Goal: Information Seeking & Learning: Check status

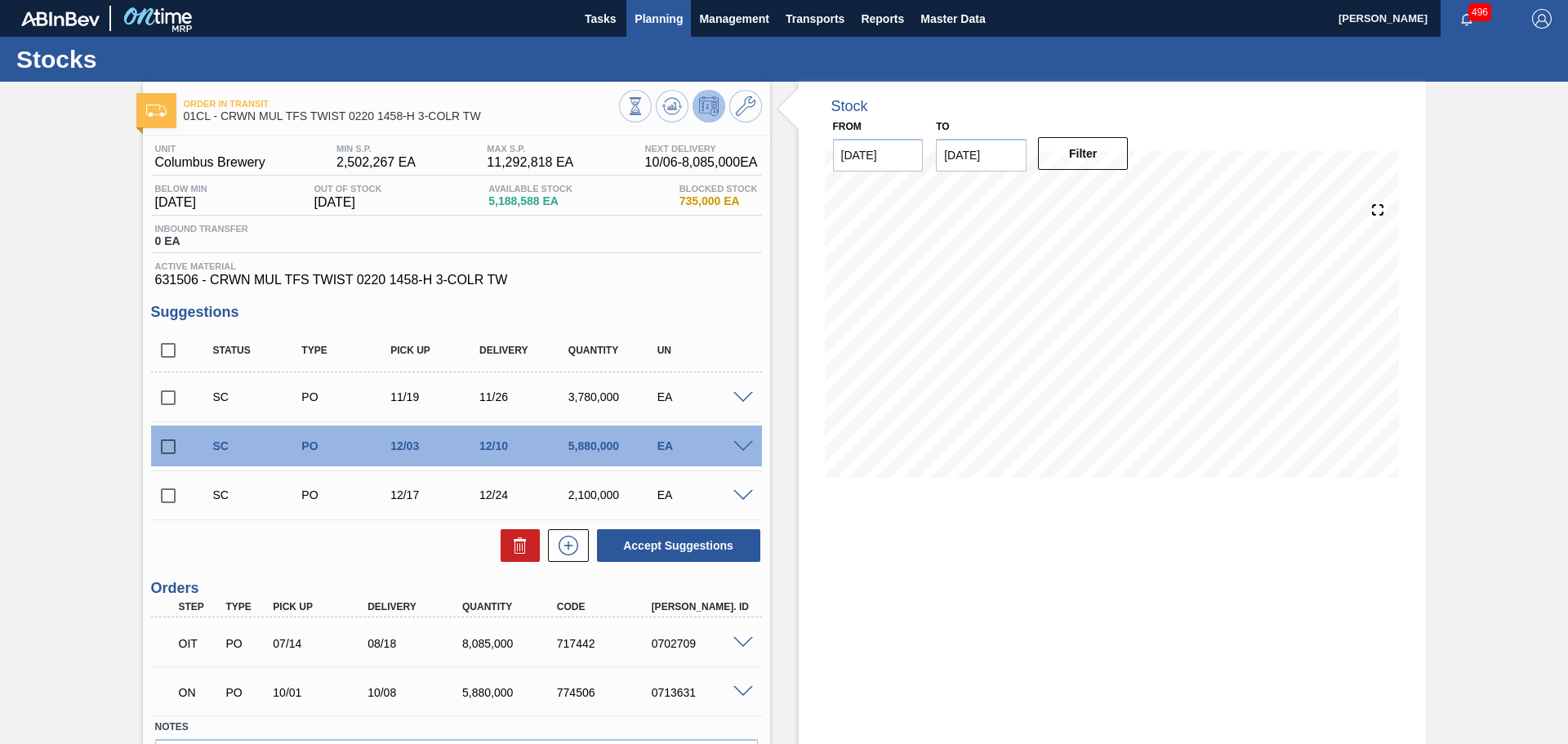
click at [642, 15] on span "Planning" at bounding box center [659, 18] width 48 height 19
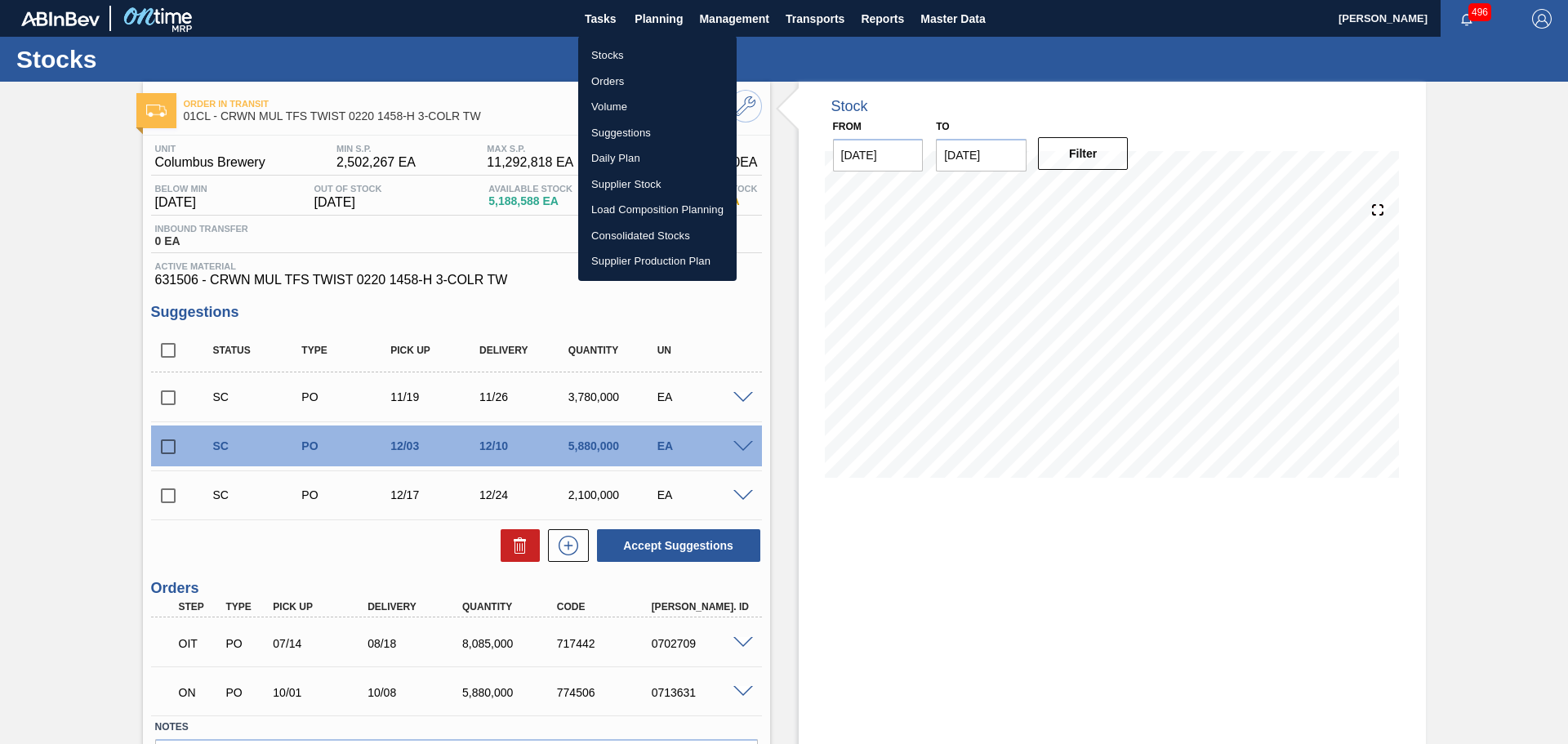
click at [645, 135] on li "Suggestions" at bounding box center [658, 132] width 159 height 26
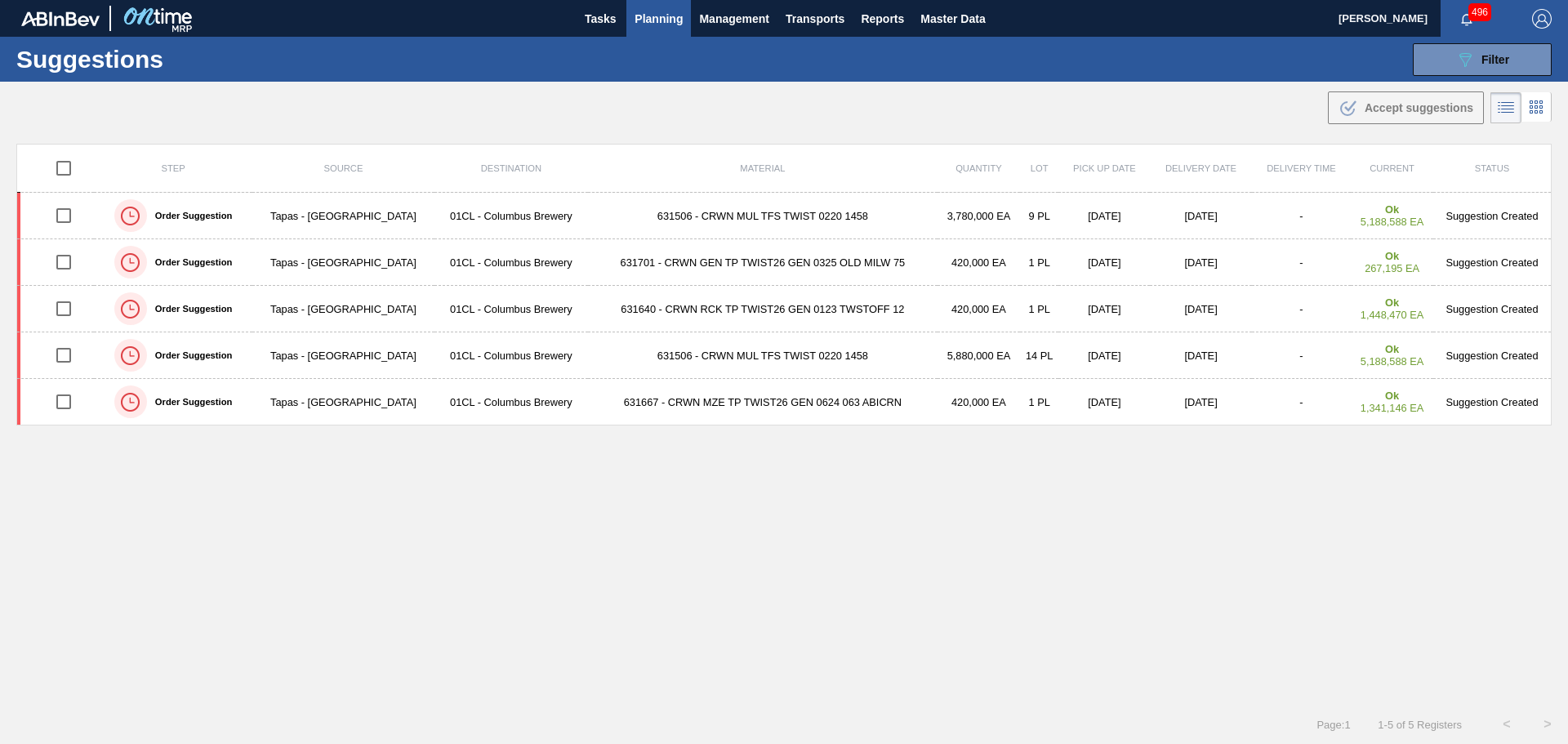
type from "[DATE]"
type to "[DATE]"
click at [1463, 56] on icon at bounding box center [1466, 59] width 12 height 14
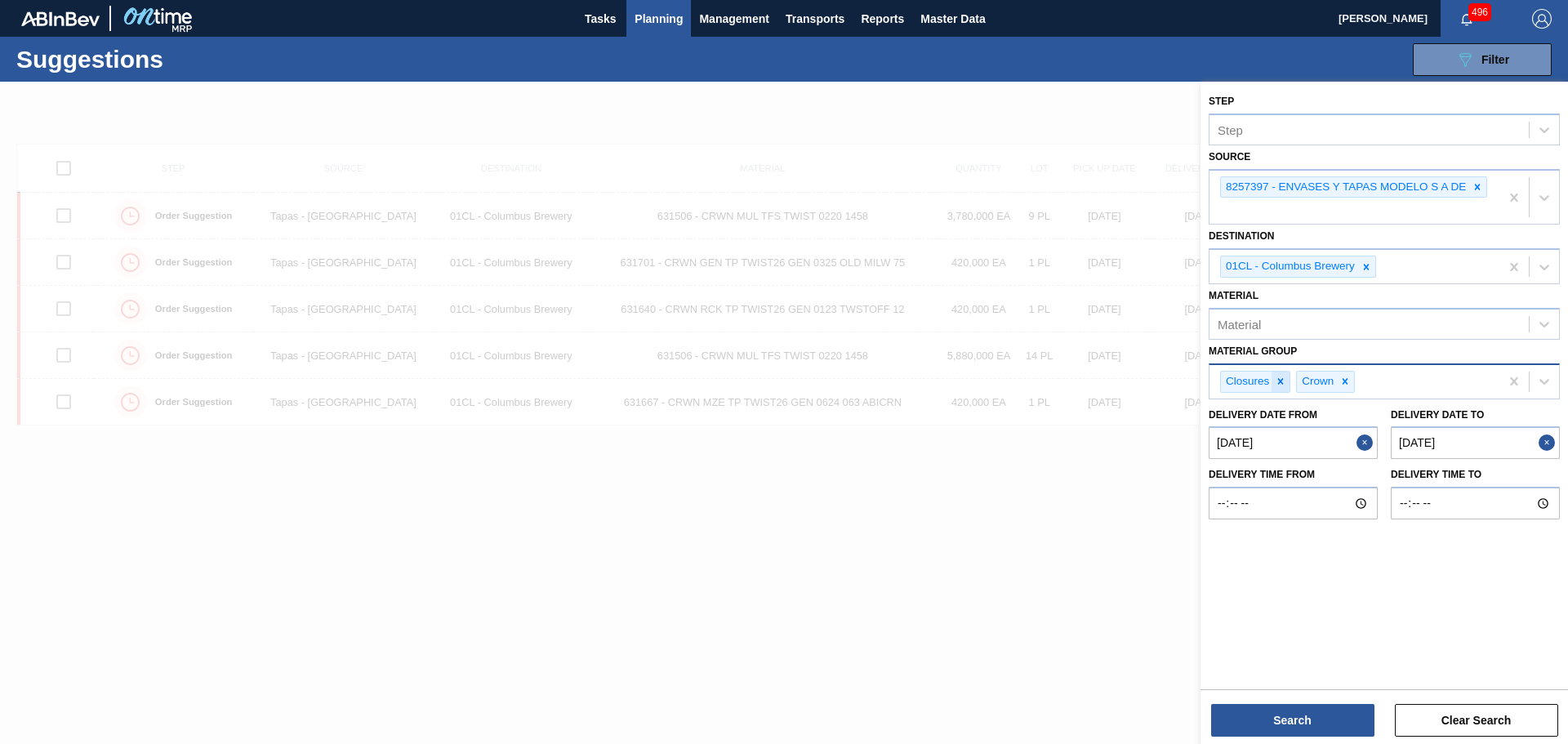
click at [1282, 380] on icon at bounding box center [1281, 382] width 11 height 11
click at [1282, 381] on div "Crown" at bounding box center [1355, 381] width 290 height 34
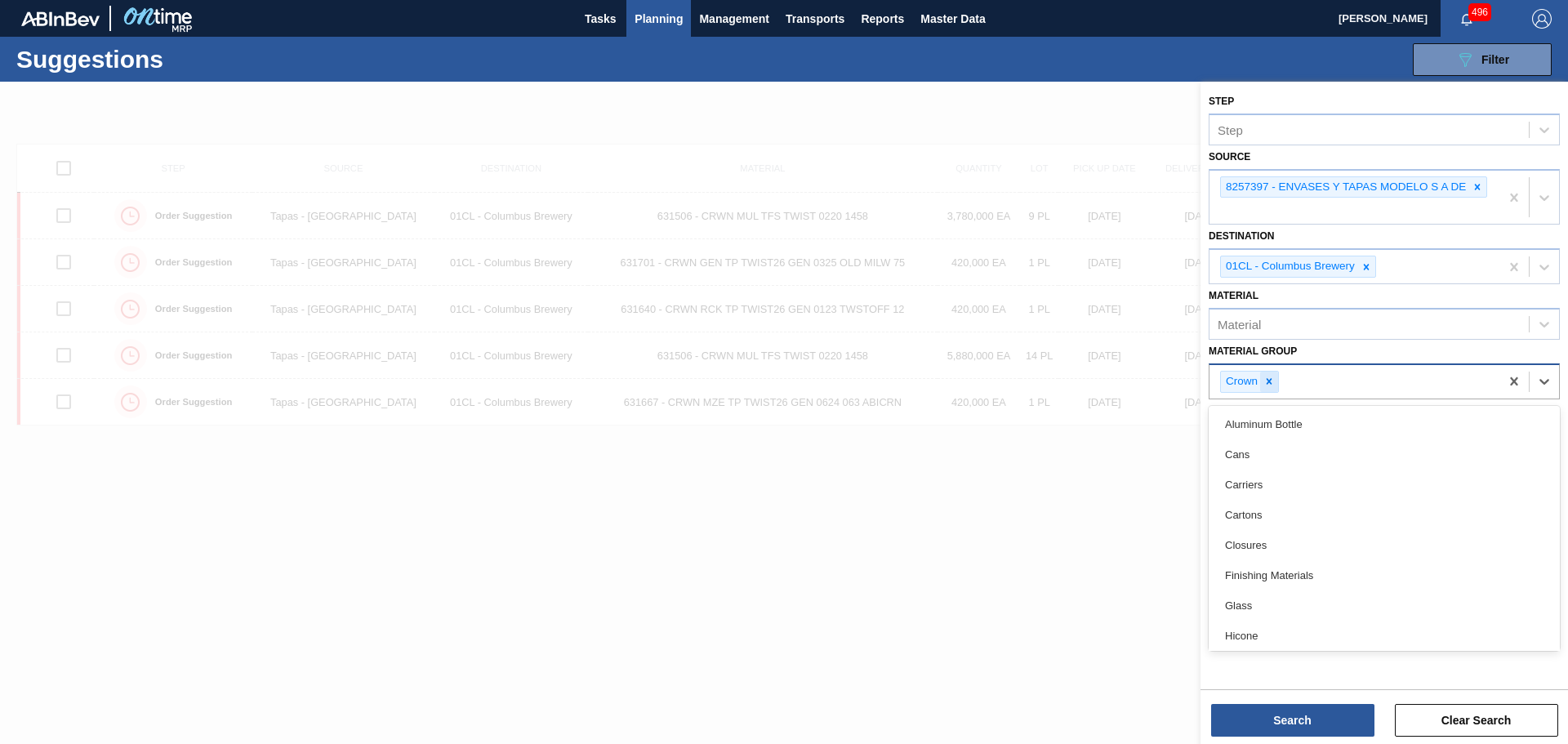
click at [1272, 380] on icon at bounding box center [1269, 382] width 11 height 11
click at [1304, 382] on div "Material Group" at bounding box center [1370, 379] width 320 height 24
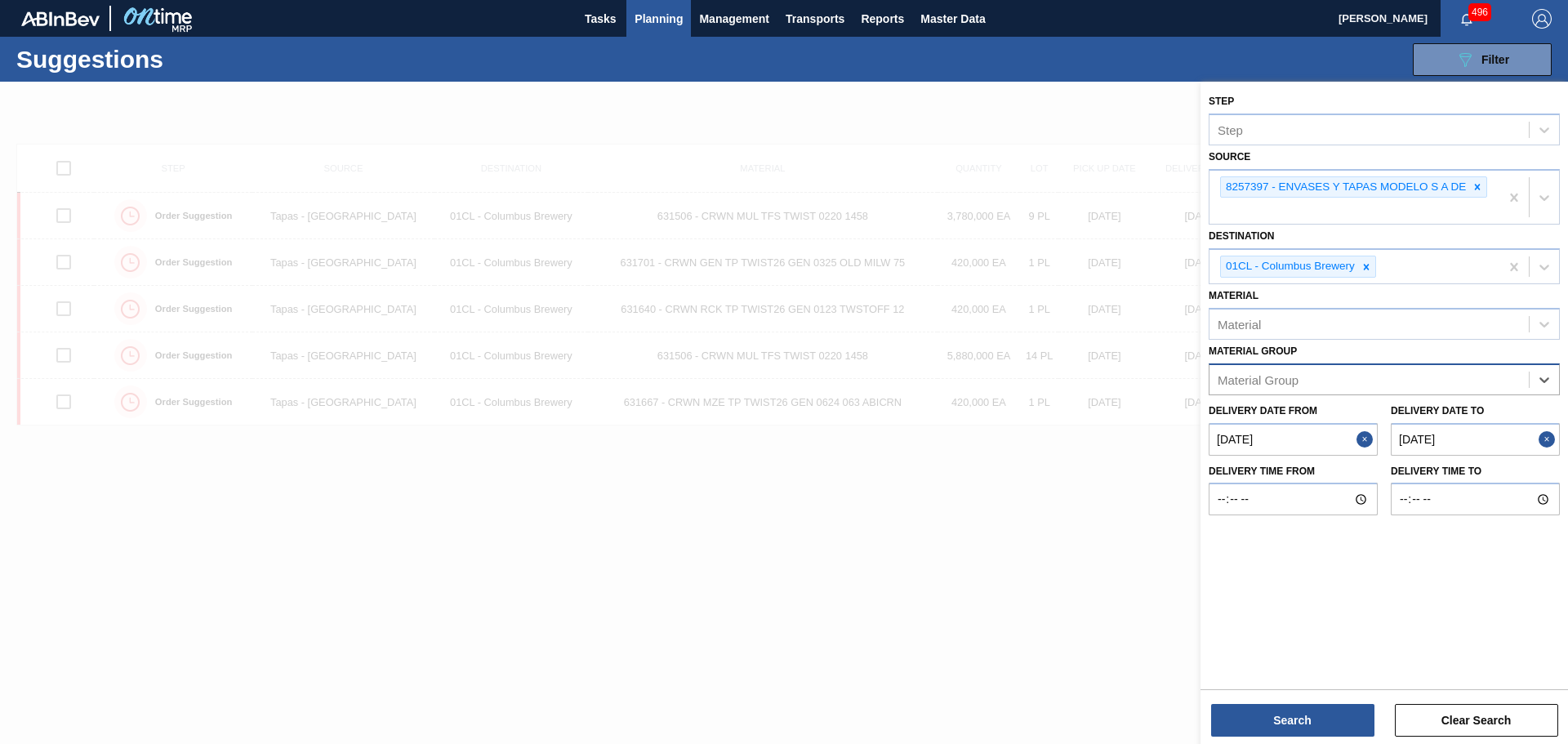
click at [1304, 382] on div "Material Group" at bounding box center [1370, 379] width 320 height 24
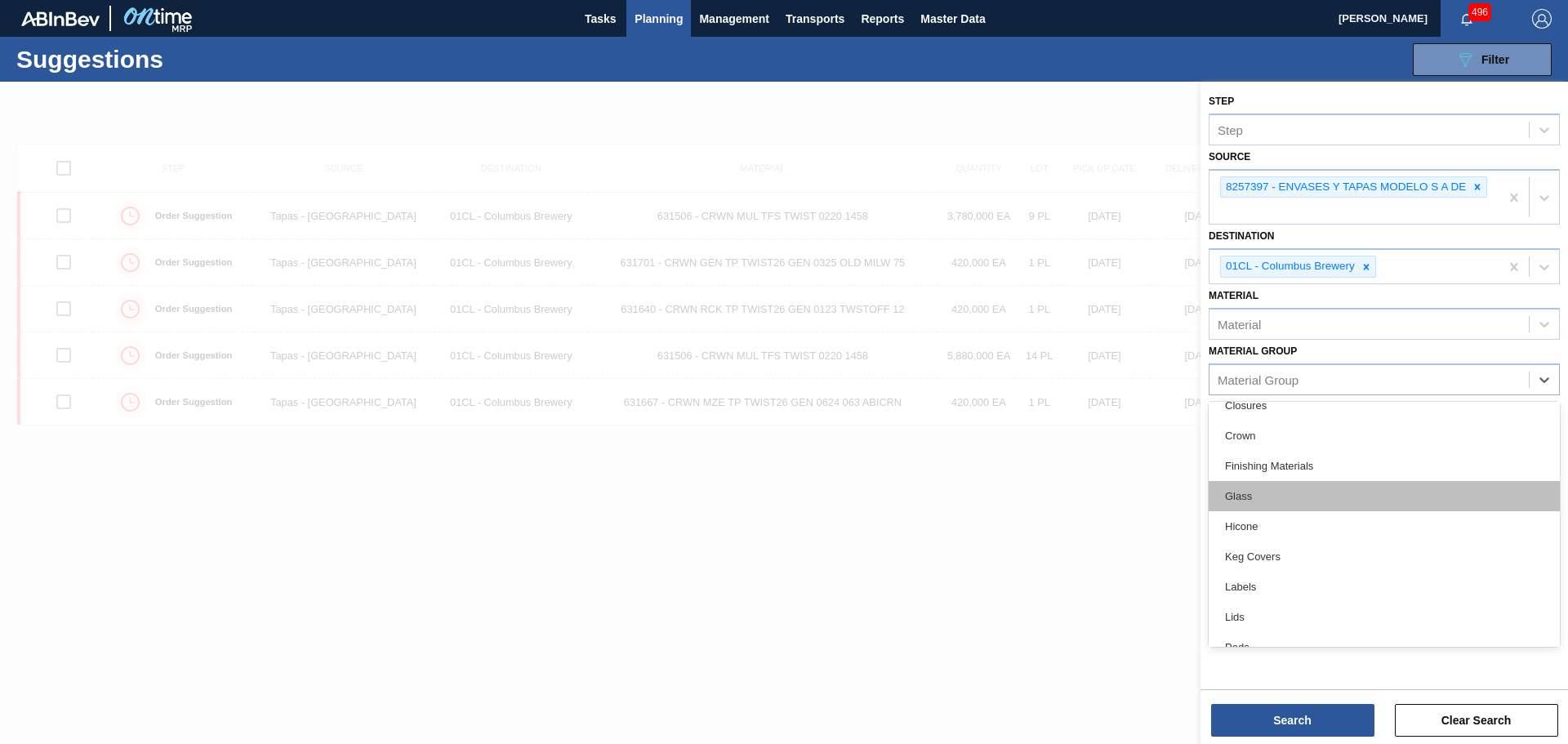
scroll to position [164, 0]
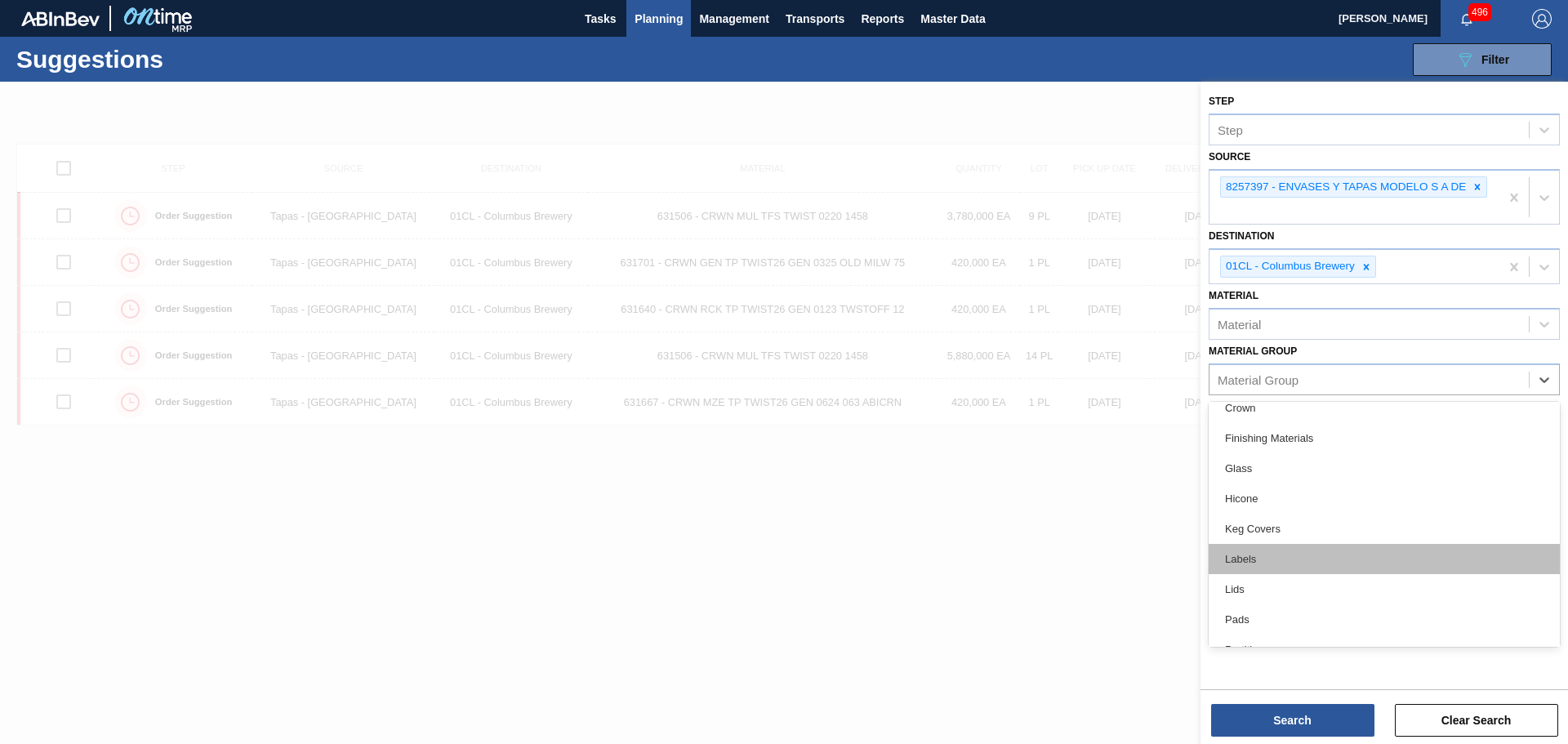
click at [1290, 557] on div "Labels" at bounding box center [1384, 559] width 351 height 31
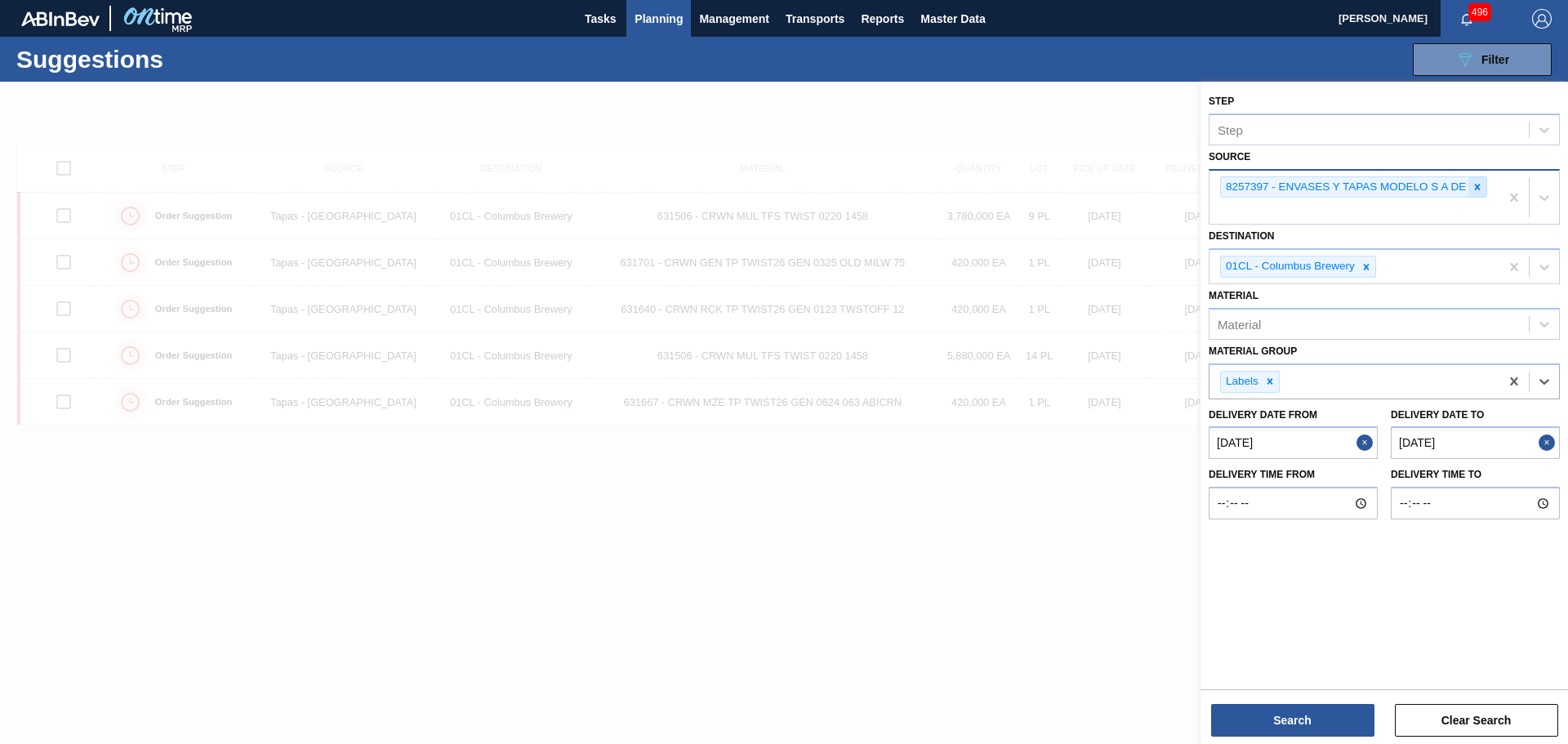
click at [1478, 188] on icon at bounding box center [1478, 187] width 6 height 6
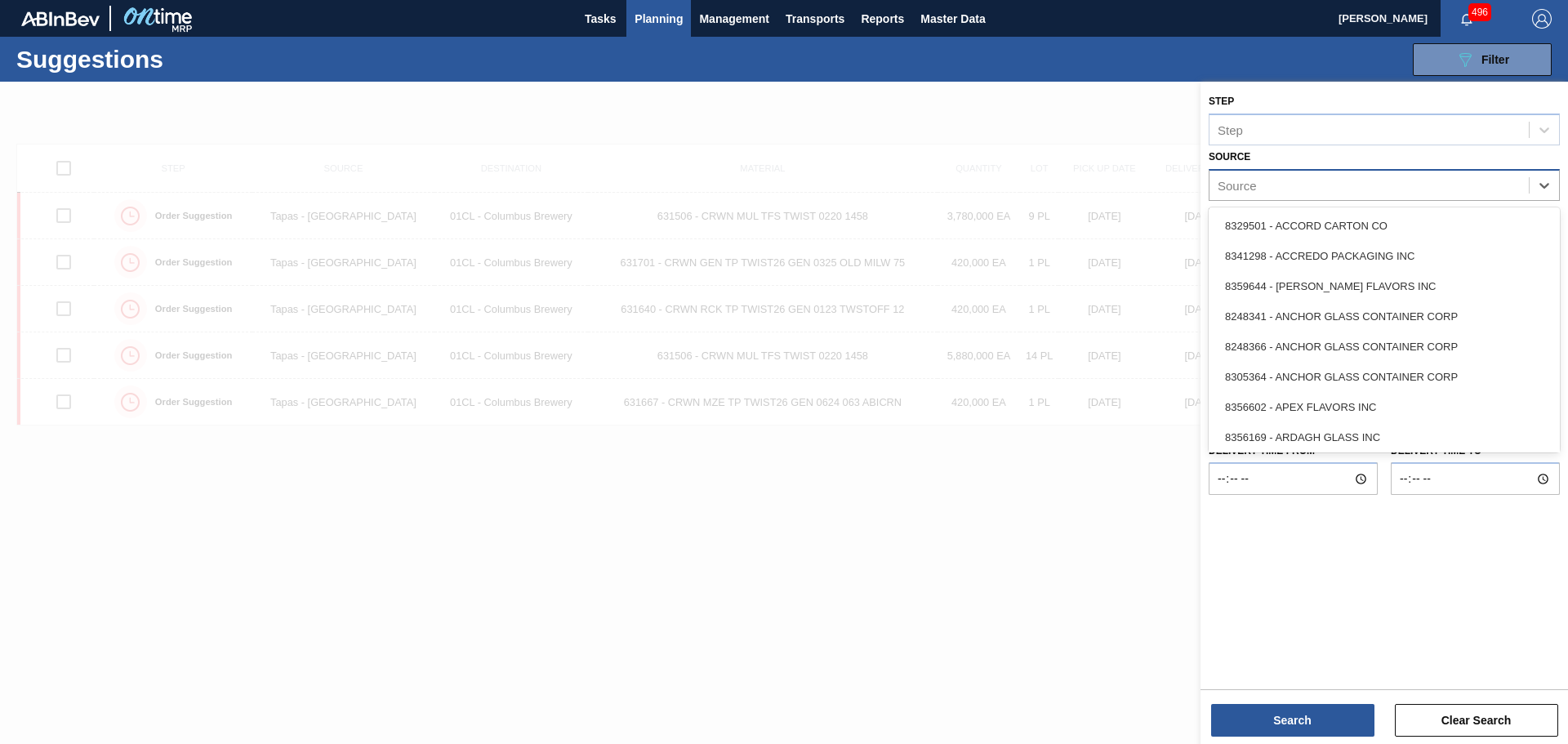
click at [1397, 185] on div "Source" at bounding box center [1370, 185] width 320 height 24
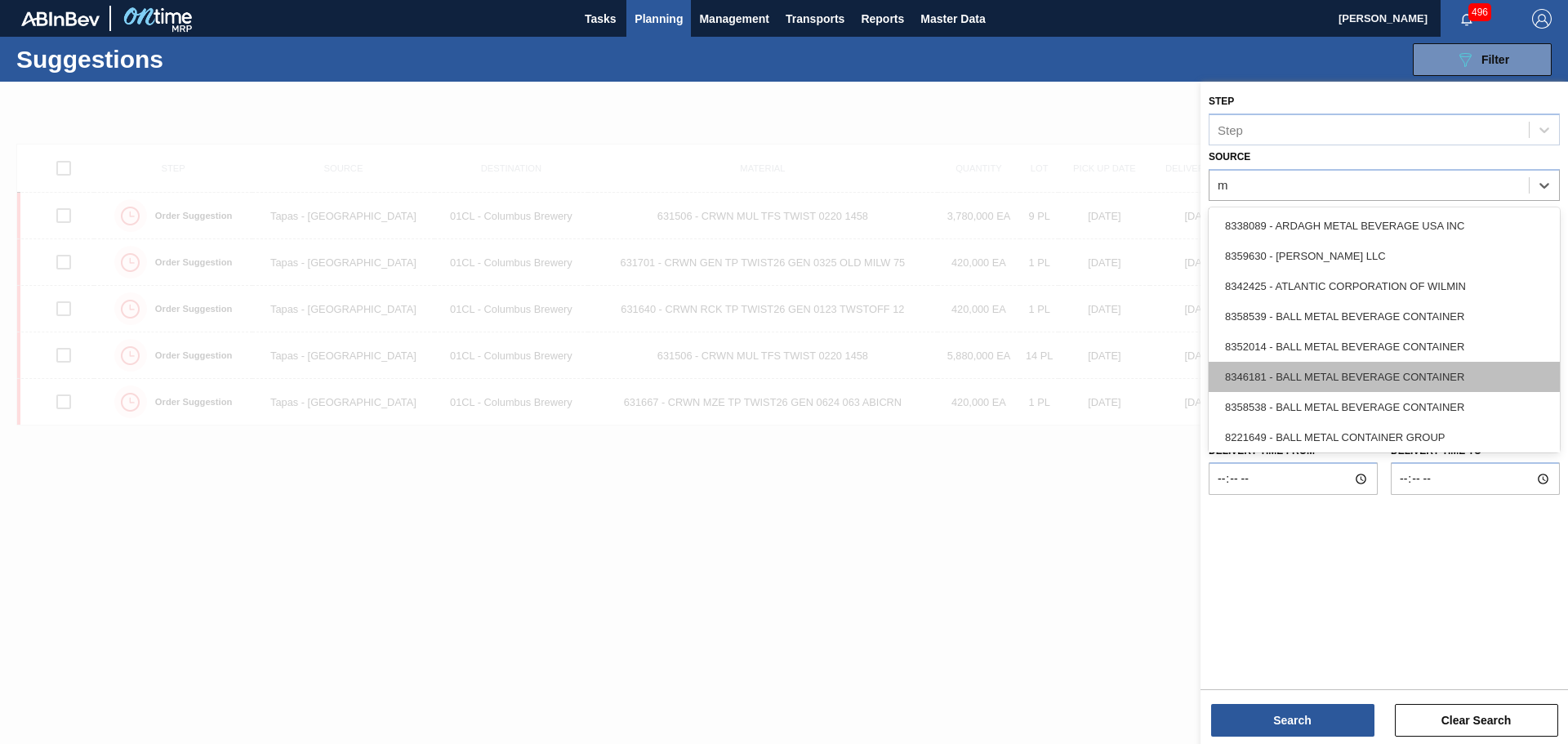
type input "mu"
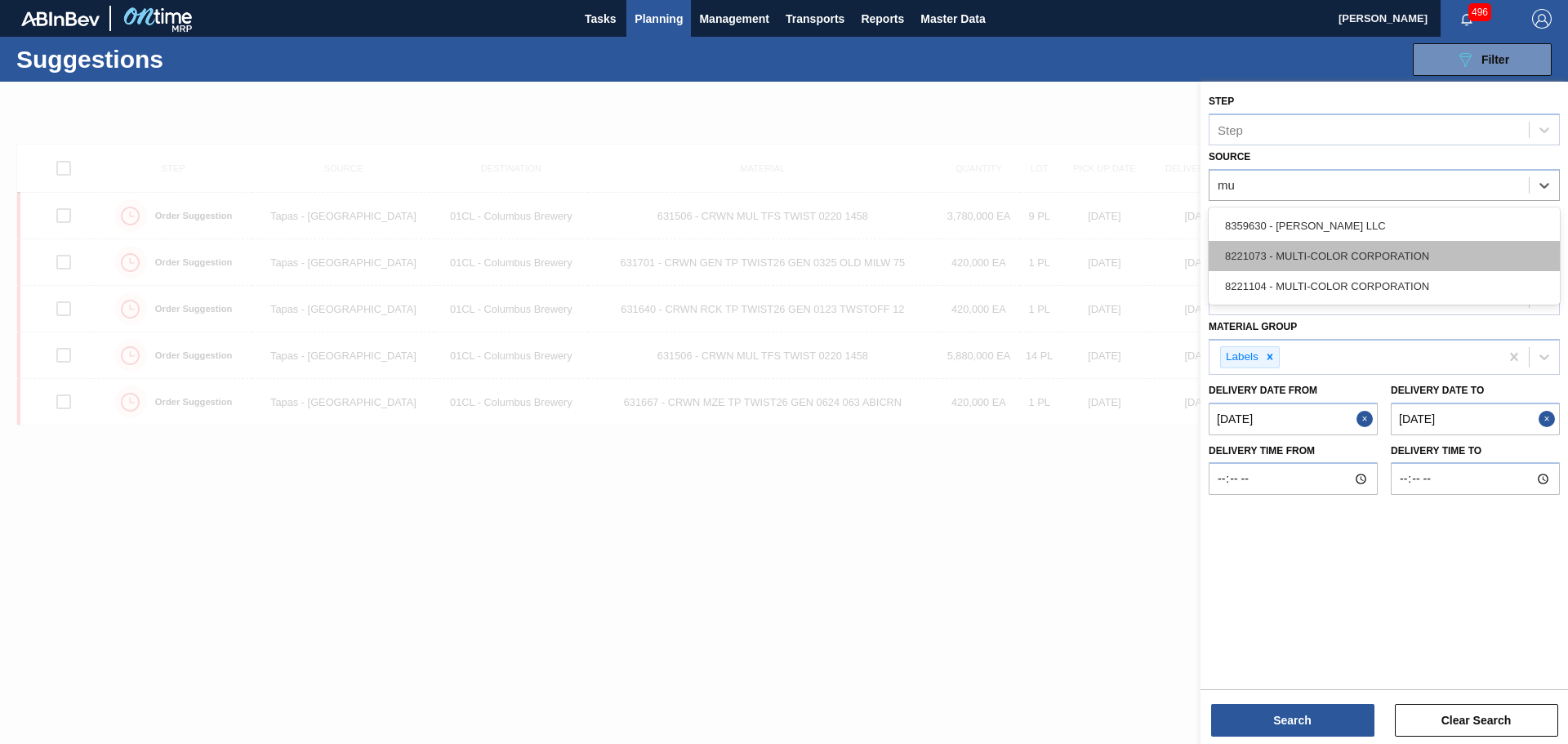
click at [1353, 260] on div "8221073 - MULTI-COLOR CORPORATION" at bounding box center [1384, 257] width 351 height 31
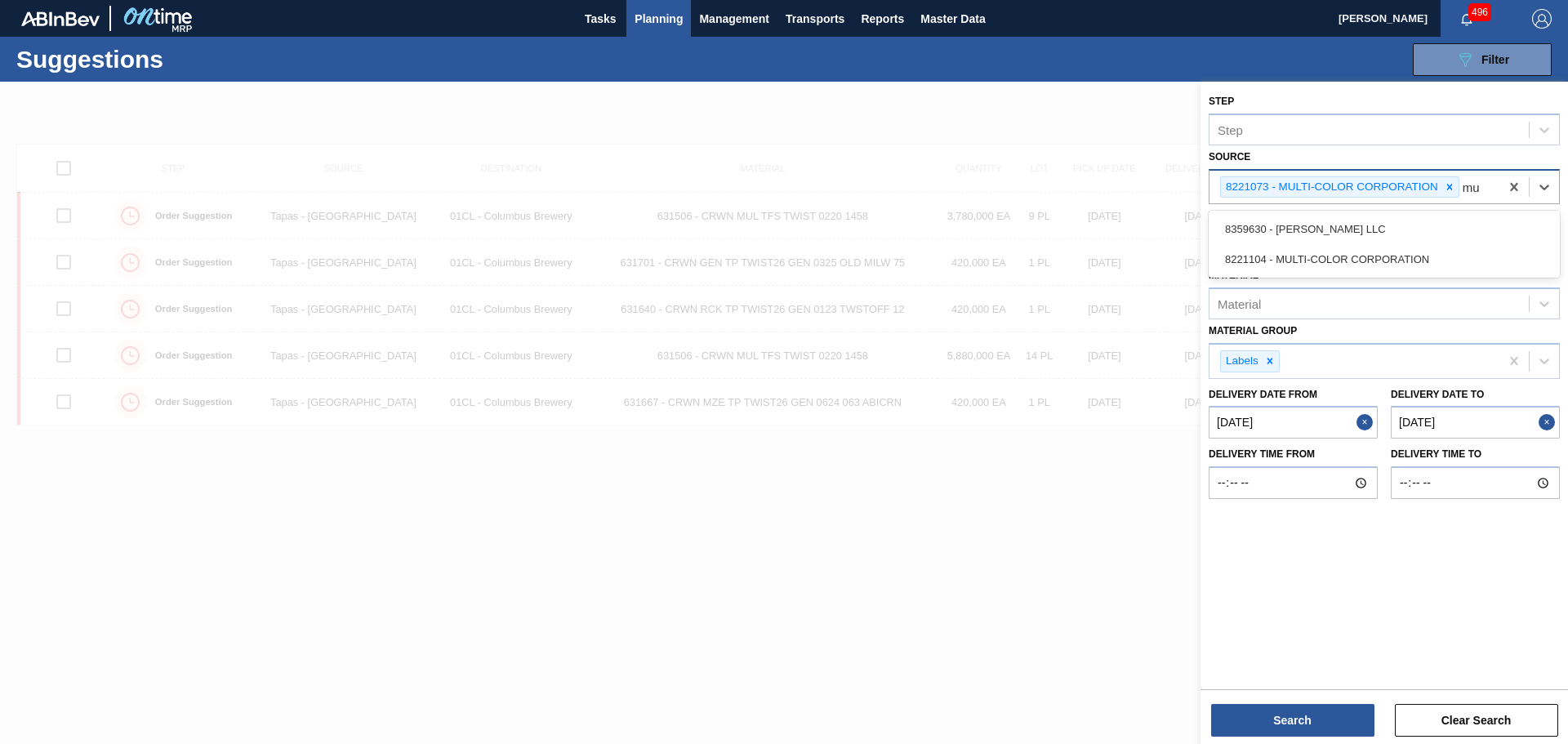
type input "mul"
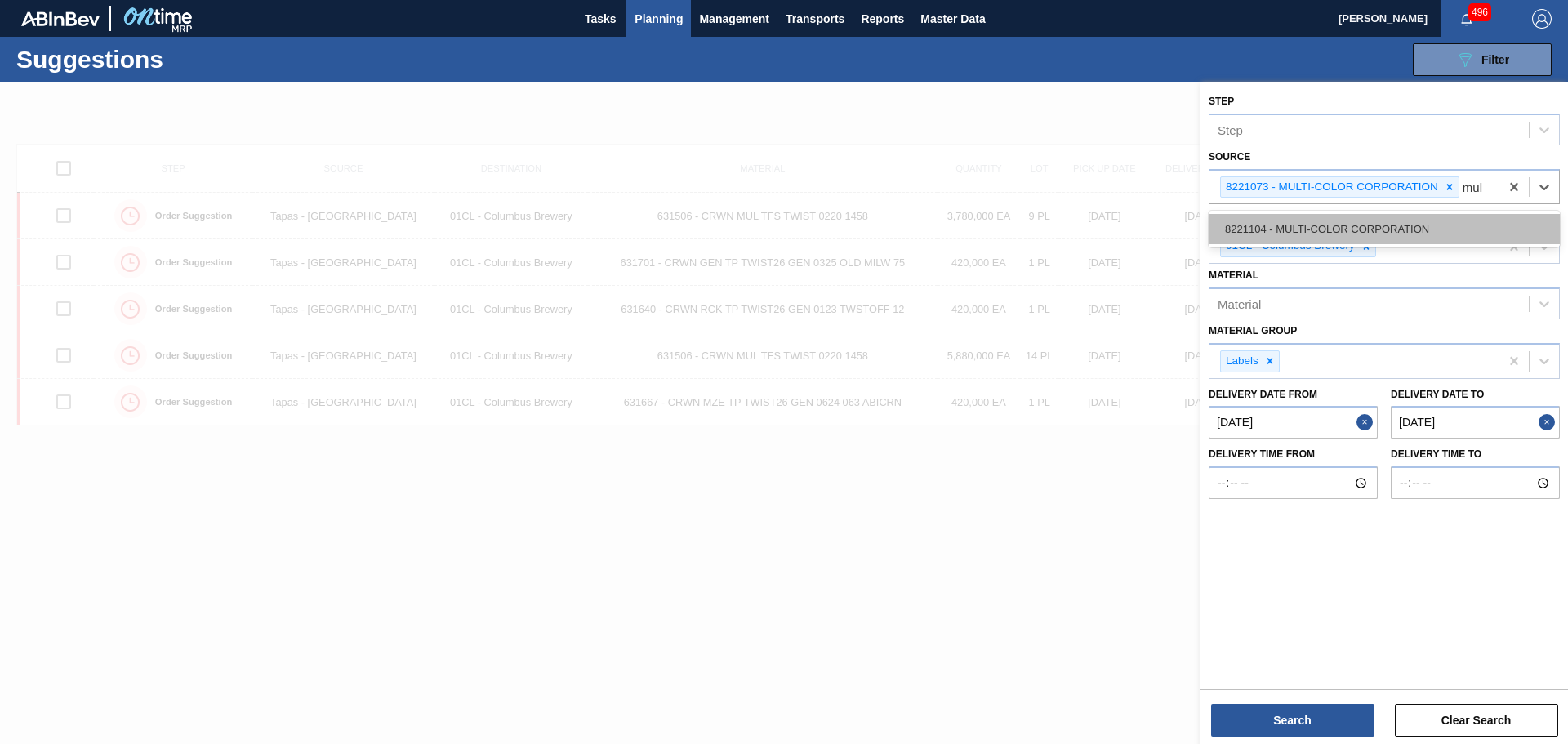
click at [1432, 234] on div "8221104 - MULTI-COLOR CORPORATION" at bounding box center [1384, 230] width 351 height 31
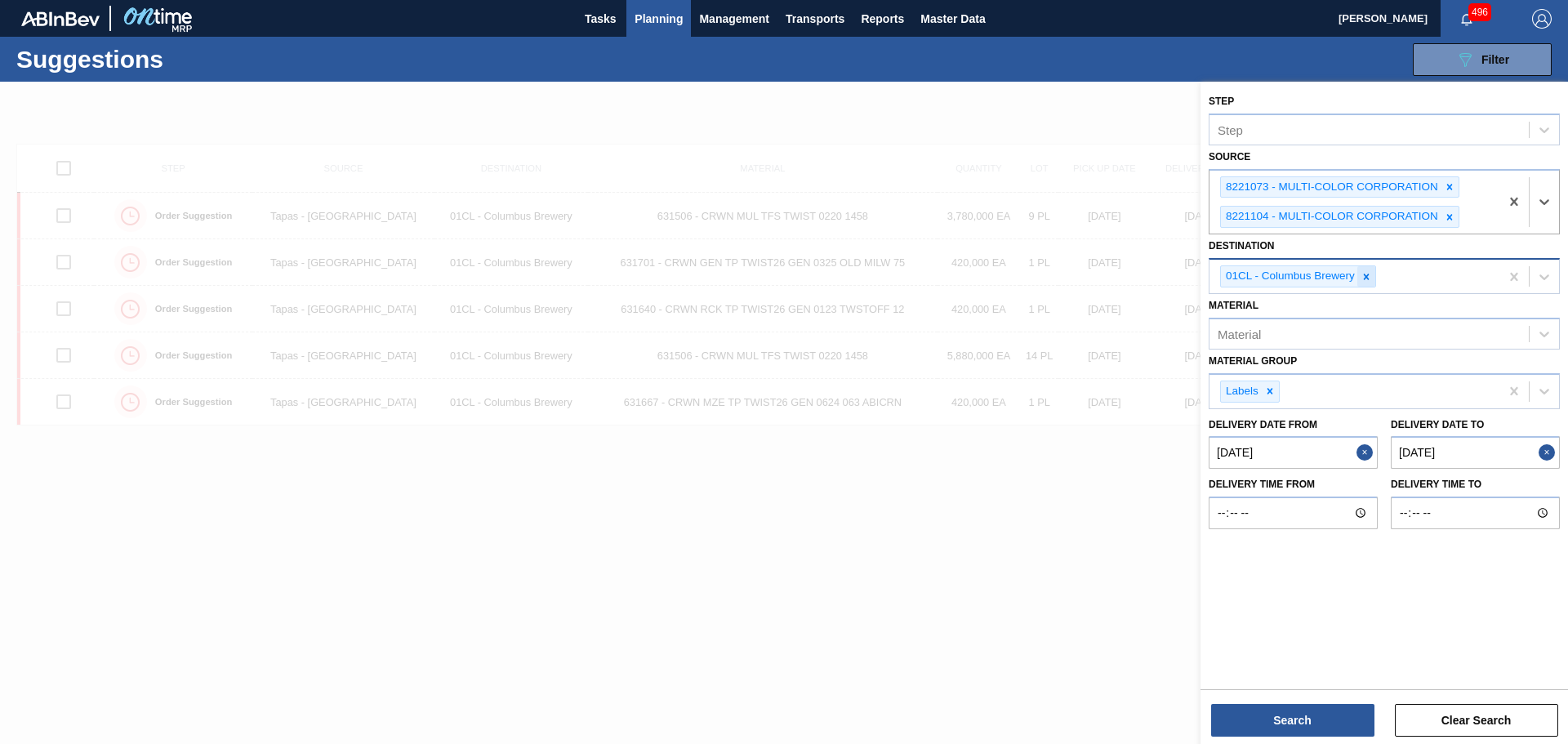
click at [1369, 278] on icon at bounding box center [1367, 277] width 11 height 11
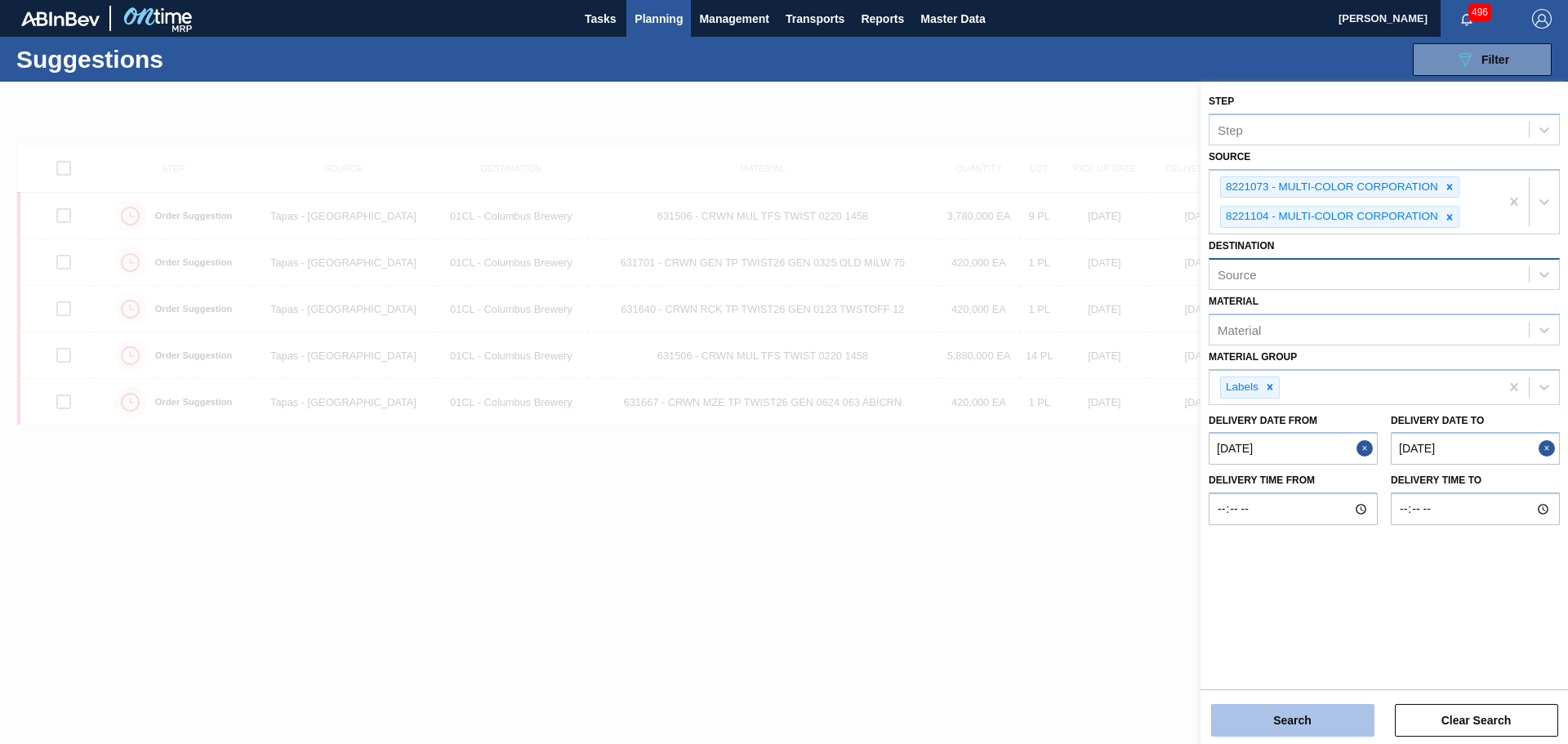
click at [1326, 727] on button "Search" at bounding box center [1292, 721] width 164 height 33
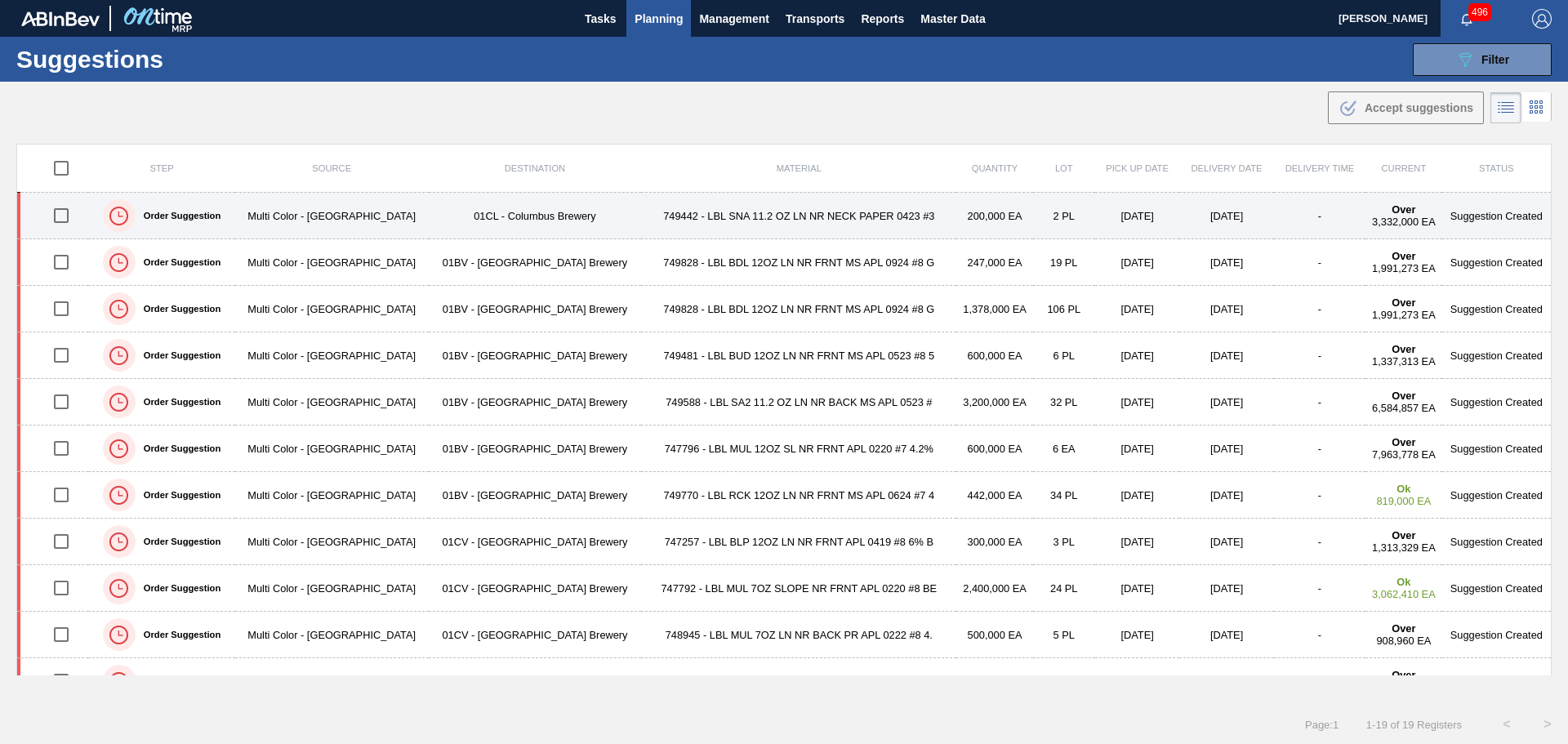
click at [547, 209] on td "01CL - Columbus Brewery" at bounding box center [535, 215] width 213 height 47
type from "[DATE]"
type to "[DATE]"
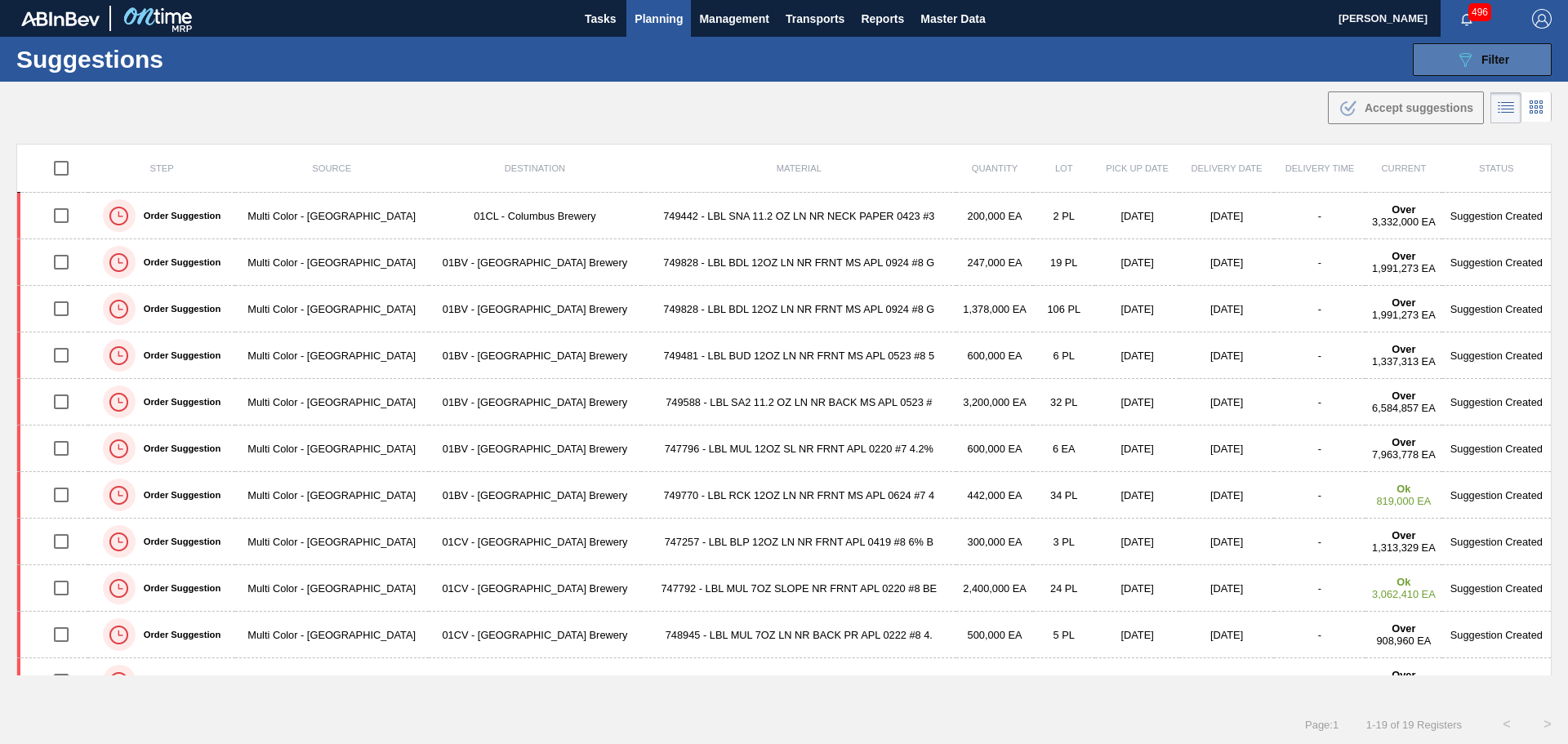
click at [1439, 65] on button "089F7B8B-B2A5-4AFE-B5C0-19BA573D28AC Filter" at bounding box center [1482, 59] width 139 height 33
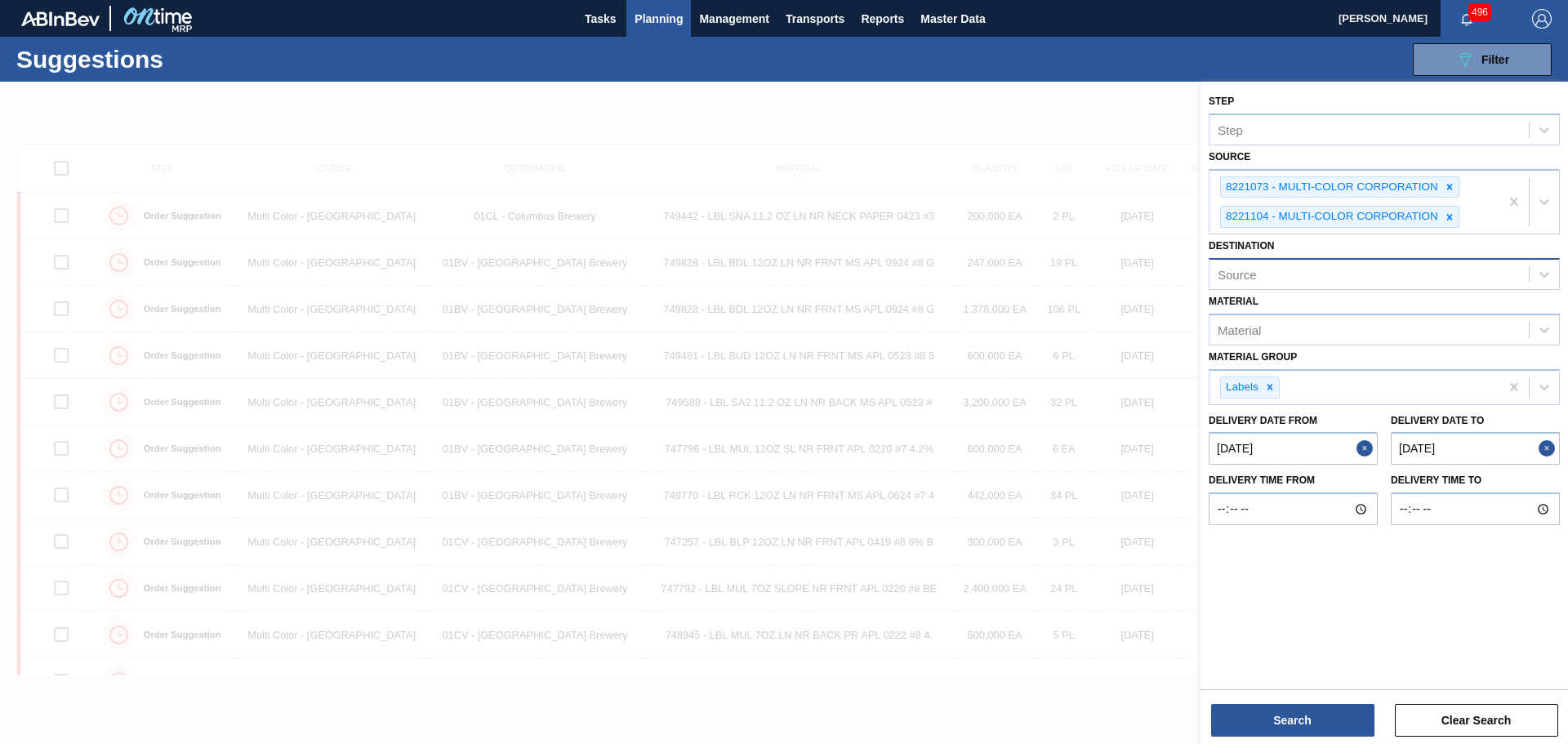
click at [1314, 274] on div "Source" at bounding box center [1370, 275] width 320 height 24
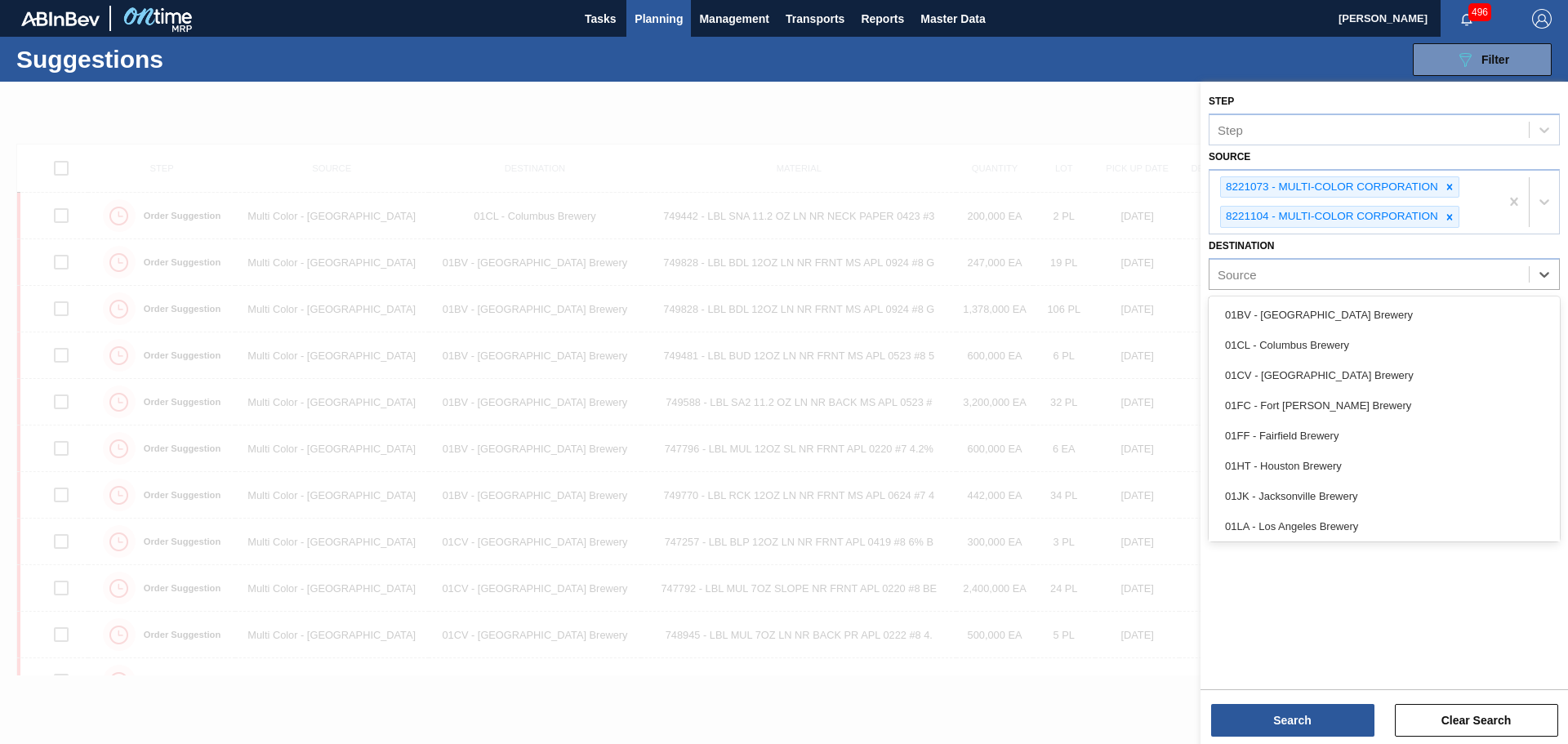
click at [1305, 310] on div "01BV - [GEOGRAPHIC_DATA] Brewery" at bounding box center [1384, 315] width 351 height 31
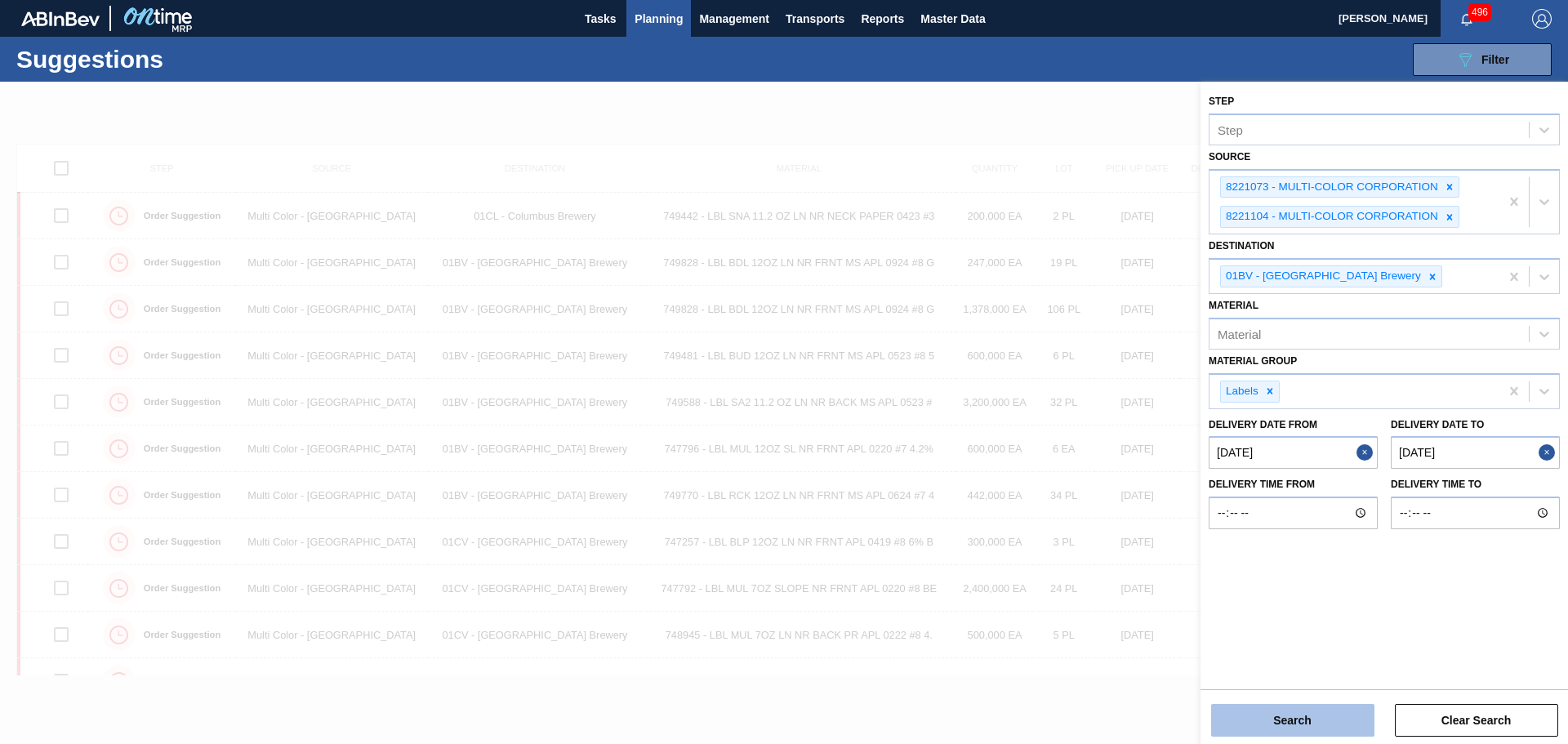
click at [1314, 720] on button "Search" at bounding box center [1292, 721] width 164 height 33
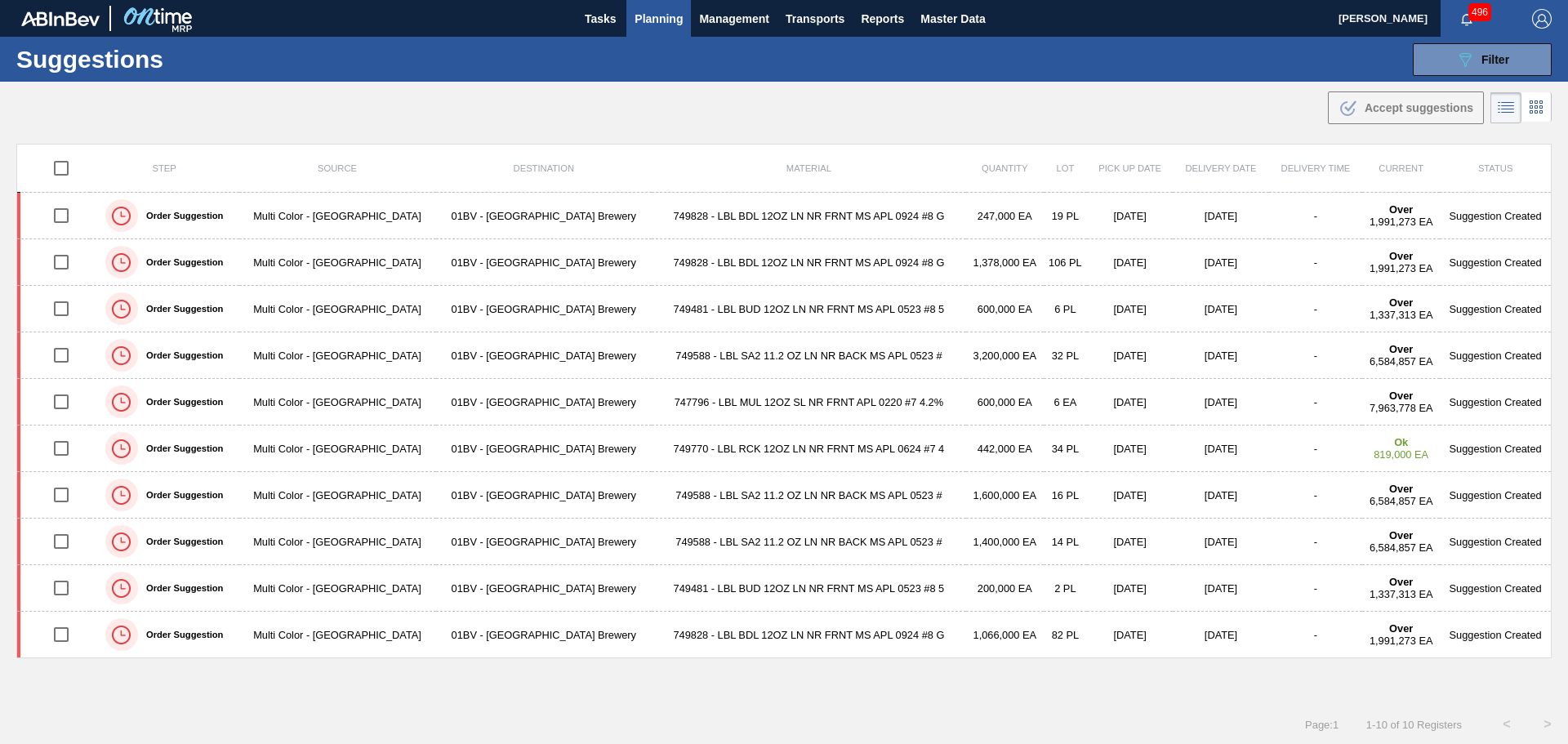
click at [1460, 42] on div "Suggestions 089F7B8B-B2A5-4AFE-B5C0-19BA573D28AC Filter Step Step Source 822107…" at bounding box center [784, 58] width 1568 height 45
click at [1459, 53] on icon "089F7B8B-B2A5-4AFE-B5C0-19BA573D28AC" at bounding box center [1466, 59] width 19 height 19
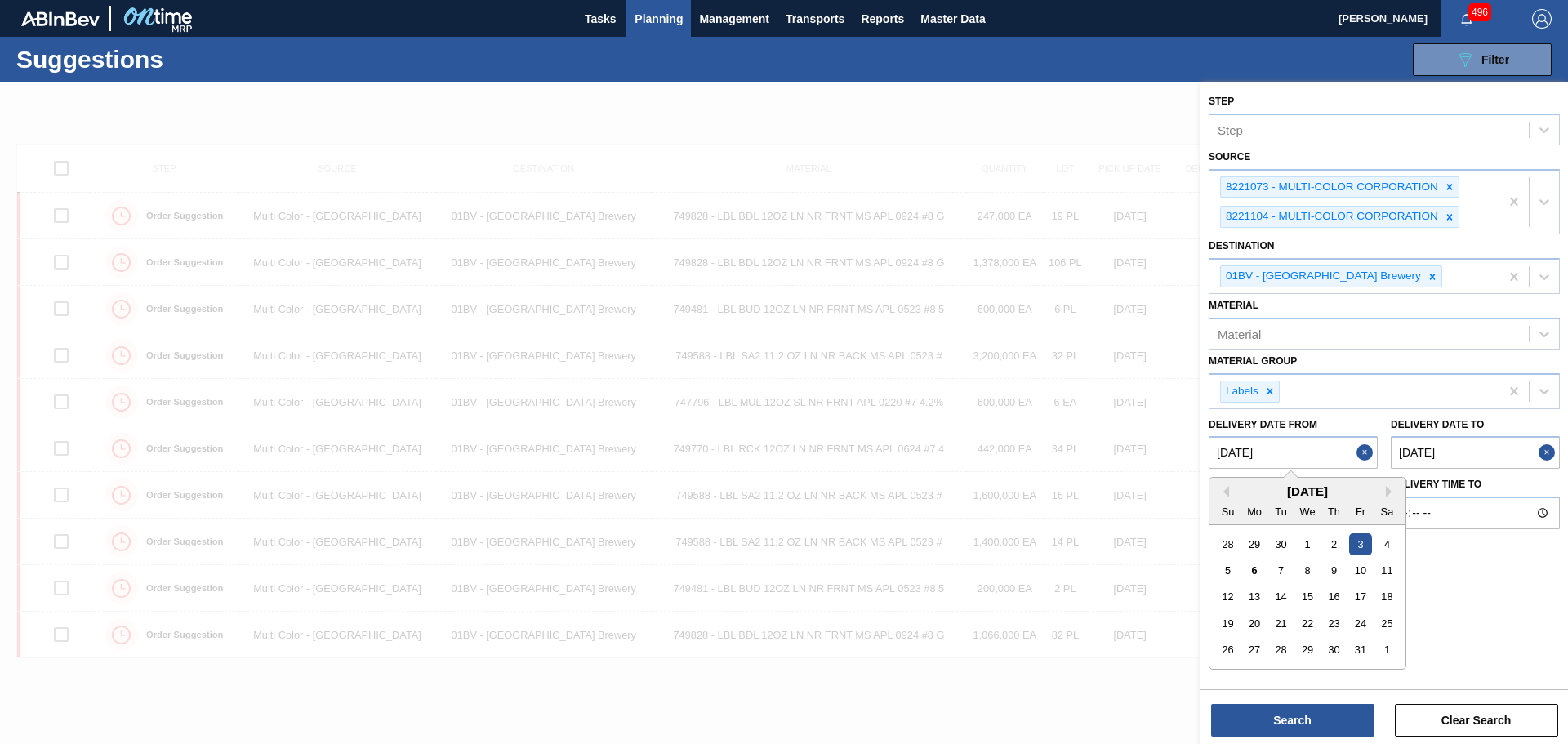
click at [1355, 455] on from "[DATE]" at bounding box center [1293, 453] width 169 height 33
click at [1386, 493] on button "Next Month" at bounding box center [1392, 492] width 11 height 11
click at [1379, 543] on div "1" at bounding box center [1387, 544] width 22 height 22
type from "[DATE]"
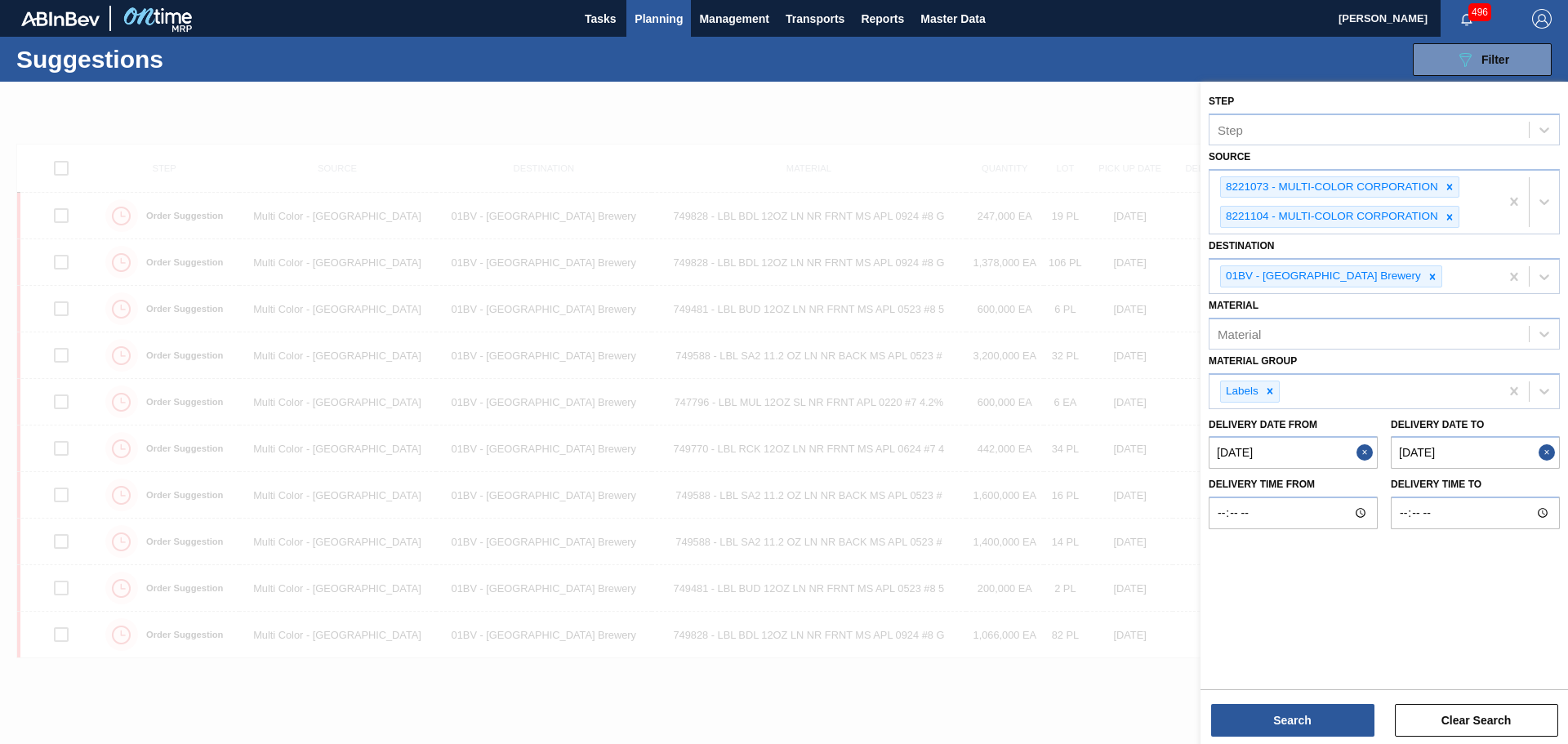
click at [1364, 459] on button "Close" at bounding box center [1367, 453] width 21 height 33
click at [1358, 454] on from "Delivery Date from" at bounding box center [1293, 453] width 169 height 33
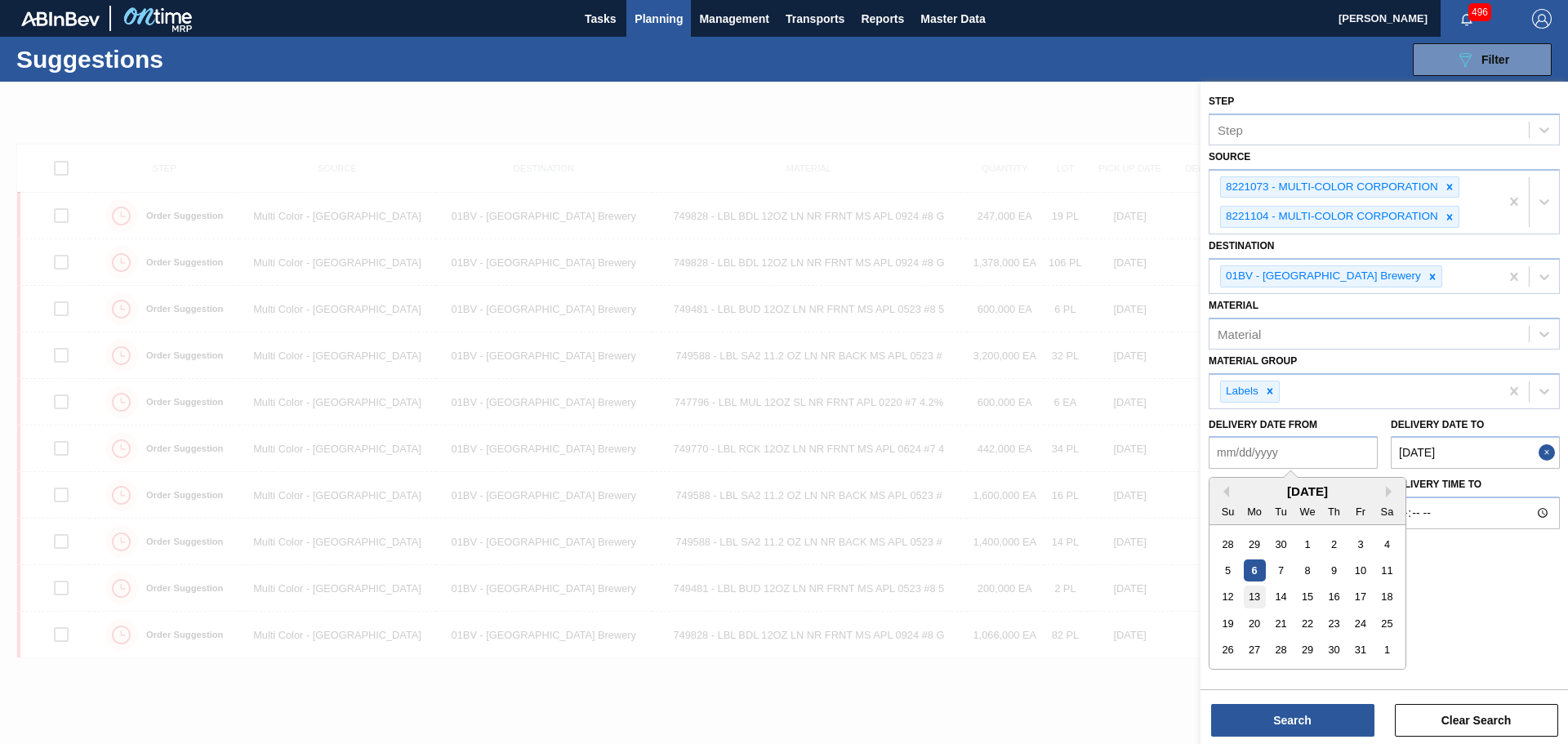
click at [1257, 597] on div "13" at bounding box center [1255, 597] width 22 height 22
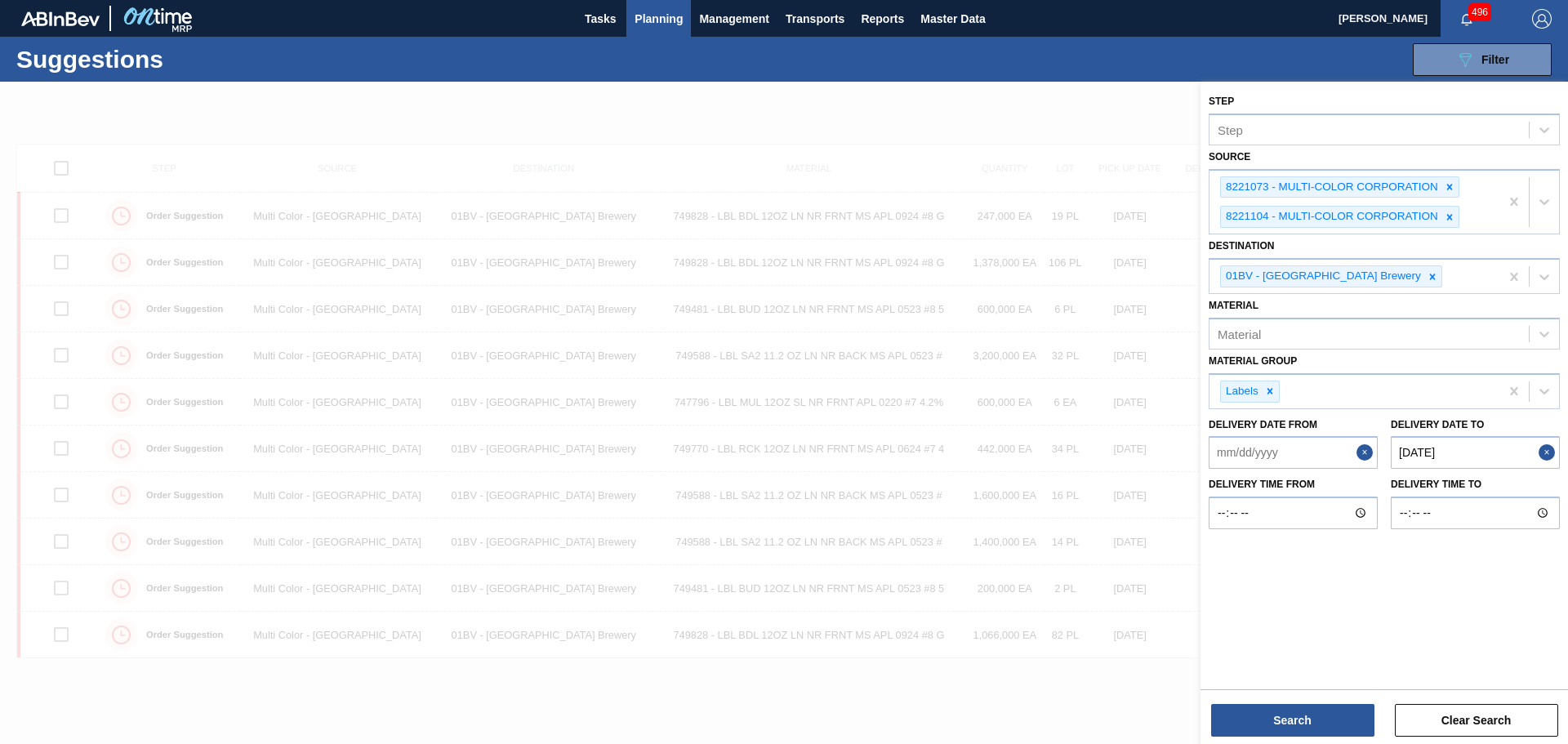
type from "[DATE]"
click at [1329, 717] on button "Search" at bounding box center [1292, 721] width 164 height 33
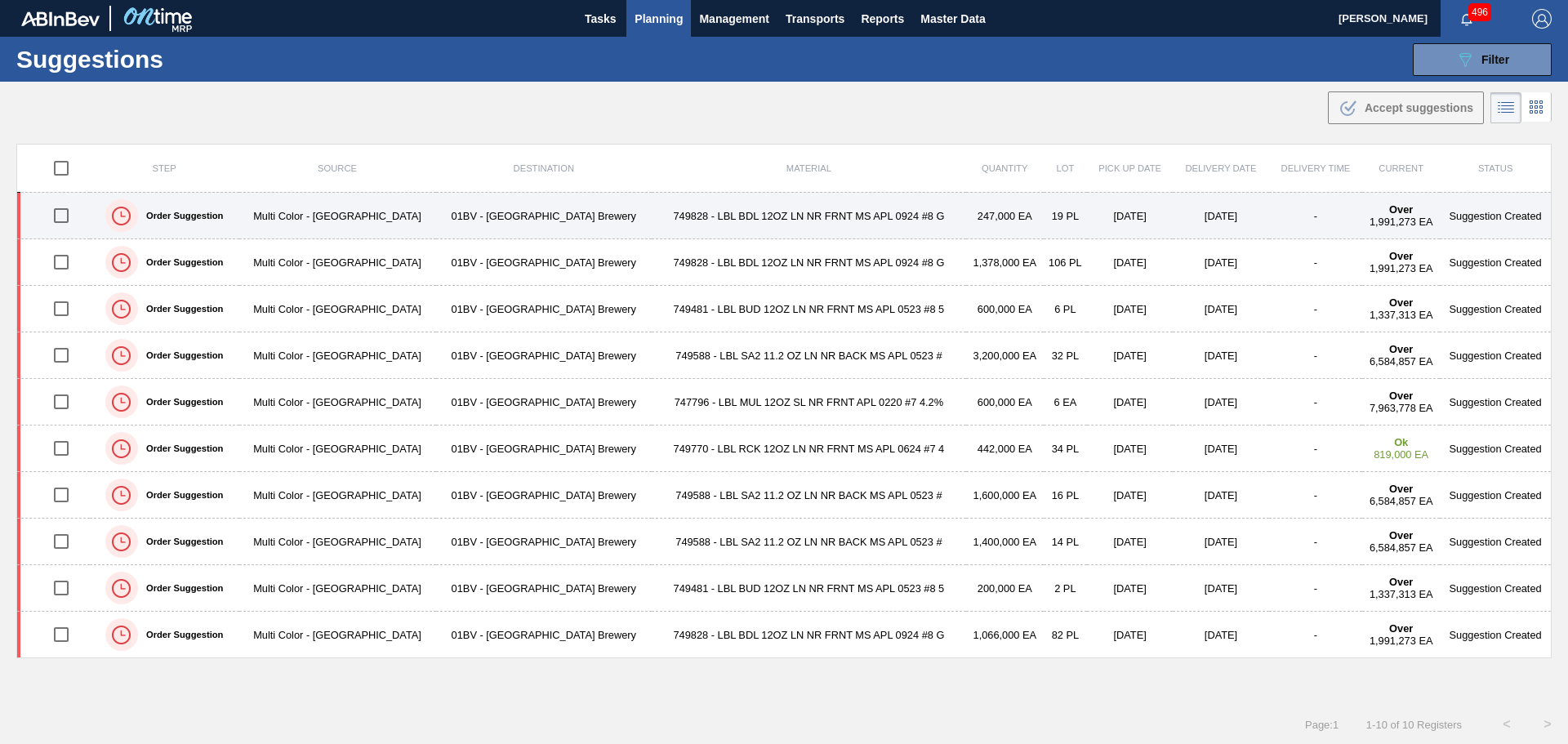
click at [652, 214] on td "749828 - LBL BDL 12OZ LN NR FRNT MS APL 0924 #8 G" at bounding box center [809, 215] width 315 height 47
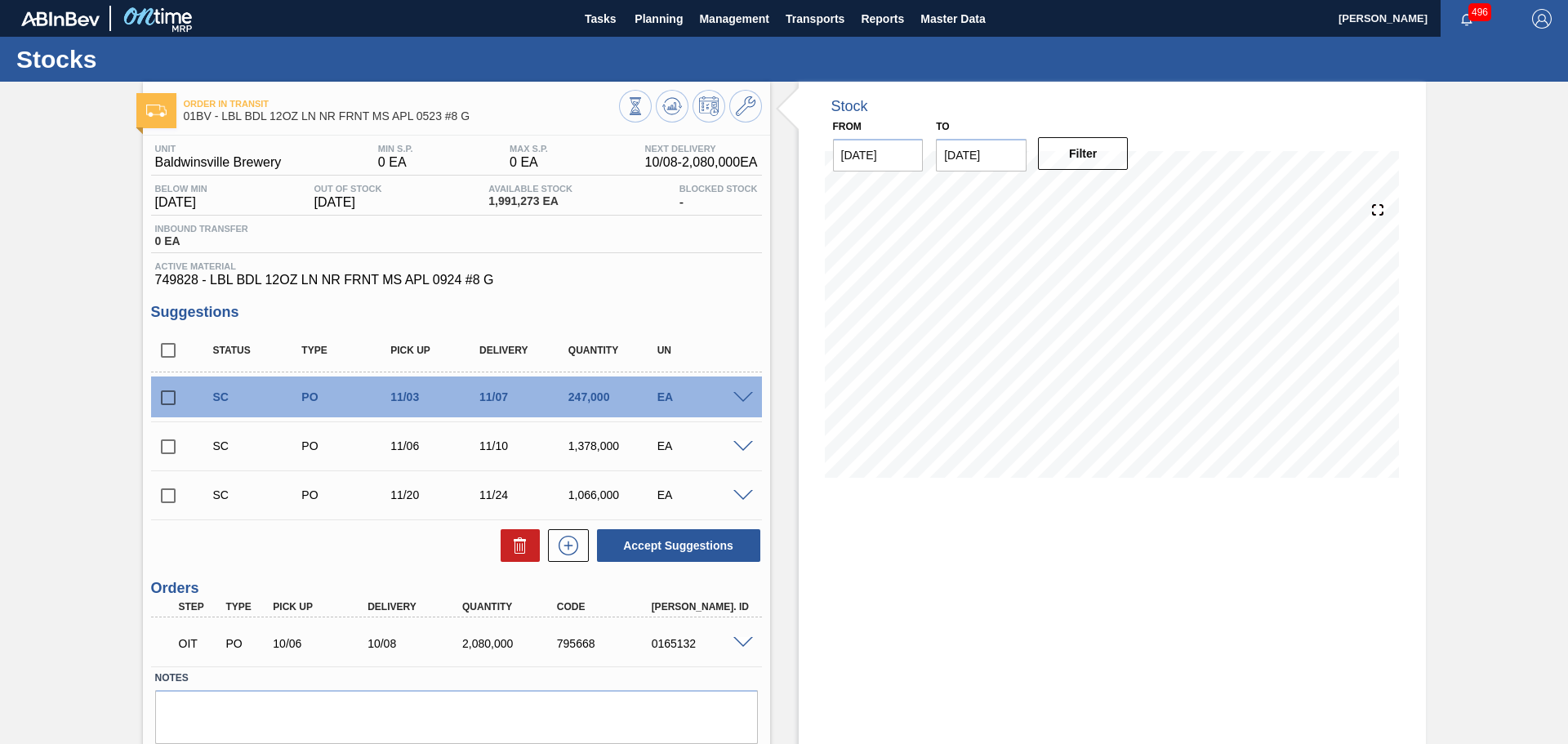
click at [961, 580] on div "Stock From [DATE] to [DATE] Filter 10/29 Stock Projection 1,460,269 SAP Plannin…" at bounding box center [1112, 440] width 627 height 719
click at [670, 18] on span "Planning" at bounding box center [659, 18] width 48 height 19
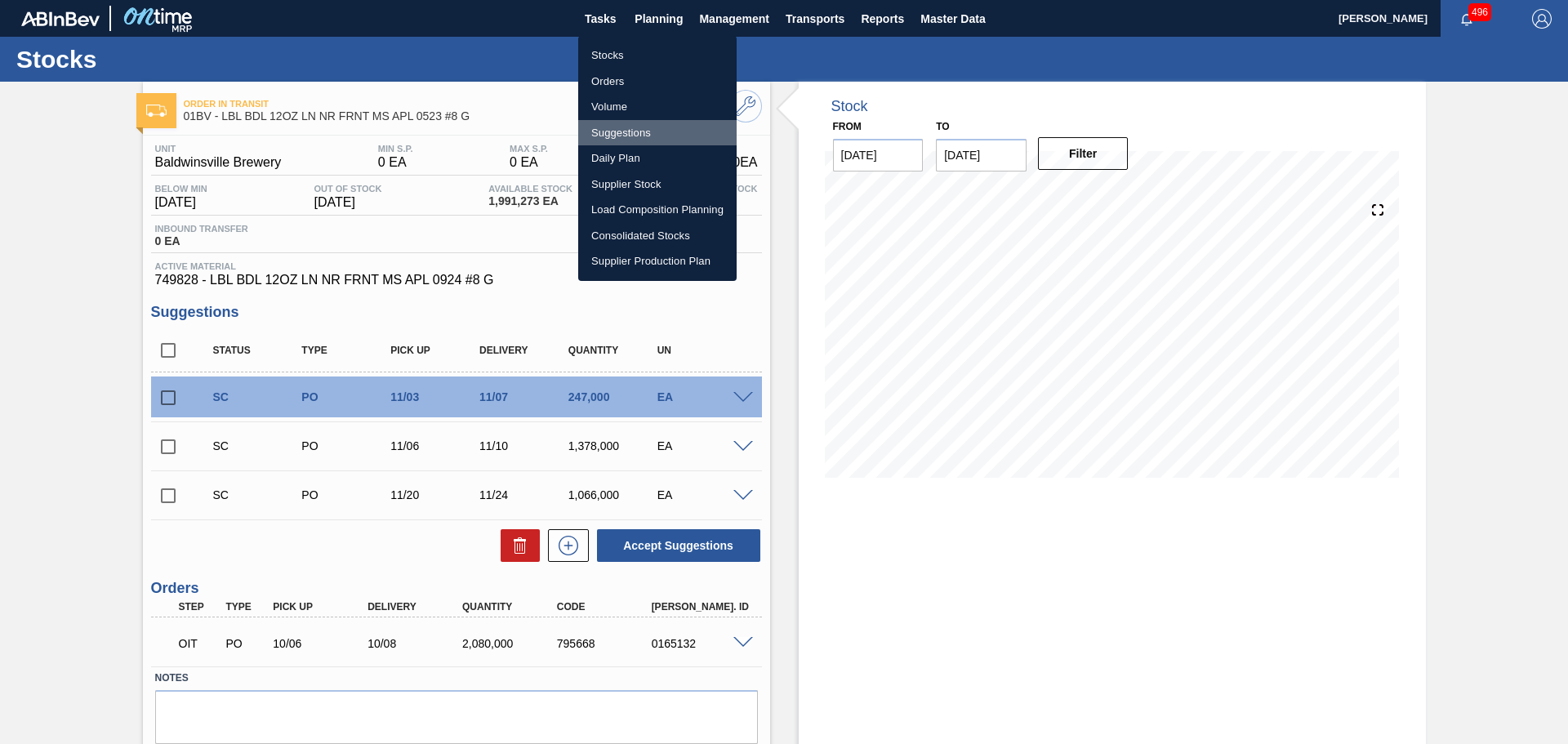
click at [643, 136] on li "Suggestions" at bounding box center [658, 132] width 159 height 26
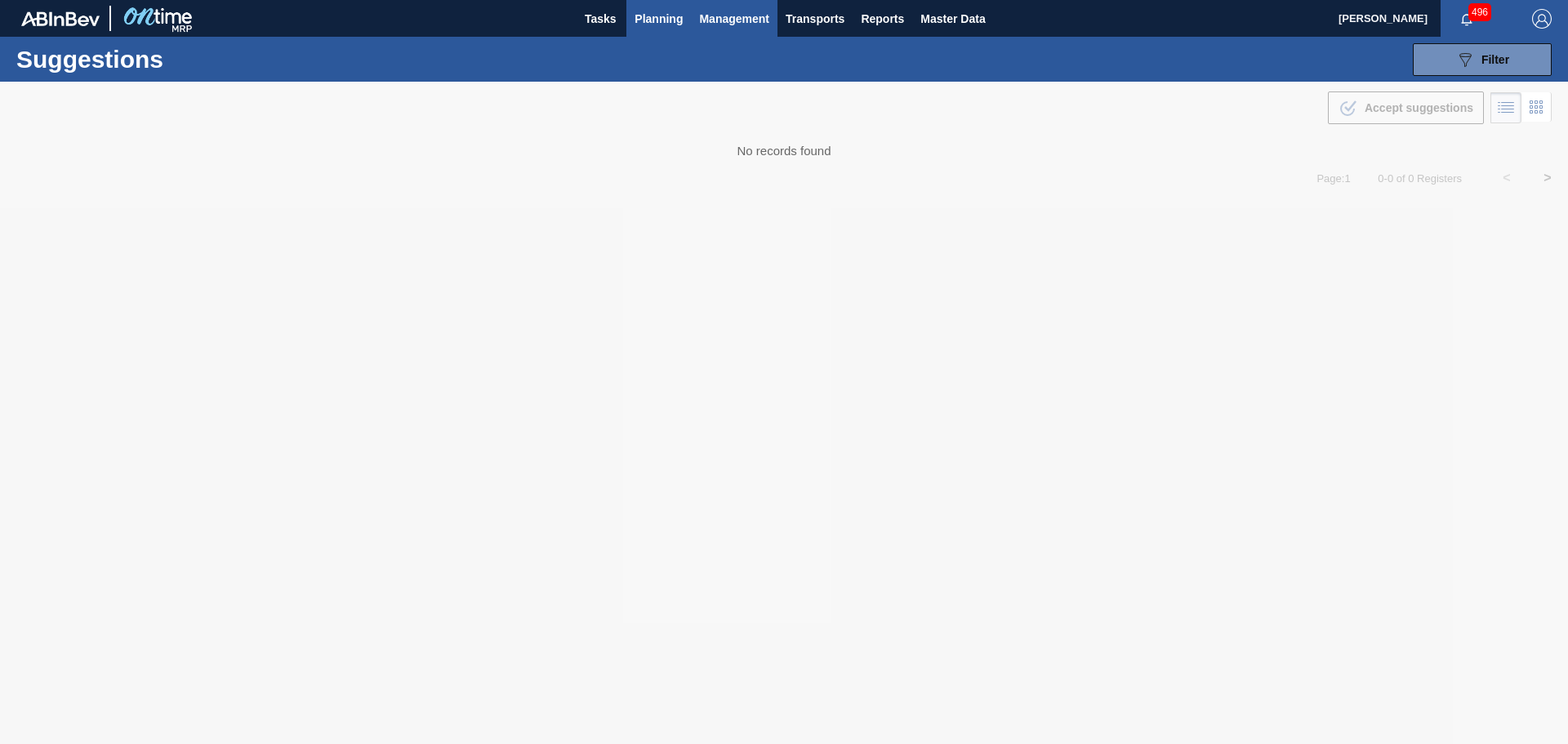
click at [727, 21] on span "Management" at bounding box center [733, 18] width 70 height 19
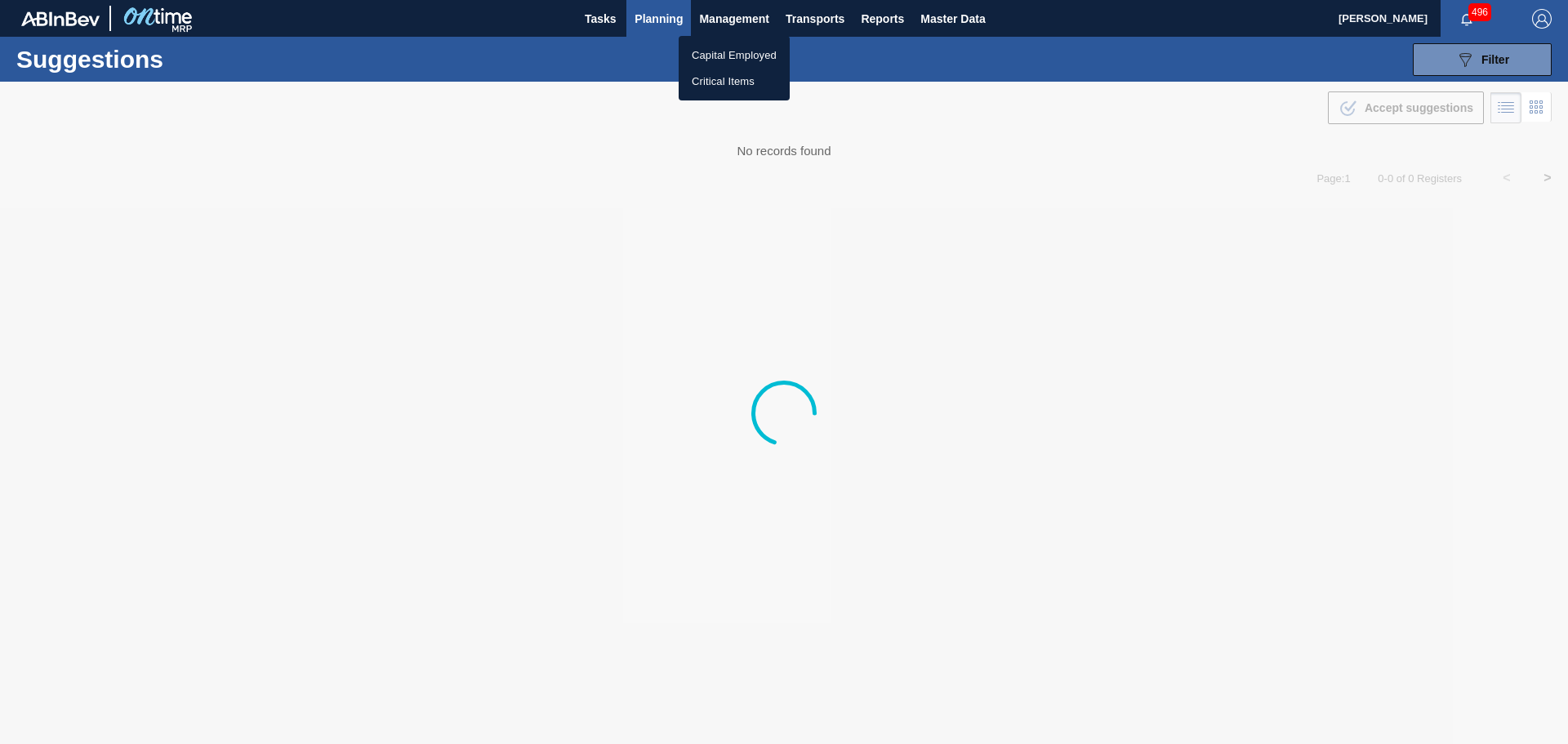
click at [665, 19] on div at bounding box center [784, 372] width 1568 height 744
click at [657, 19] on span "Planning" at bounding box center [659, 18] width 48 height 19
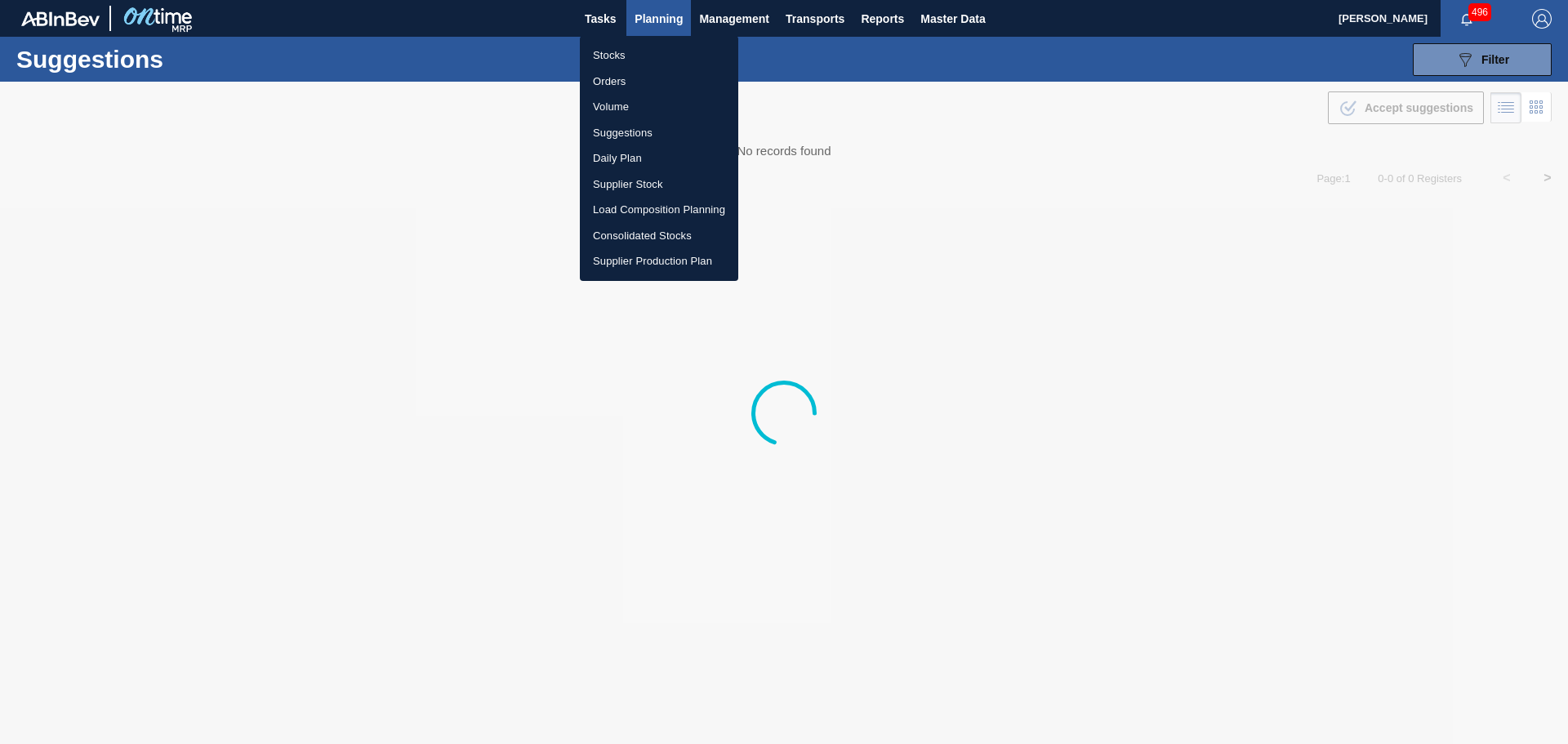
click at [632, 131] on li "Suggestions" at bounding box center [660, 132] width 159 height 26
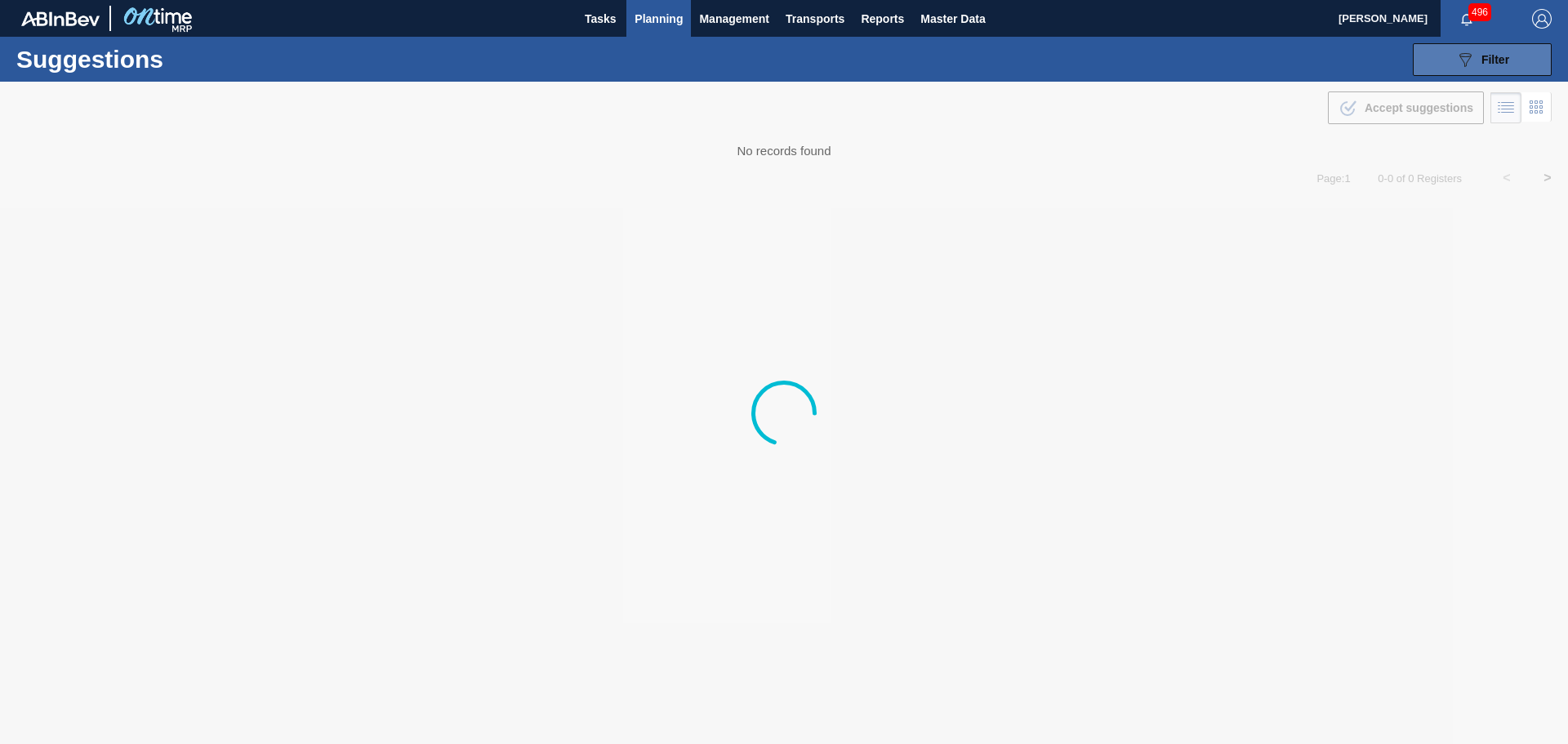
click at [1461, 65] on icon "089F7B8B-B2A5-4AFE-B5C0-19BA573D28AC" at bounding box center [1466, 59] width 19 height 19
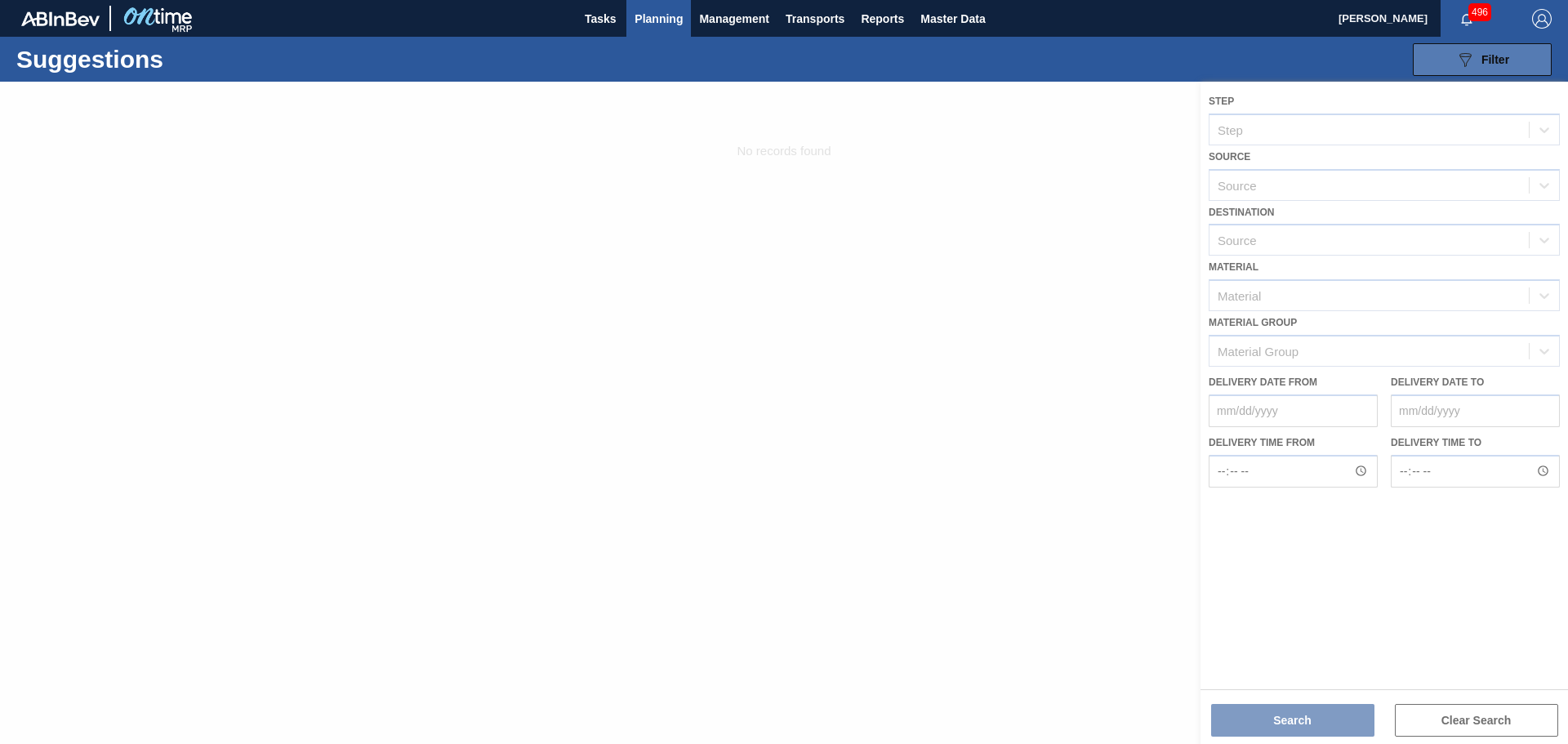
click at [1461, 64] on icon "089F7B8B-B2A5-4AFE-B5C0-19BA573D28AC" at bounding box center [1466, 59] width 19 height 19
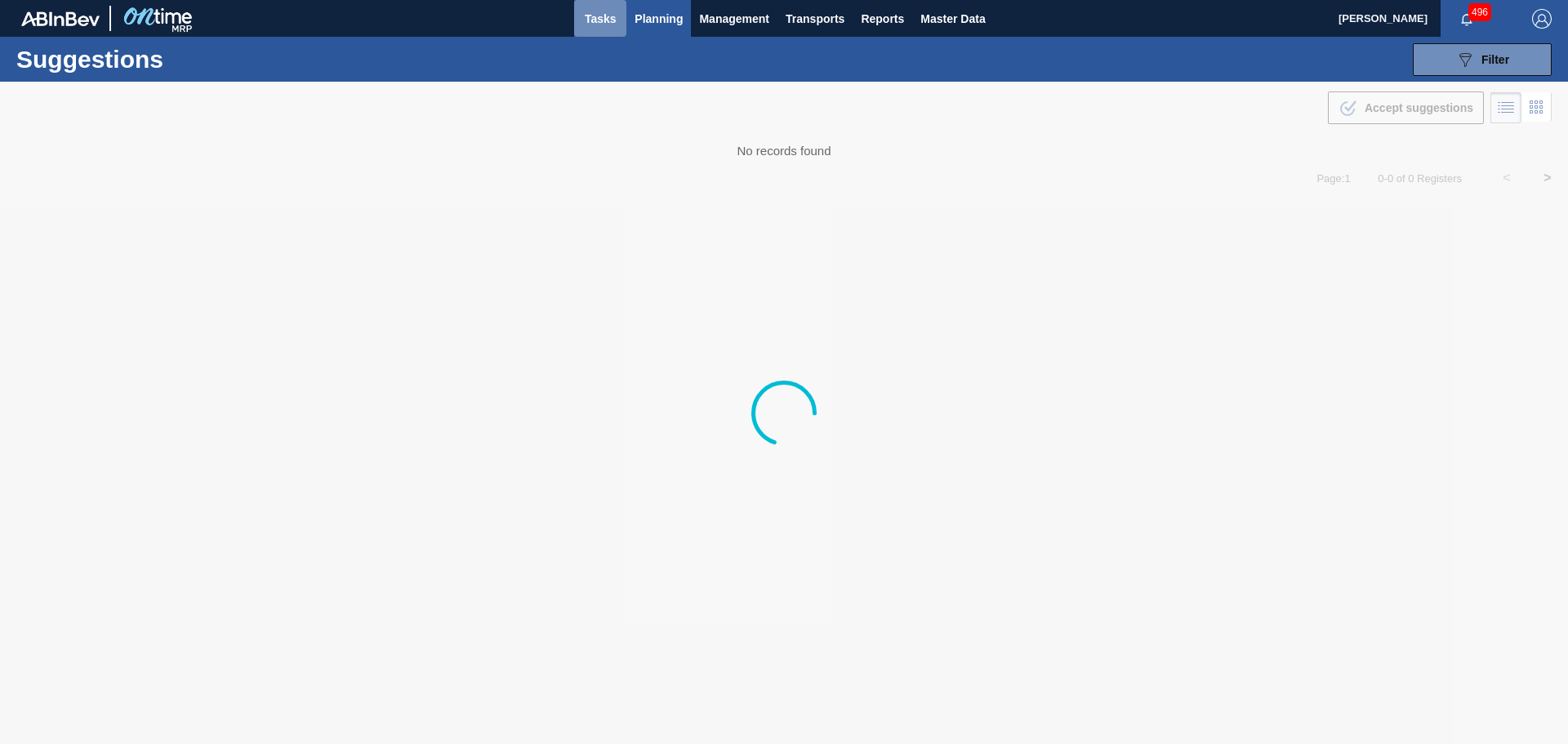
click at [597, 19] on span "Tasks" at bounding box center [600, 18] width 36 height 19
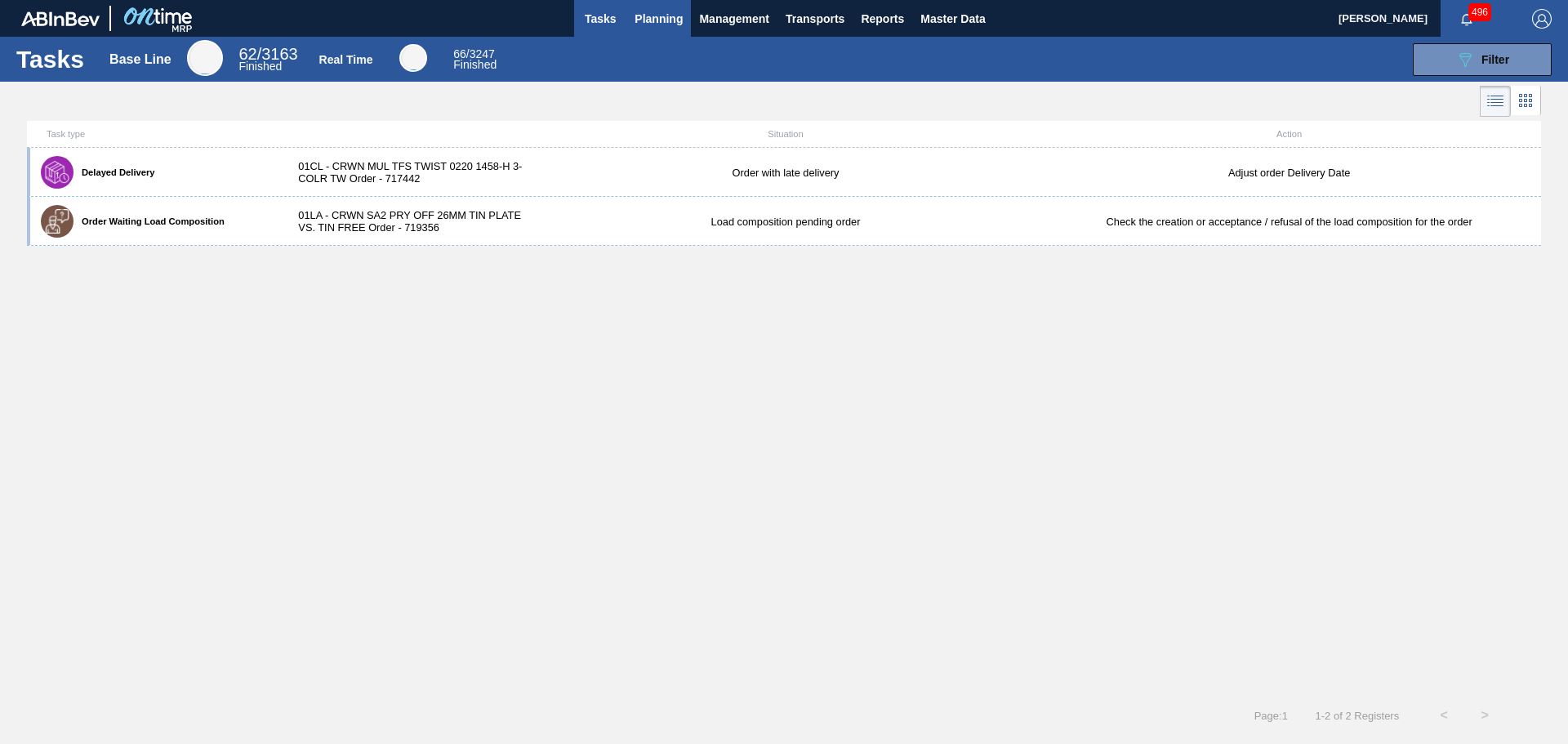
click at [669, 17] on span "Planning" at bounding box center [659, 18] width 48 height 19
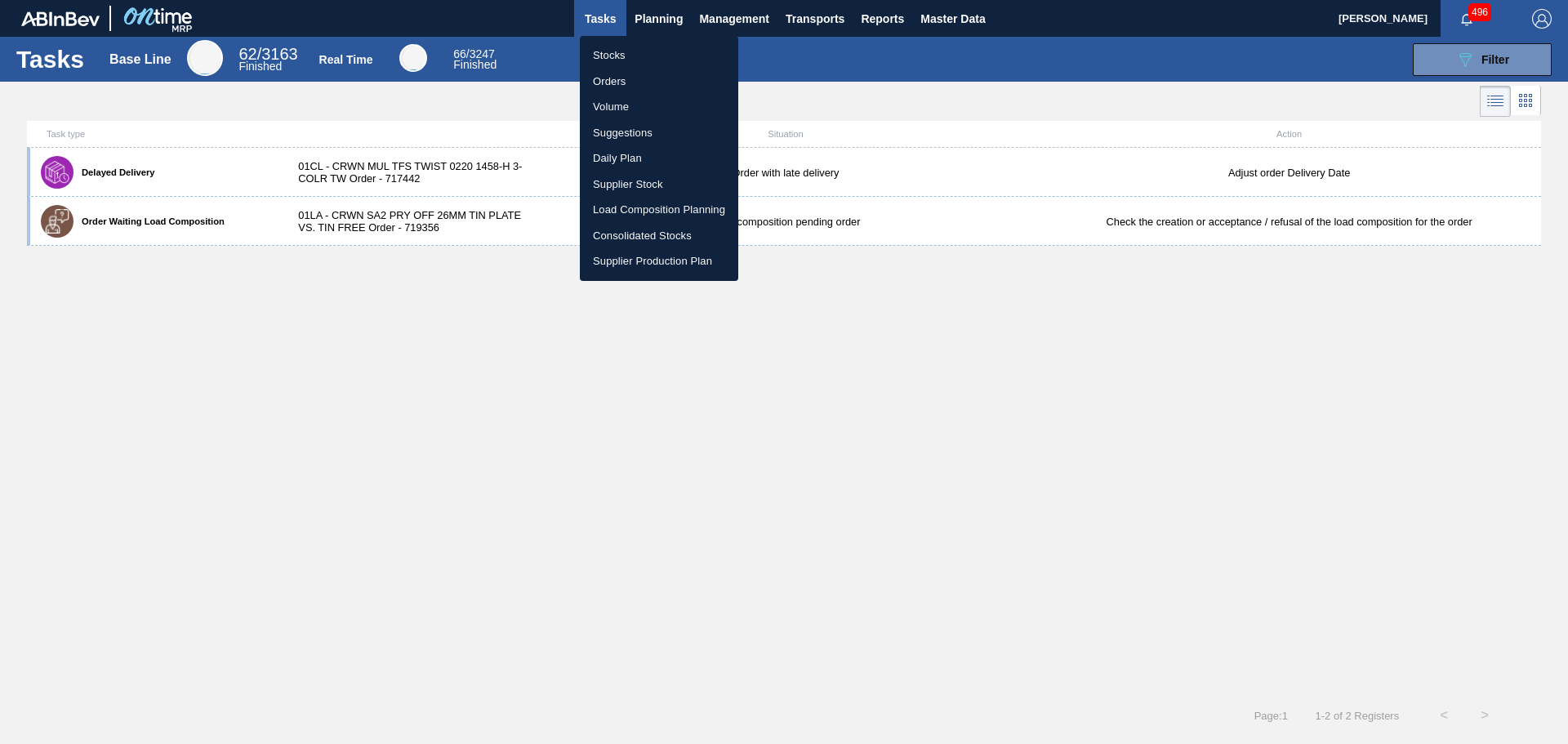
click at [638, 131] on li "Suggestions" at bounding box center [660, 132] width 159 height 26
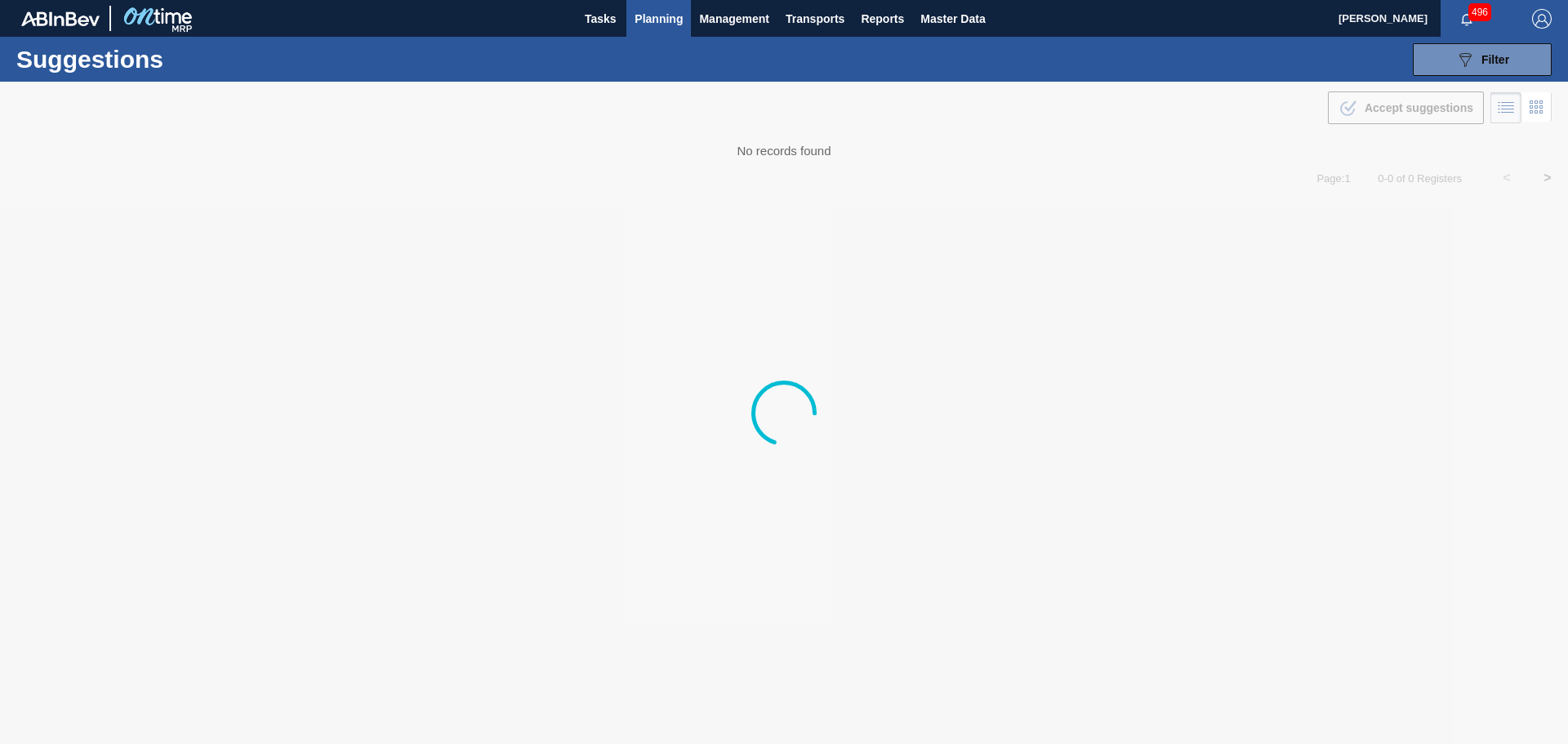
type from "[DATE]"
type to "[DATE]"
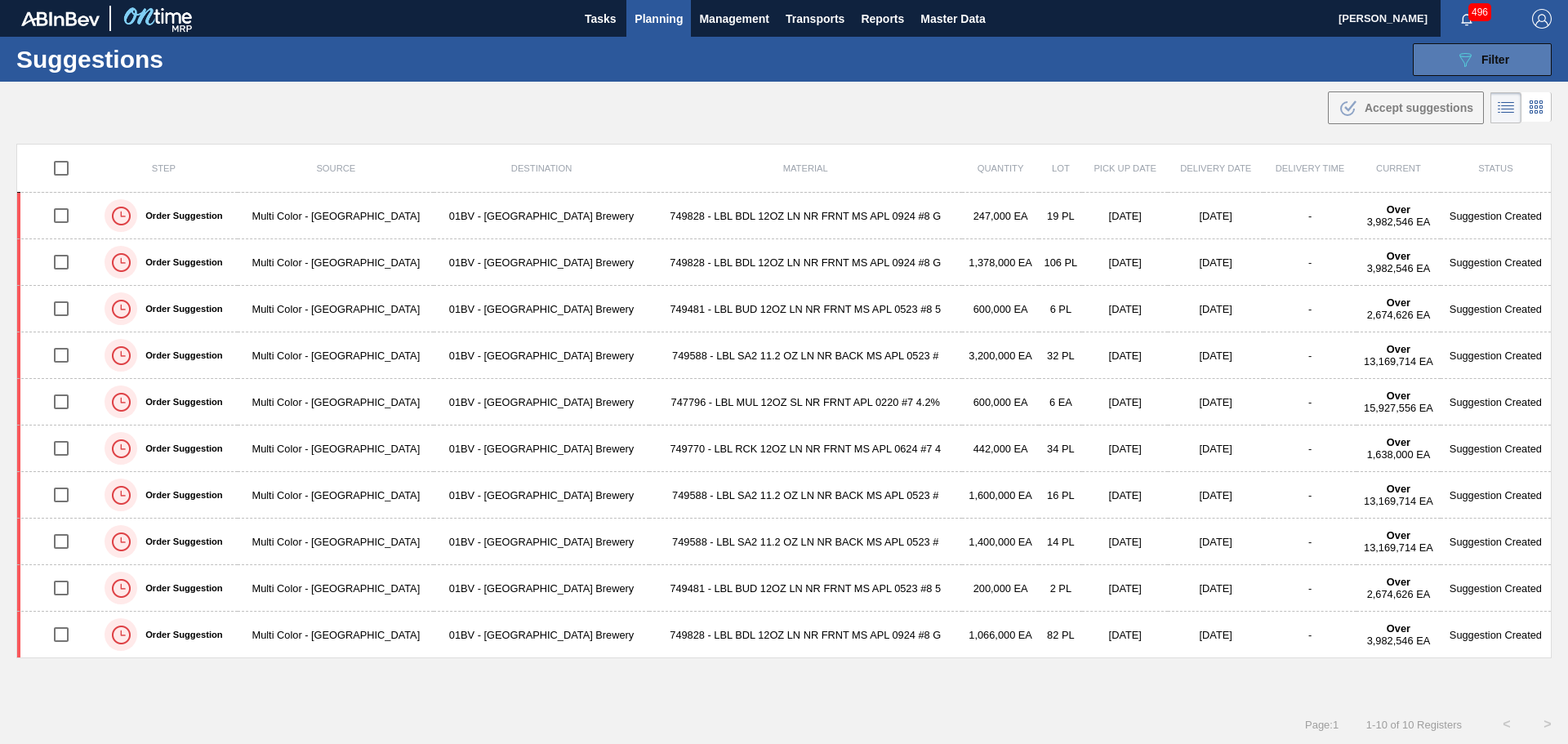
click at [1482, 63] on span "Filter" at bounding box center [1495, 59] width 28 height 13
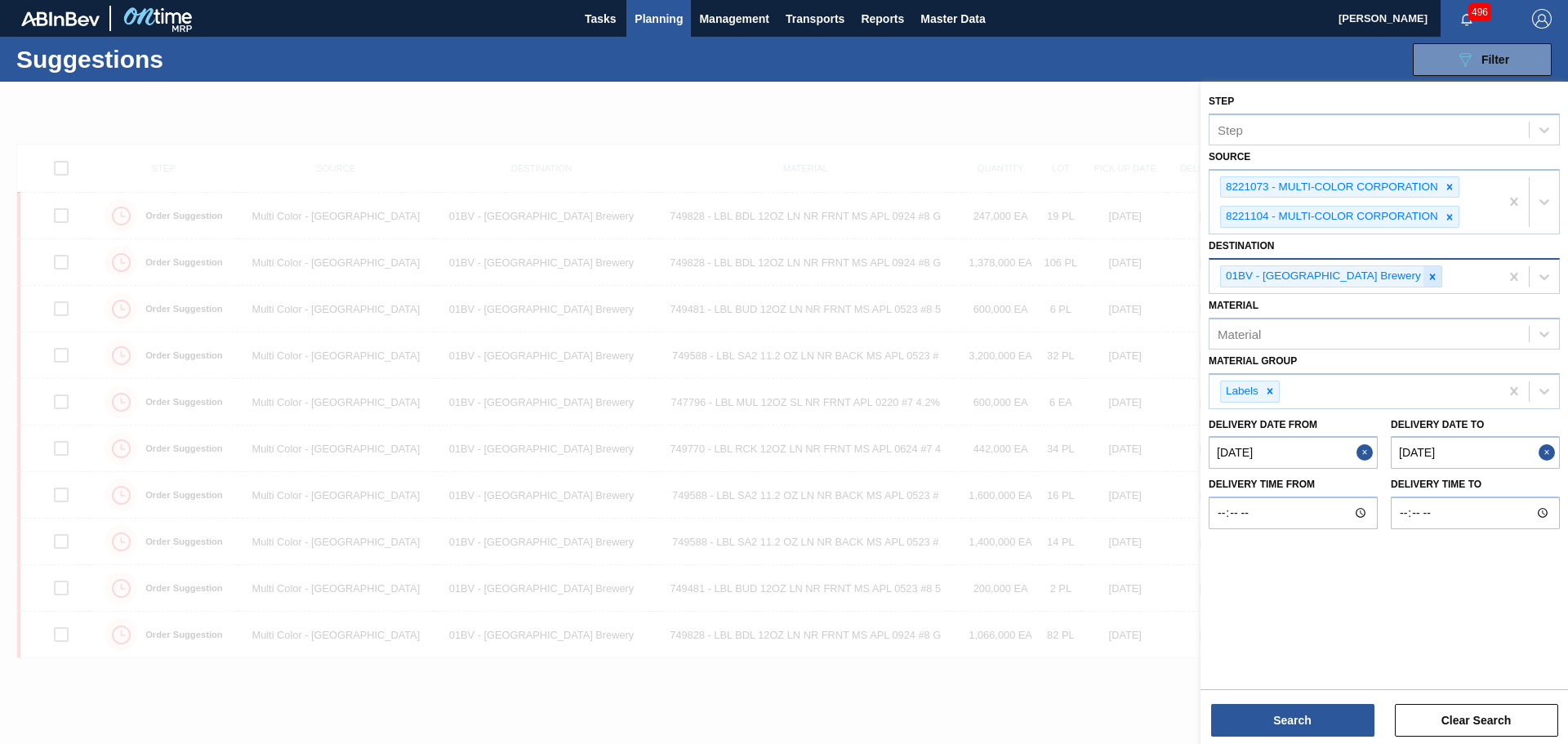
click at [1427, 275] on icon at bounding box center [1433, 277] width 11 height 11
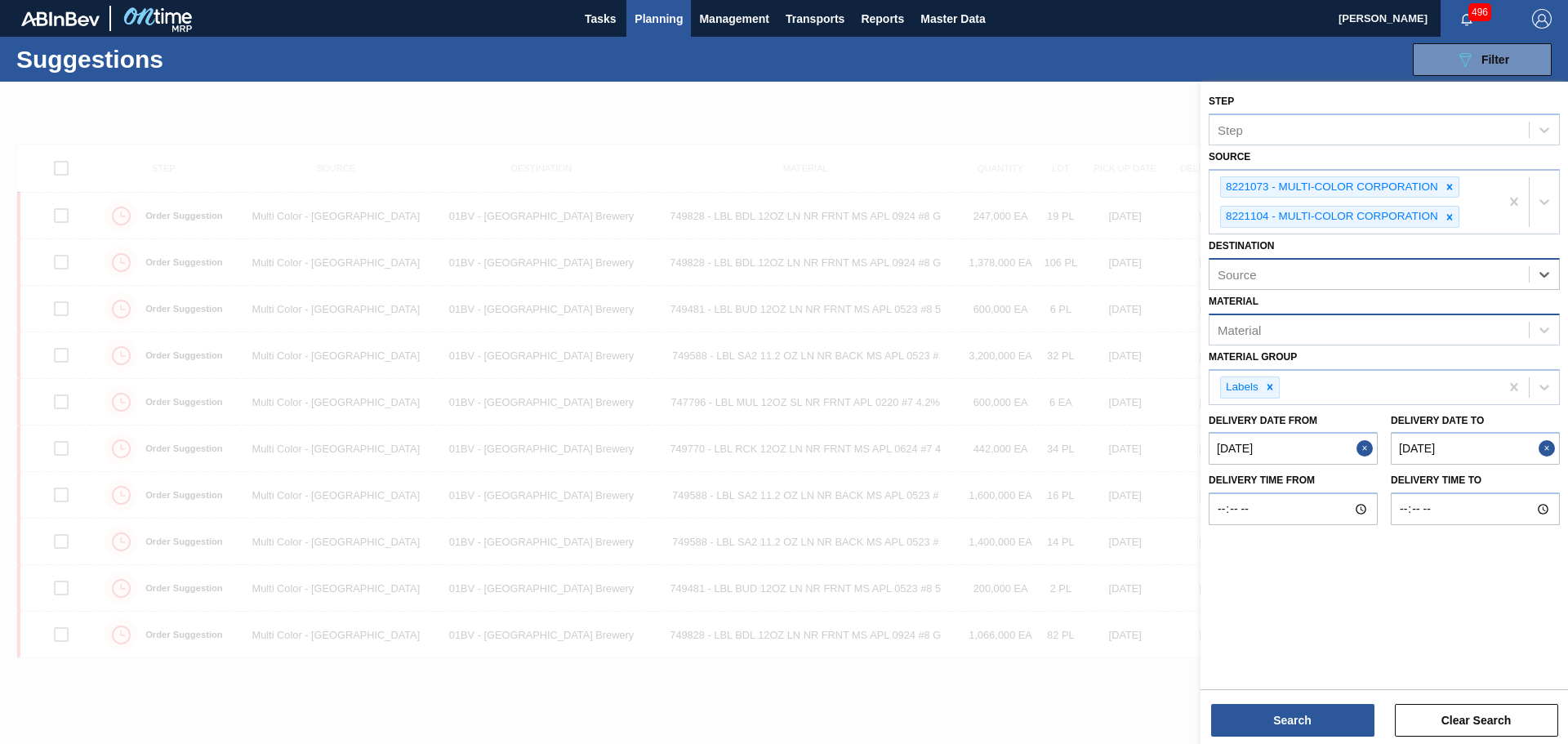
click at [1326, 322] on div "Material" at bounding box center [1370, 329] width 320 height 24
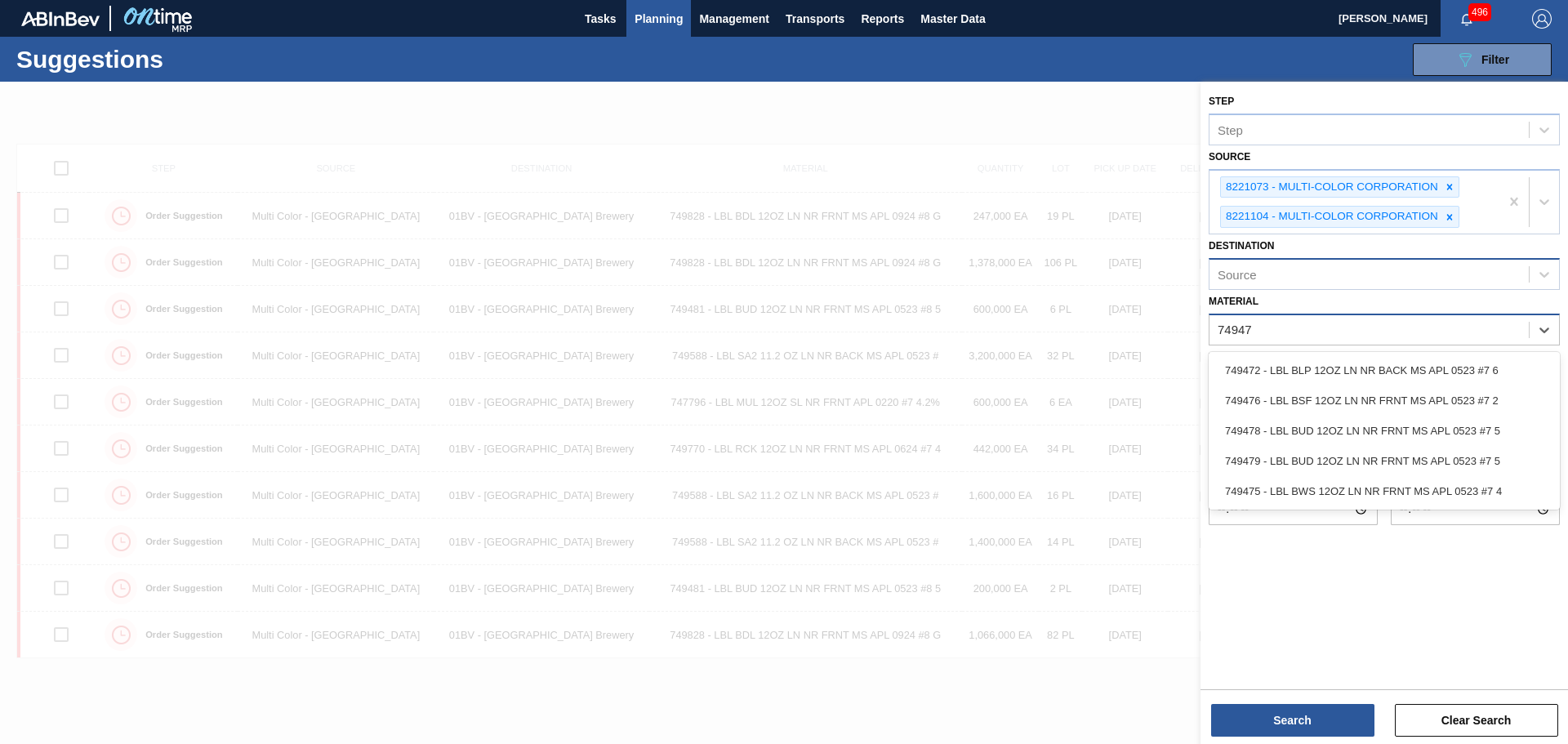
type input "749472"
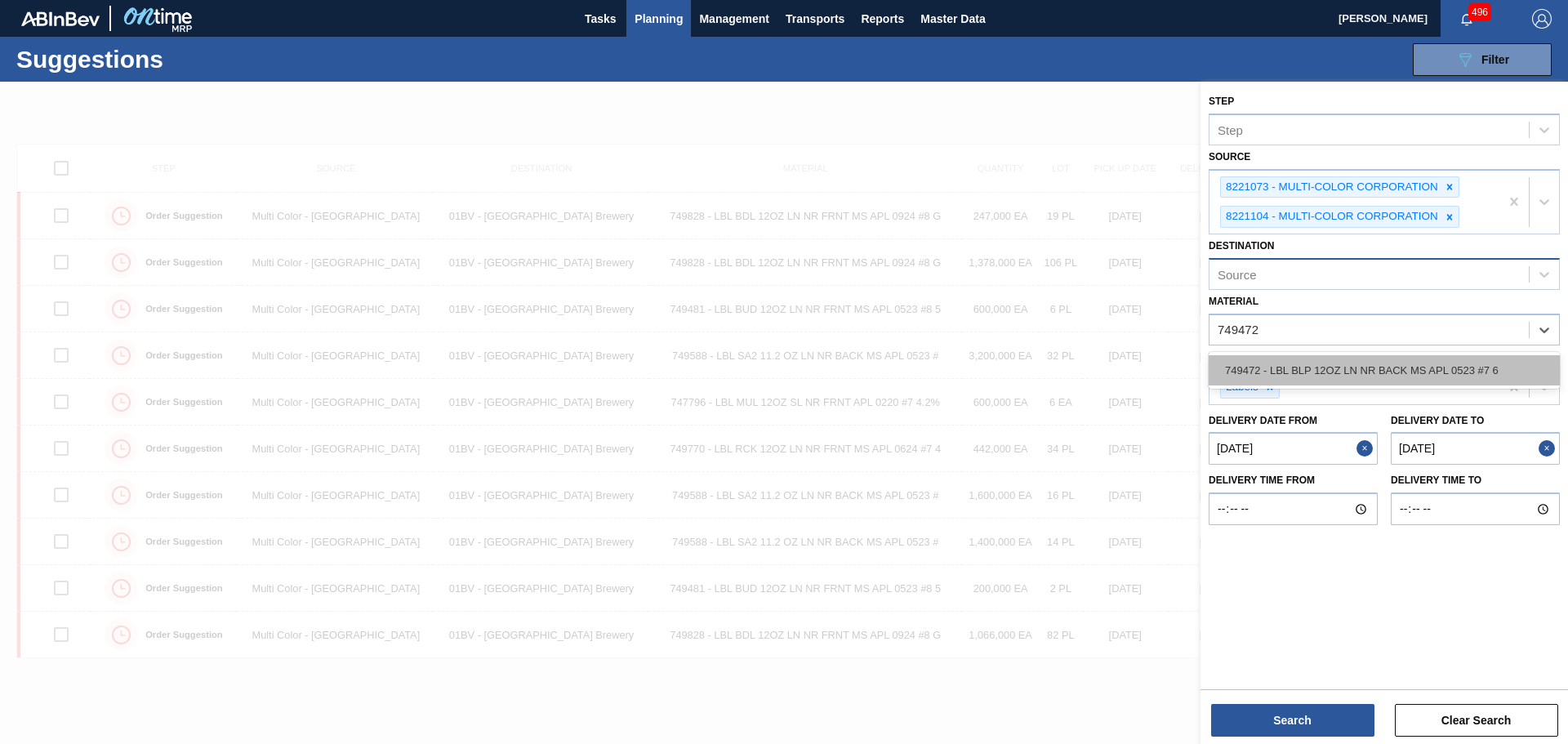
click at [1311, 362] on div "749472 - LBL BLP 12OZ LN NR BACK MS APL 0523 #7 6" at bounding box center [1384, 371] width 351 height 31
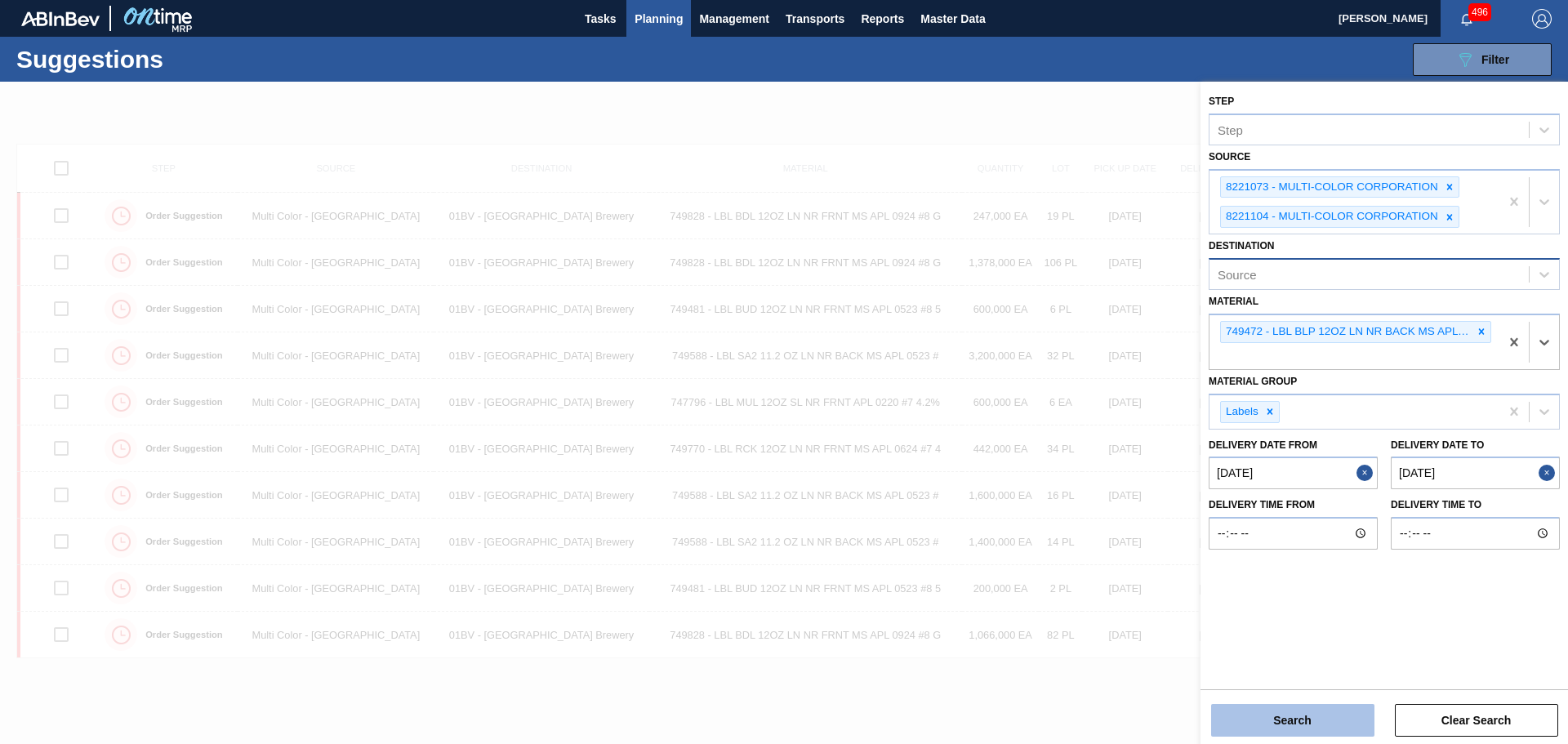
click at [1311, 721] on button "Search" at bounding box center [1292, 721] width 164 height 33
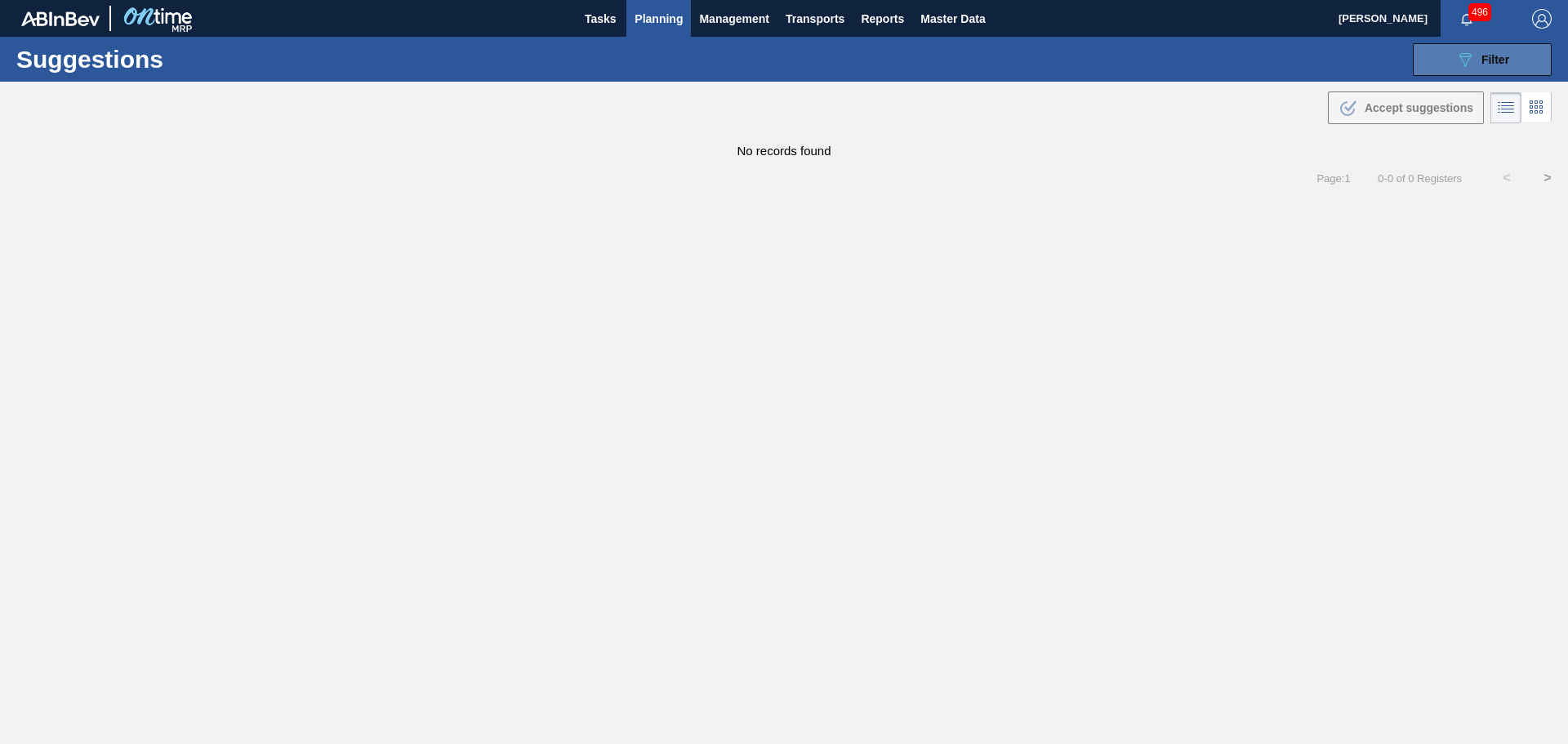
click at [1450, 61] on button "089F7B8B-B2A5-4AFE-B5C0-19BA573D28AC Filter" at bounding box center [1482, 59] width 139 height 33
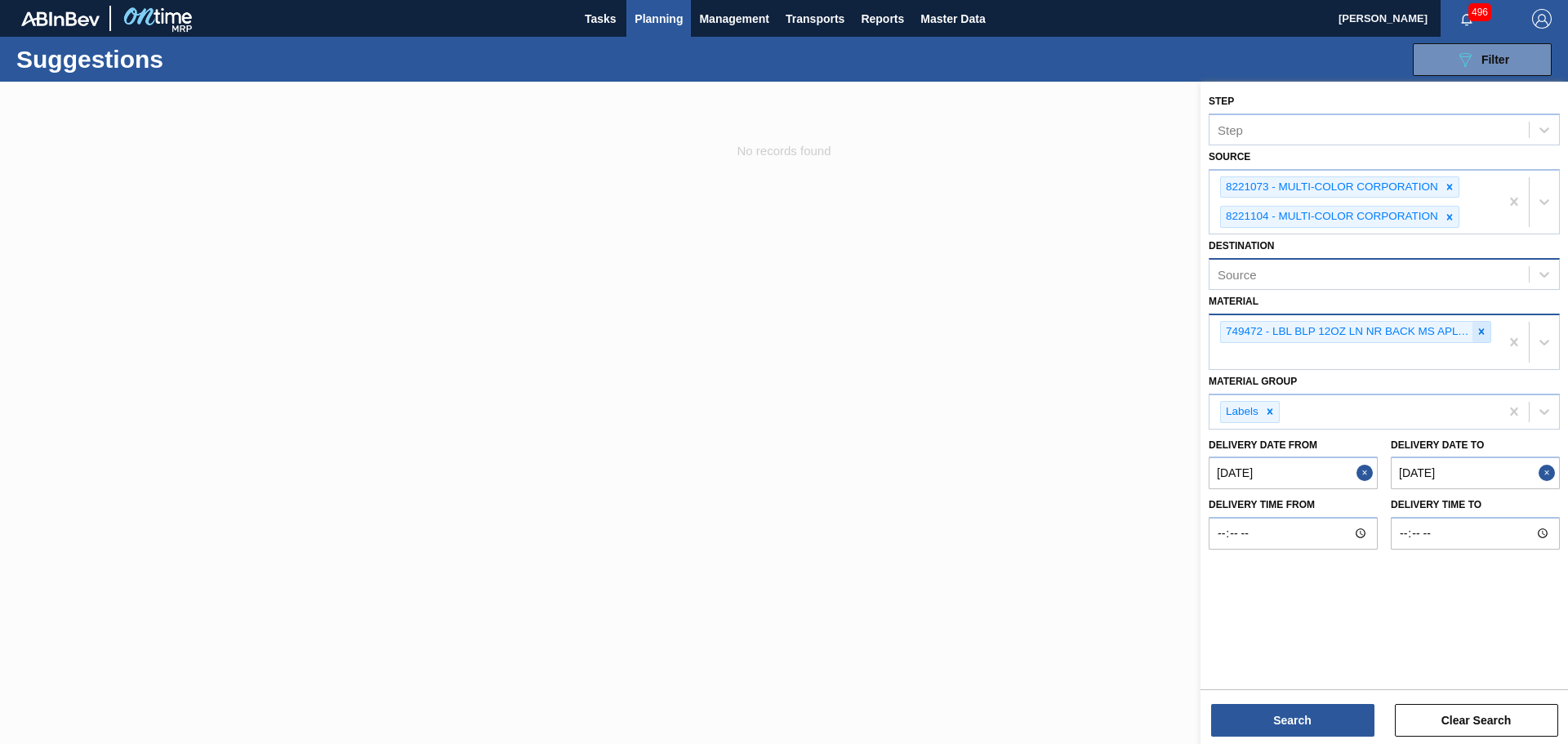
click at [1475, 328] on div at bounding box center [1481, 331] width 18 height 20
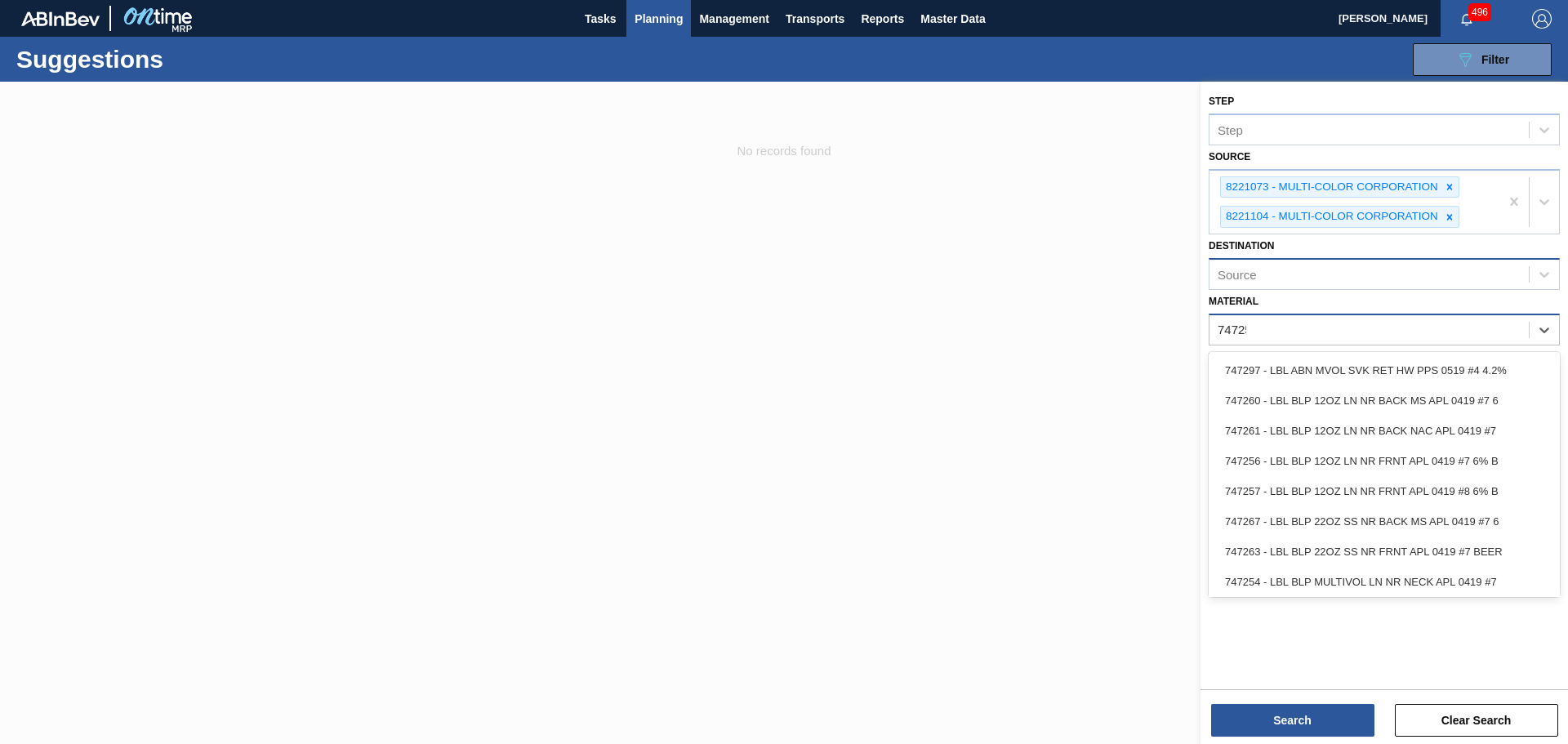
type input "747254"
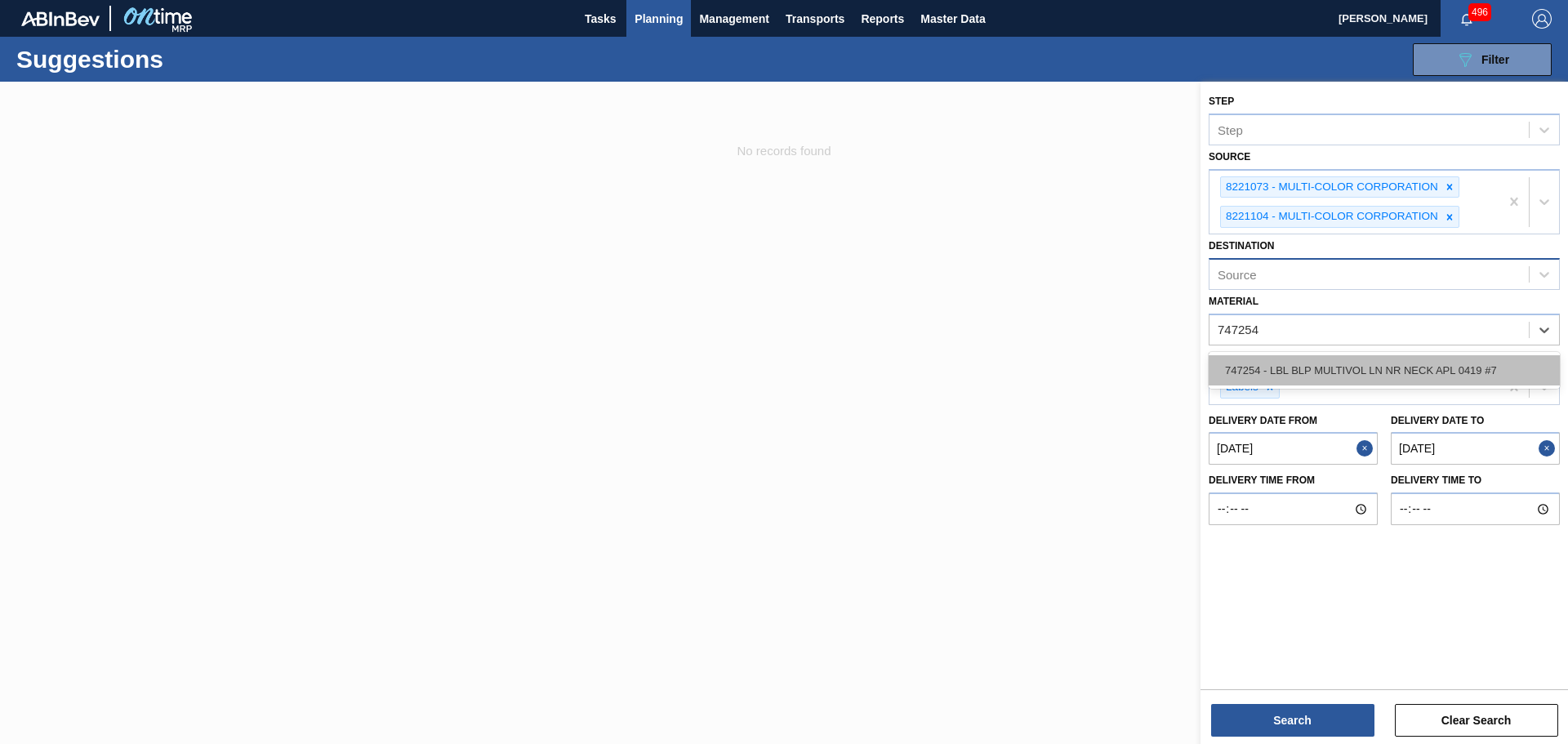
click at [1334, 362] on div "747254 - LBL BLP MULTIVOL LN NR NECK APL 0419 #7" at bounding box center [1384, 371] width 351 height 31
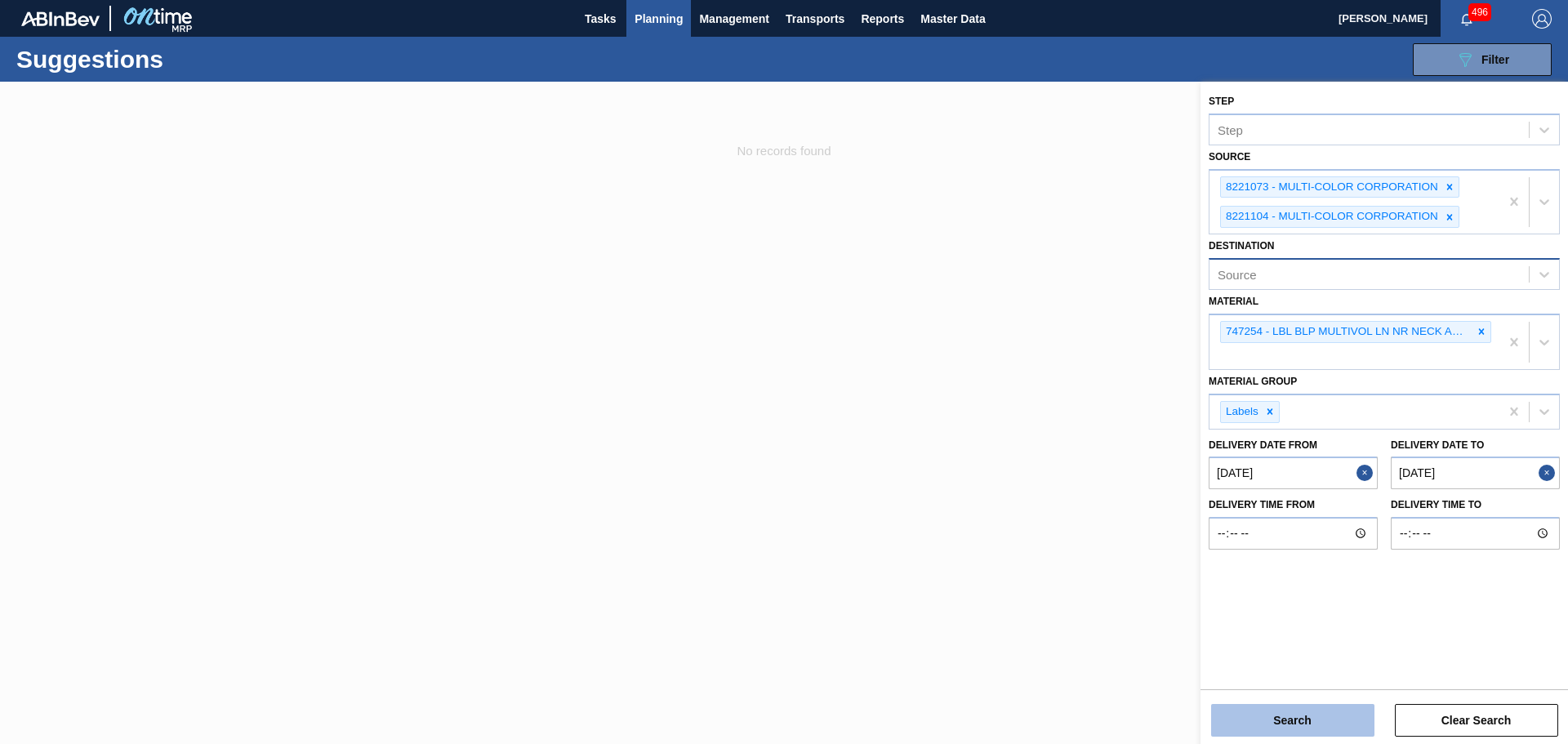
click at [1308, 732] on button "Search" at bounding box center [1292, 721] width 164 height 33
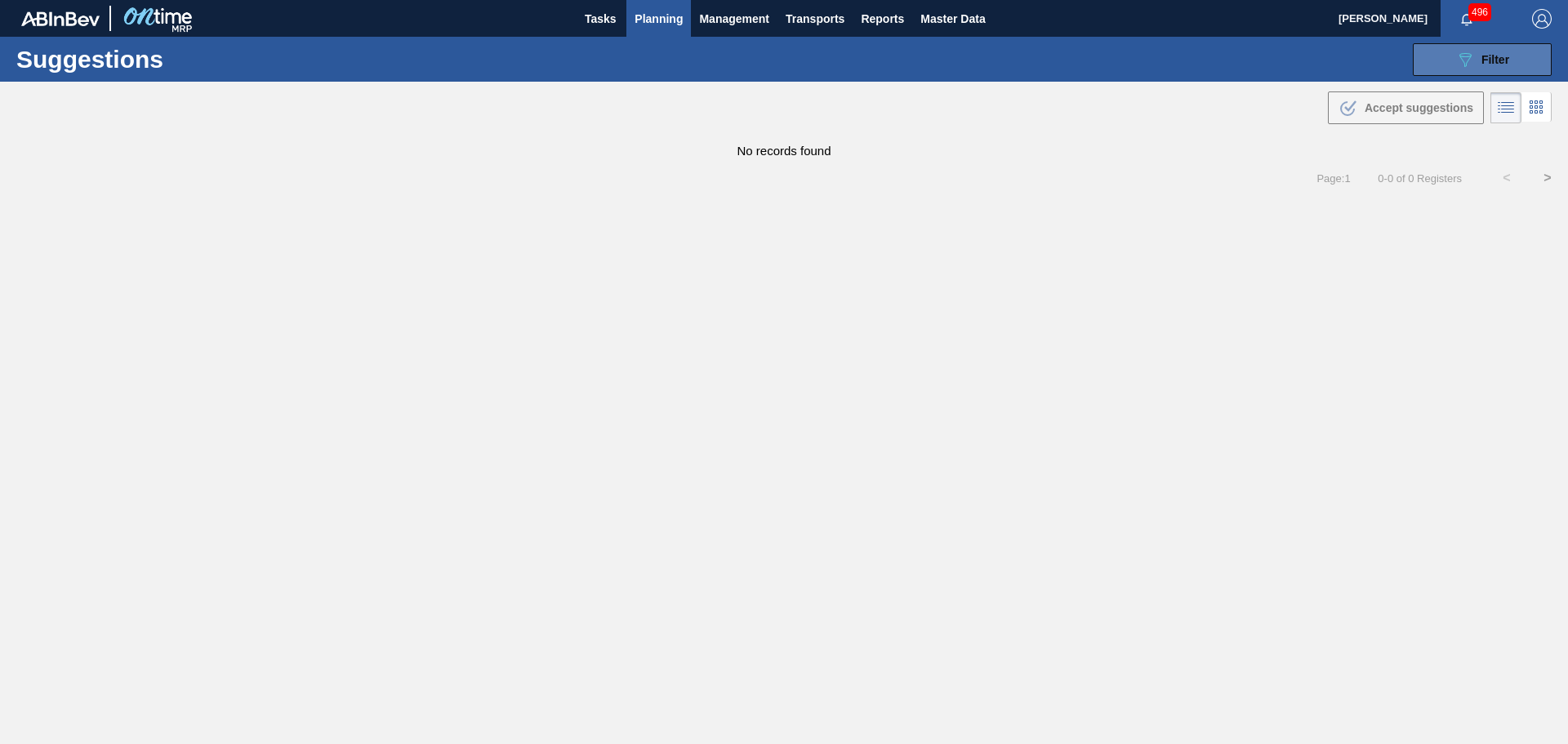
click at [1451, 63] on button "089F7B8B-B2A5-4AFE-B5C0-19BA573D28AC Filter" at bounding box center [1482, 59] width 139 height 33
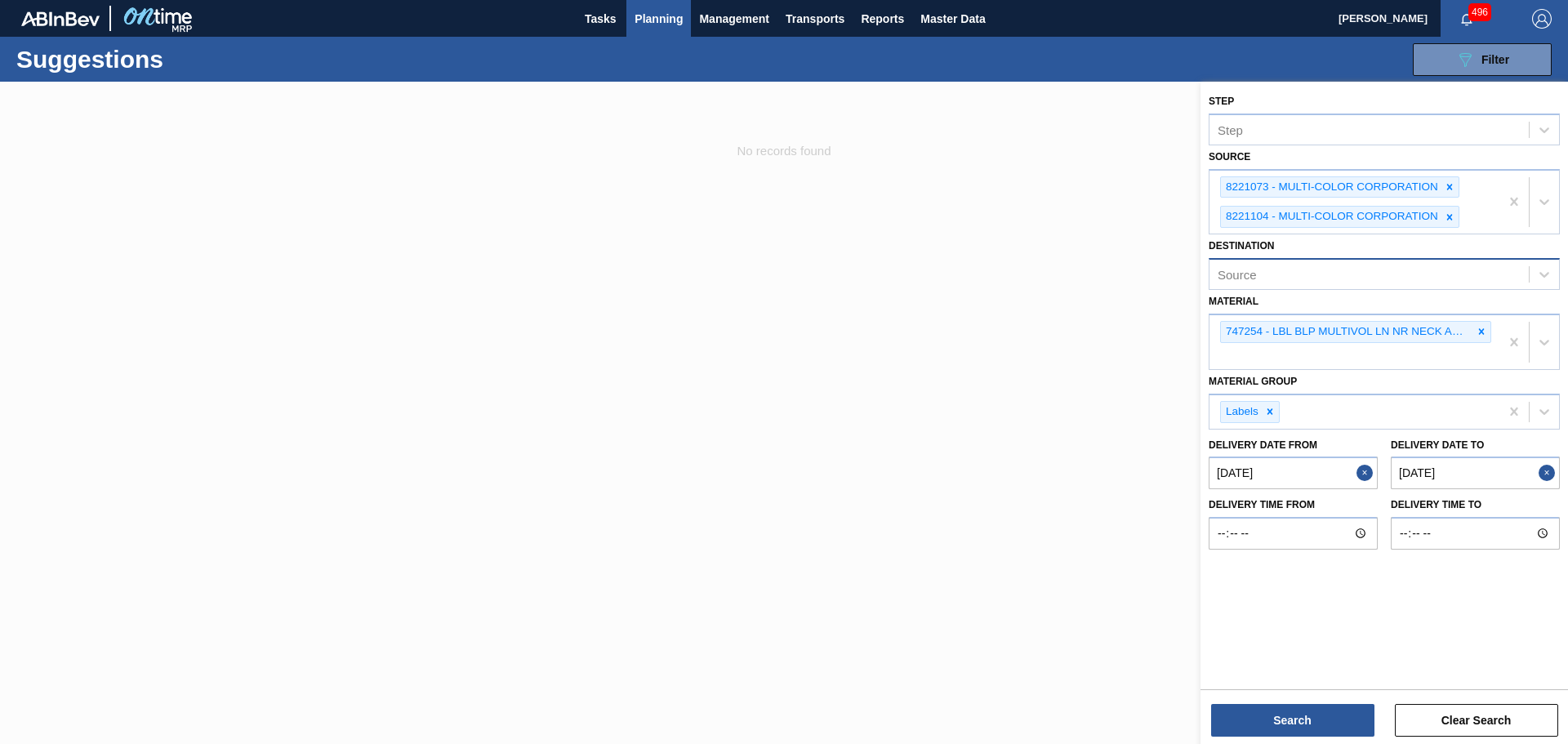
click at [1545, 468] on button "Close" at bounding box center [1550, 473] width 21 height 33
click at [1367, 474] on button "Close" at bounding box center [1367, 473] width 21 height 33
click at [1311, 727] on button "Search" at bounding box center [1292, 721] width 164 height 33
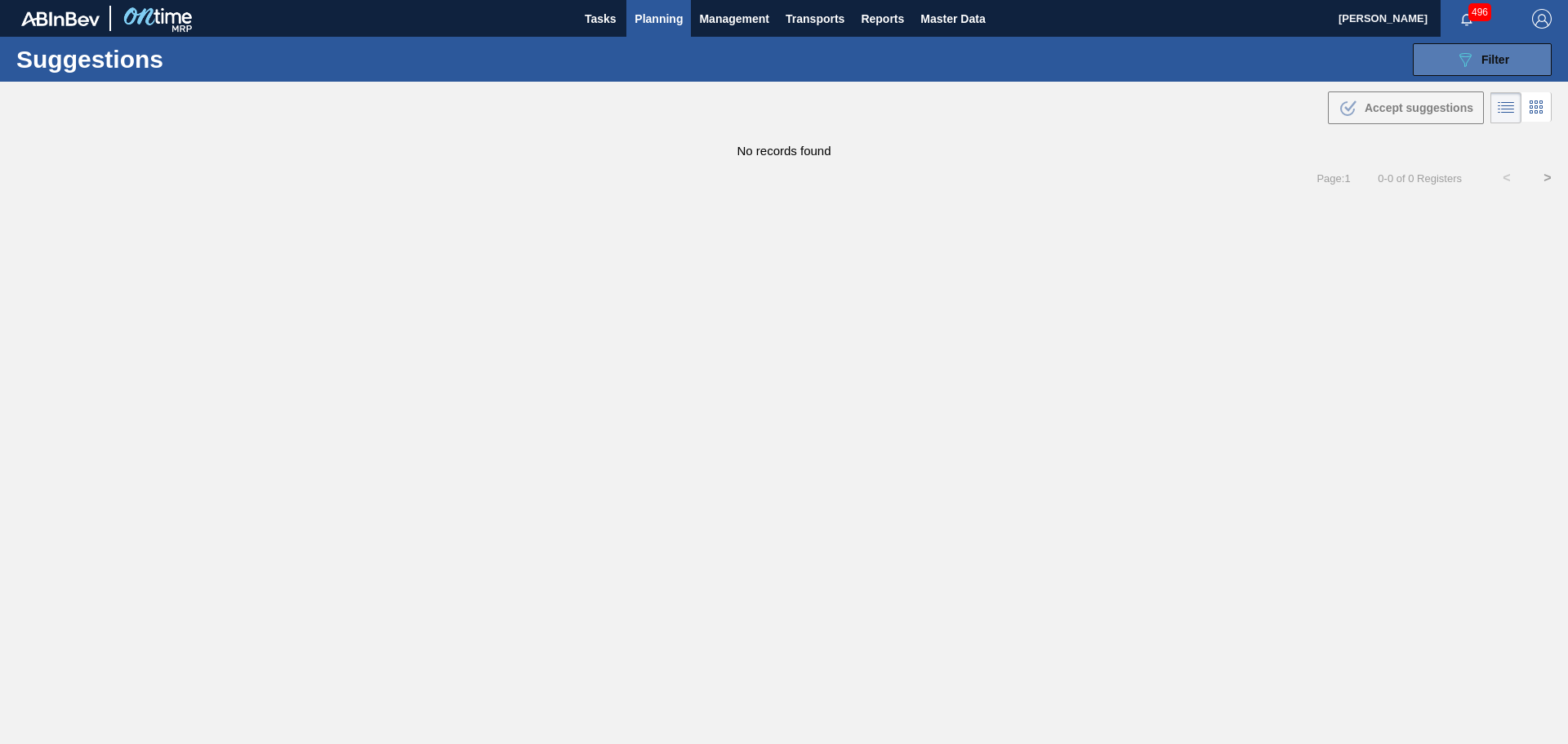
click at [1456, 56] on icon "089F7B8B-B2A5-4AFE-B5C0-19BA573D28AC" at bounding box center [1466, 59] width 19 height 19
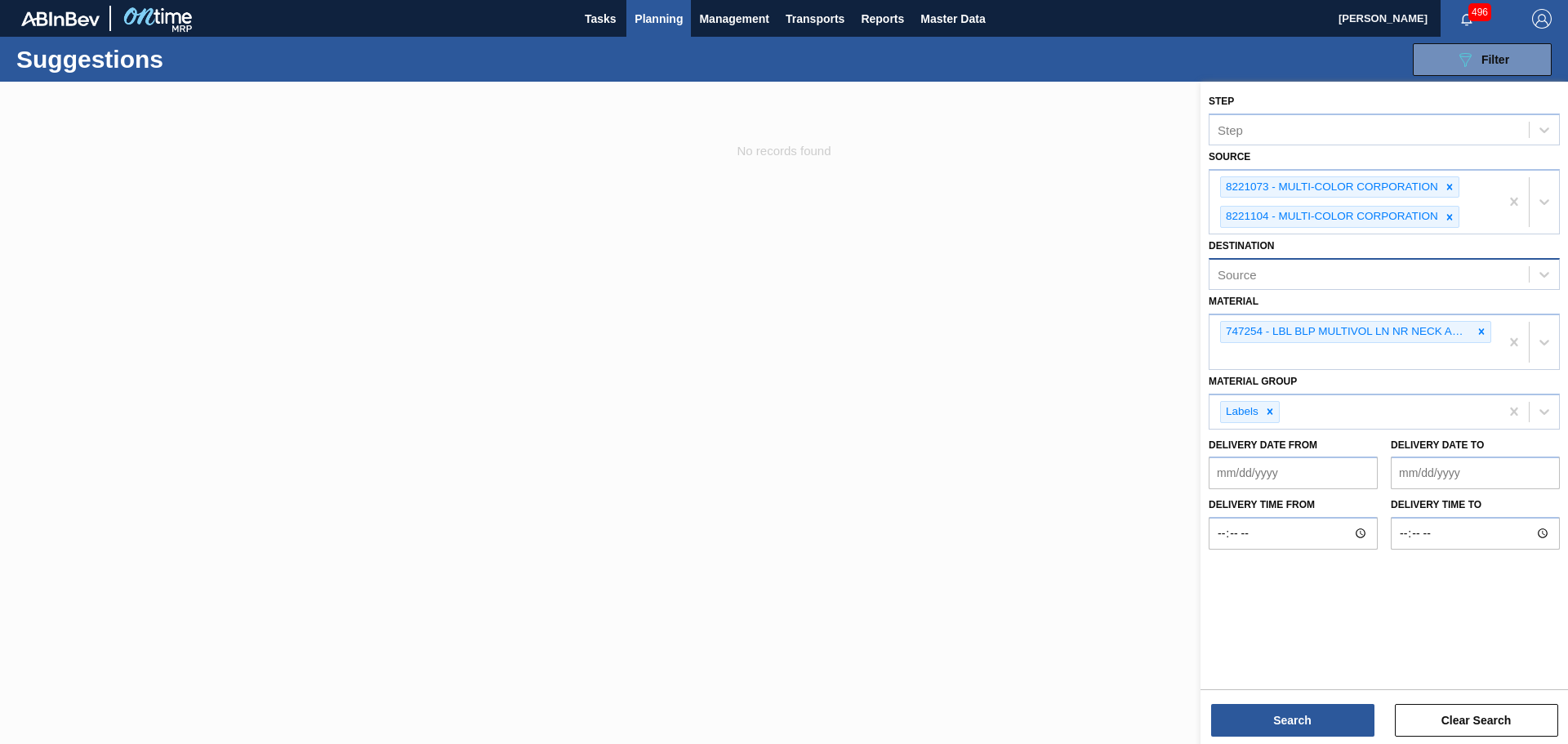
click at [1378, 267] on div "Source" at bounding box center [1370, 275] width 320 height 24
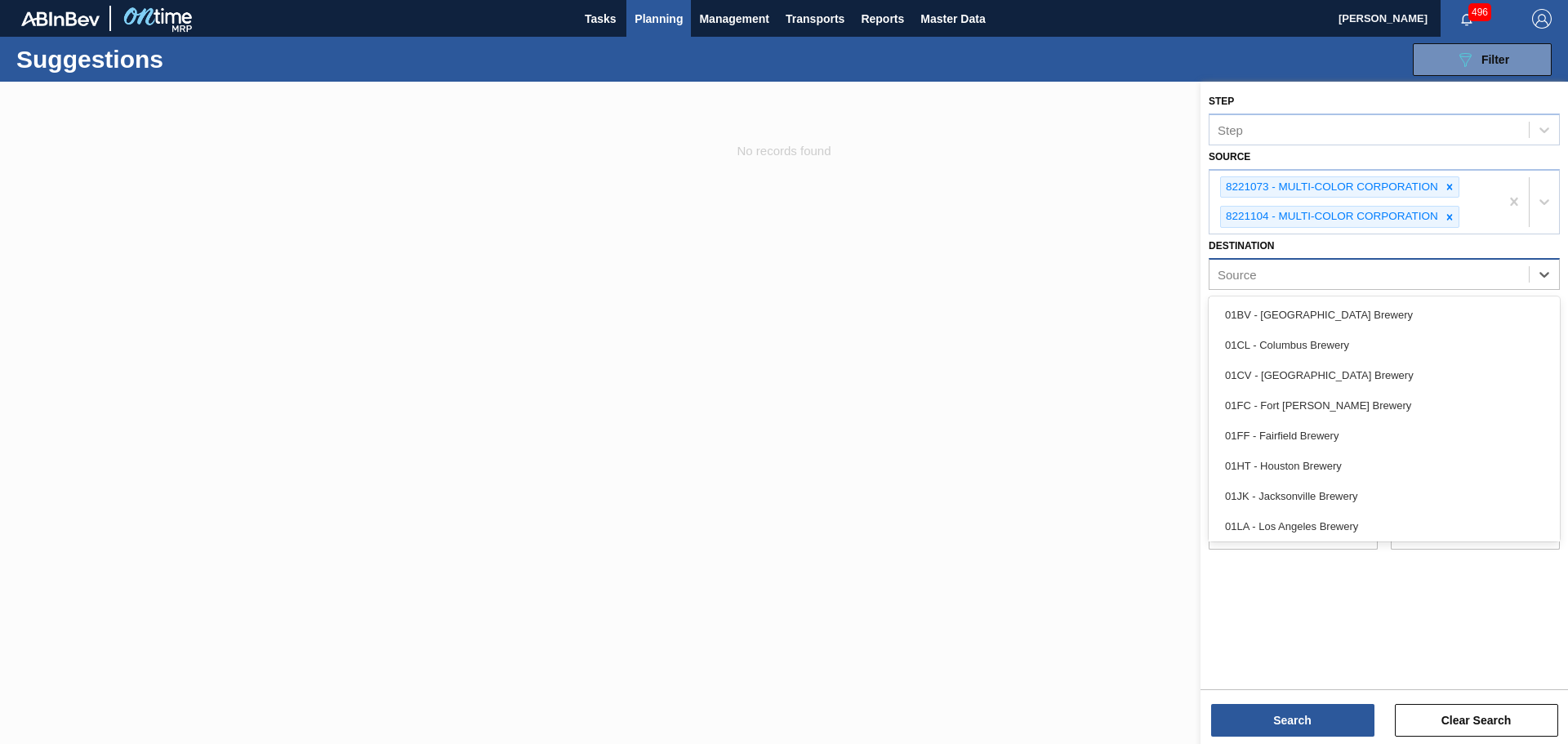
click at [1401, 268] on div "Source" at bounding box center [1370, 275] width 320 height 24
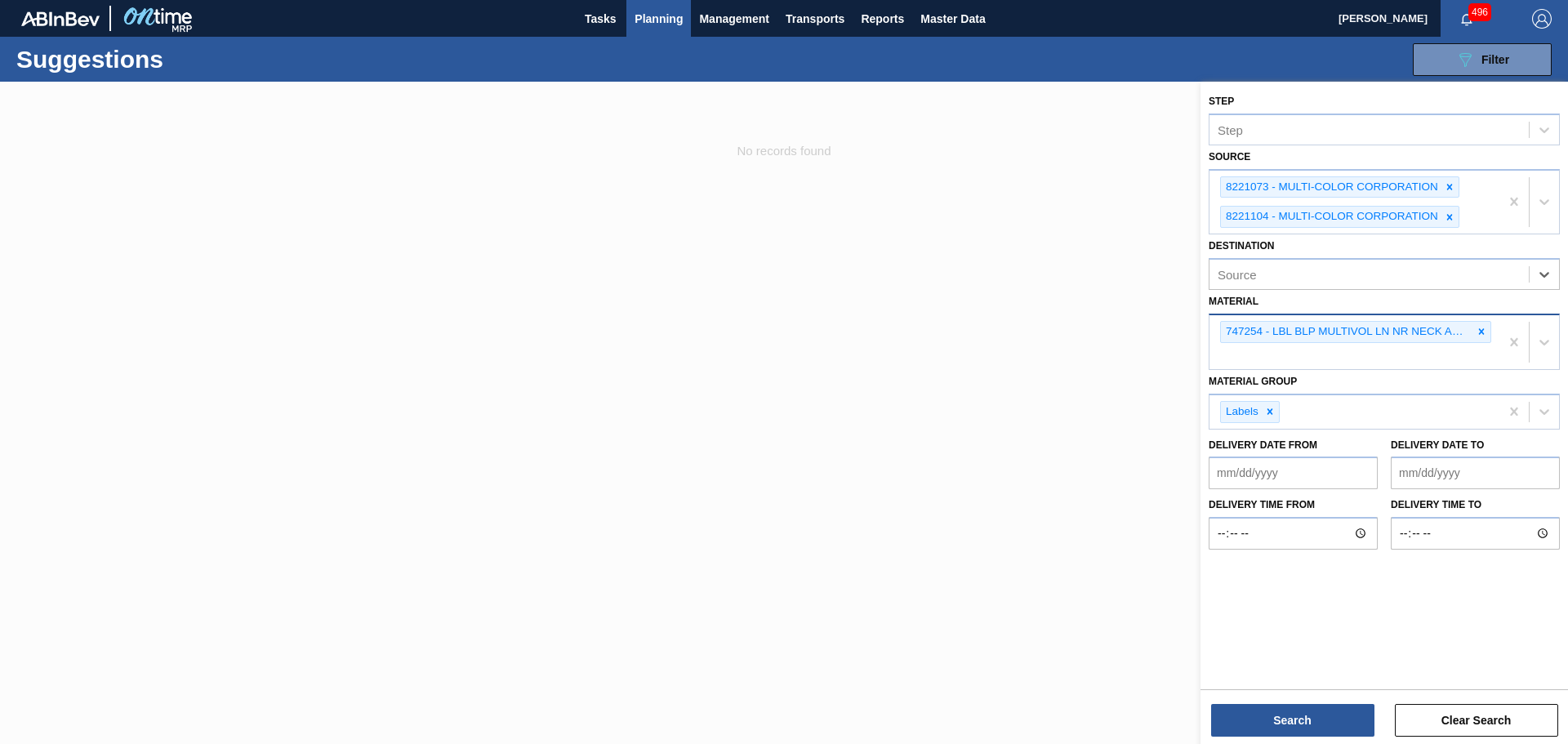
click at [1328, 356] on div "747254 - LBL BLP MULTIVOL LN NR NECK APL 0419 #7" at bounding box center [1355, 342] width 290 height 54
click at [1322, 474] on from "Delivery Date from" at bounding box center [1293, 473] width 169 height 33
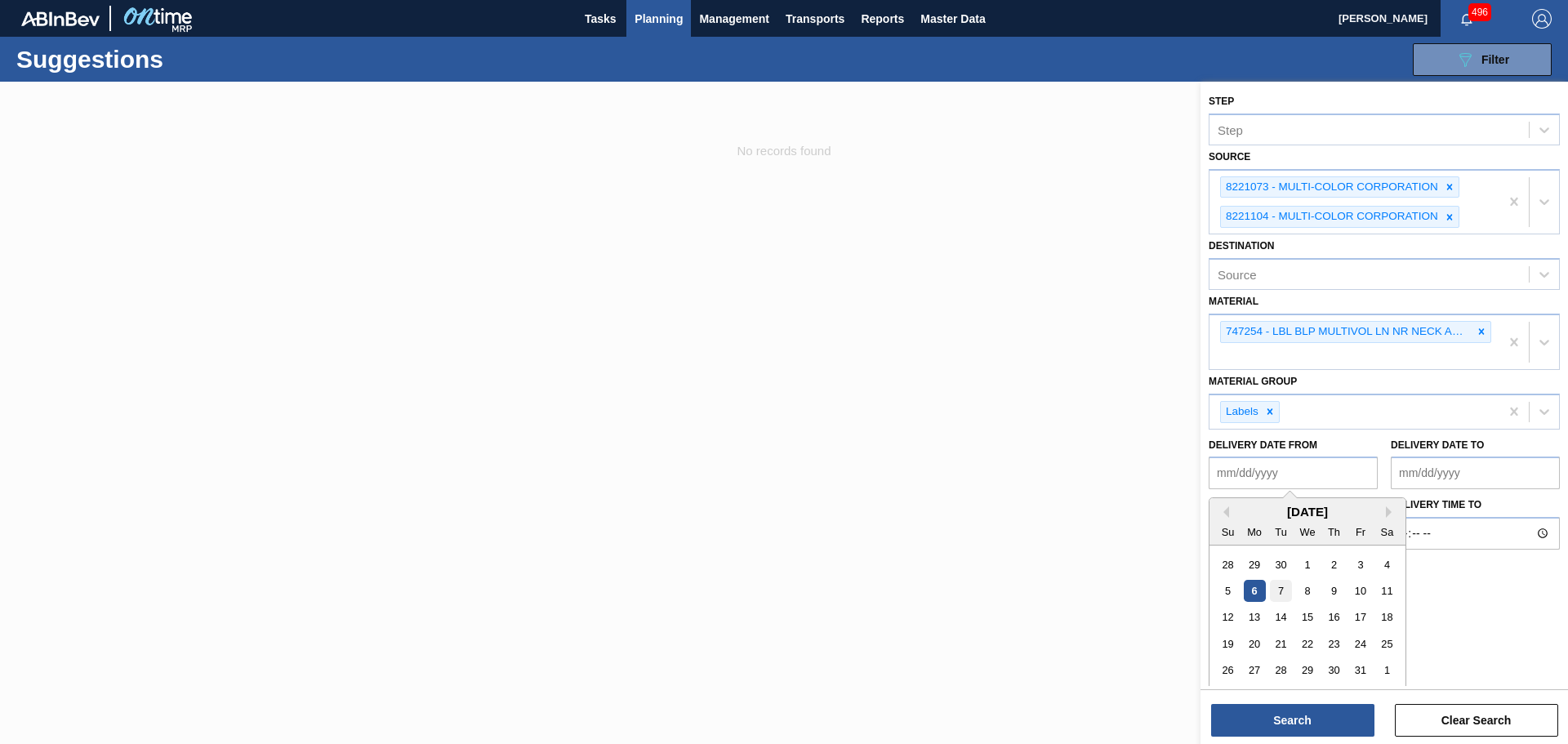
click at [1283, 591] on div "7" at bounding box center [1281, 591] width 22 height 22
type from "10/07/2025"
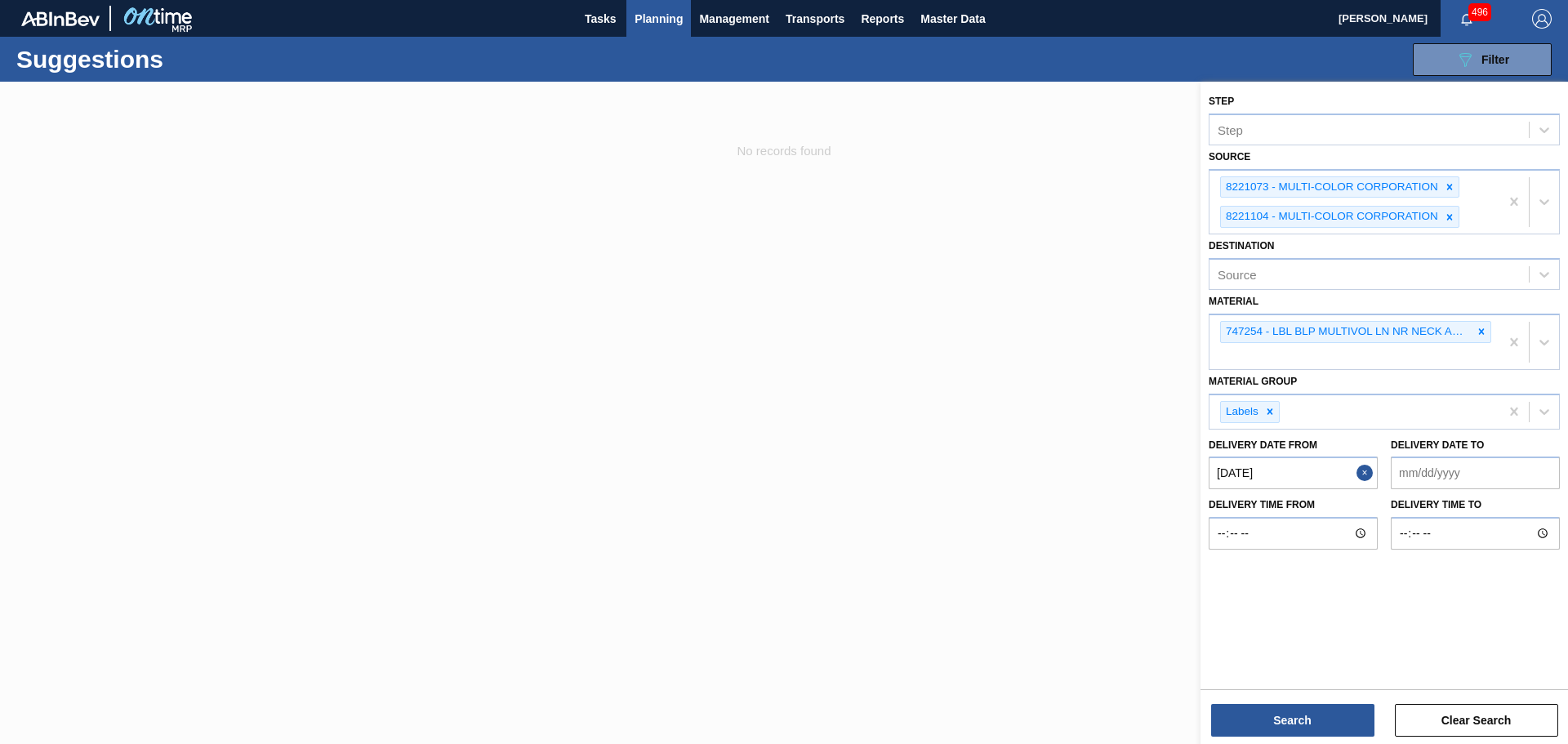
click at [1442, 465] on to "Delivery Date to" at bounding box center [1475, 473] width 169 height 33
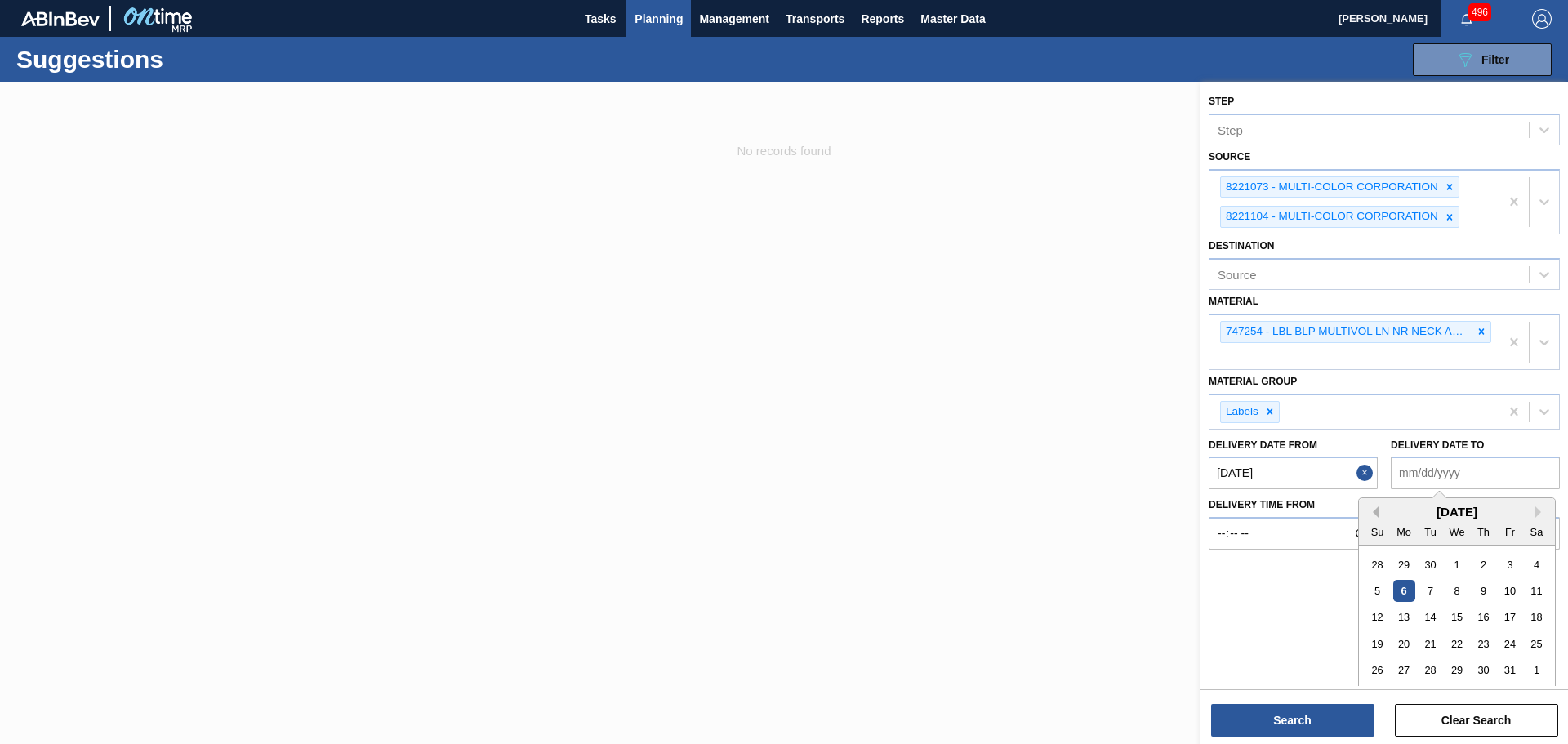
click at [1376, 510] on button "Previous Month" at bounding box center [1373, 512] width 11 height 11
click at [1534, 513] on div "September 2025" at bounding box center [1457, 511] width 196 height 14
click at [1536, 513] on button "Next Month" at bounding box center [1541, 512] width 11 height 11
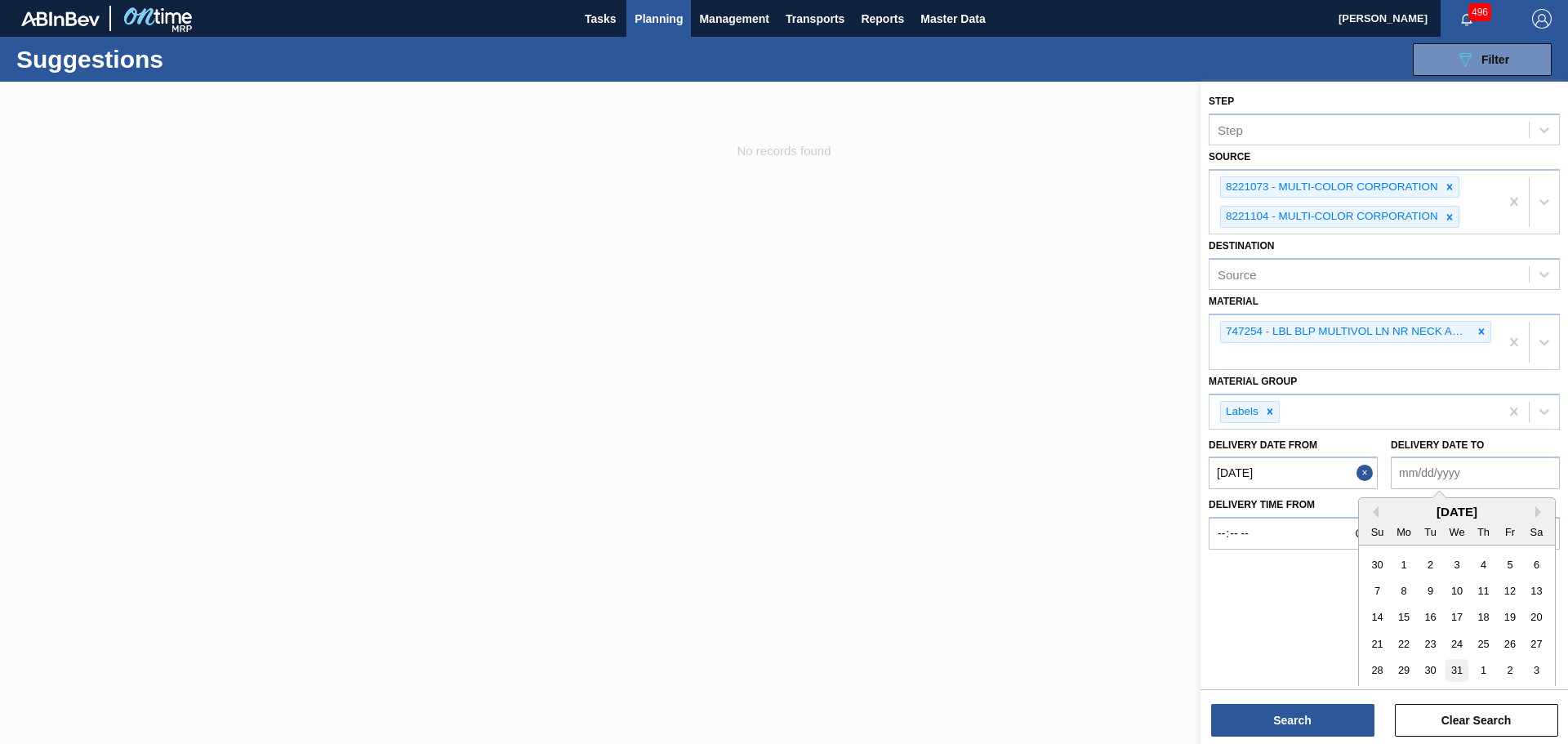
click at [1456, 672] on div "31" at bounding box center [1456, 670] width 22 height 22
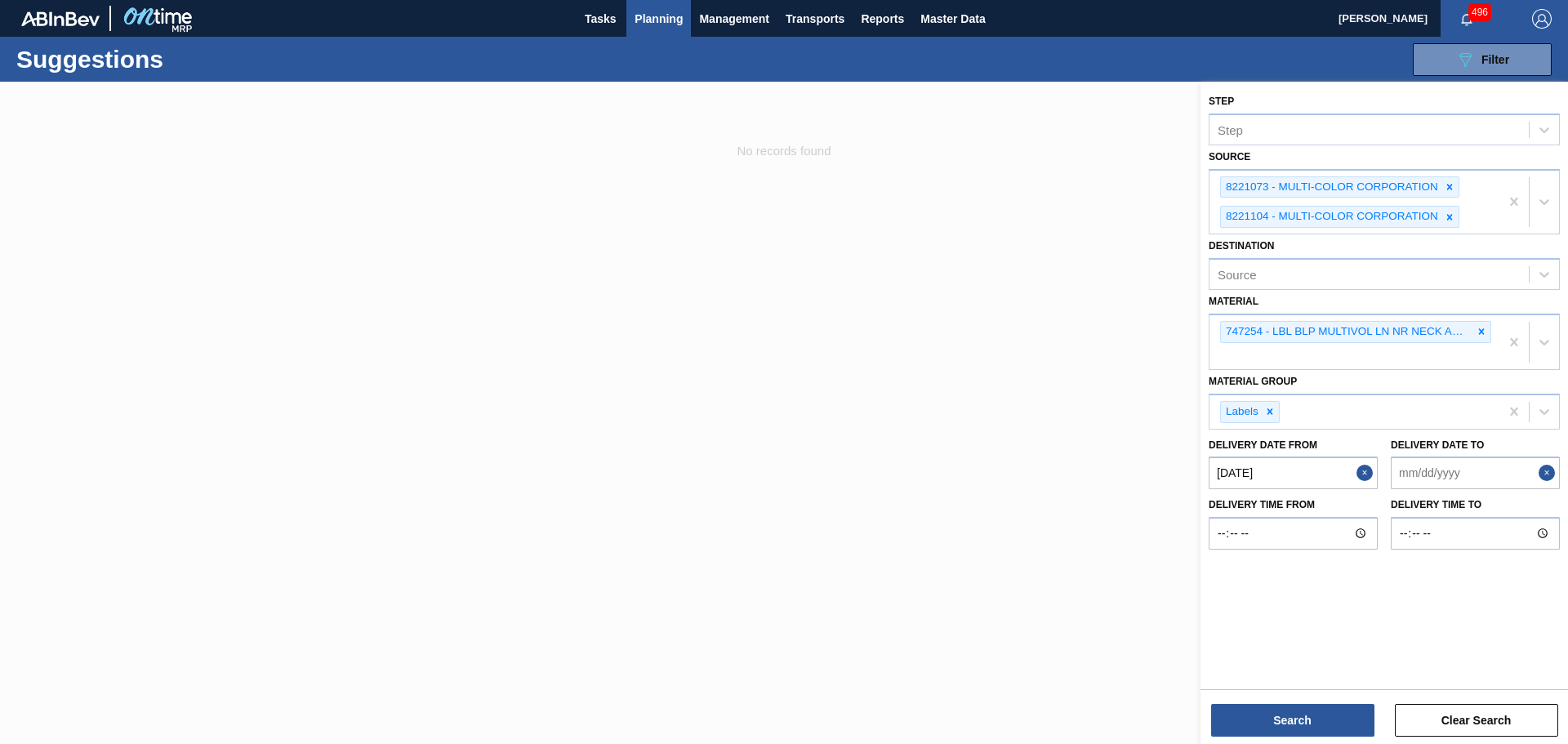
type to "12/31/2025"
click at [1332, 732] on button "Search" at bounding box center [1292, 721] width 164 height 33
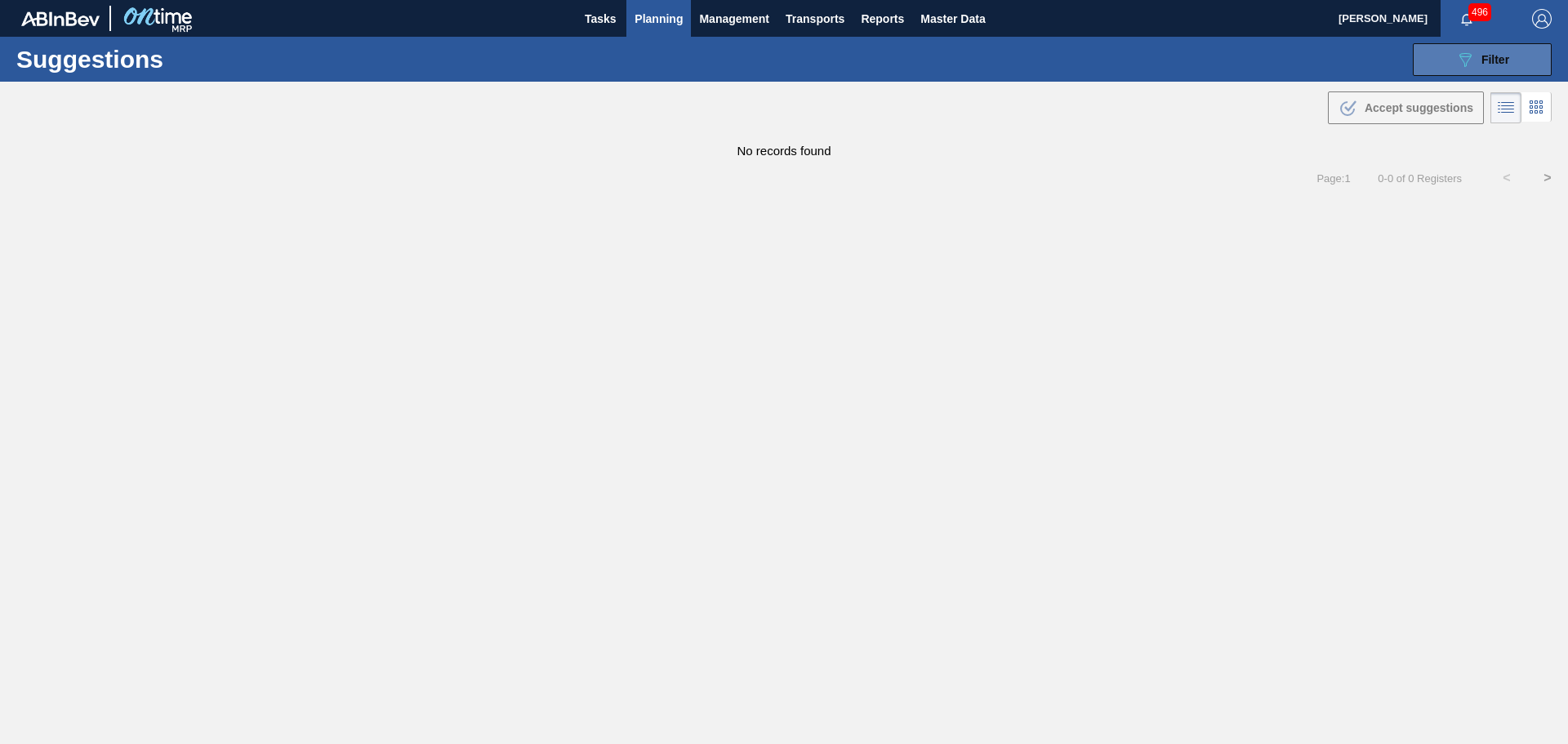
click at [1456, 56] on icon "089F7B8B-B2A5-4AFE-B5C0-19BA573D28AC" at bounding box center [1466, 59] width 19 height 19
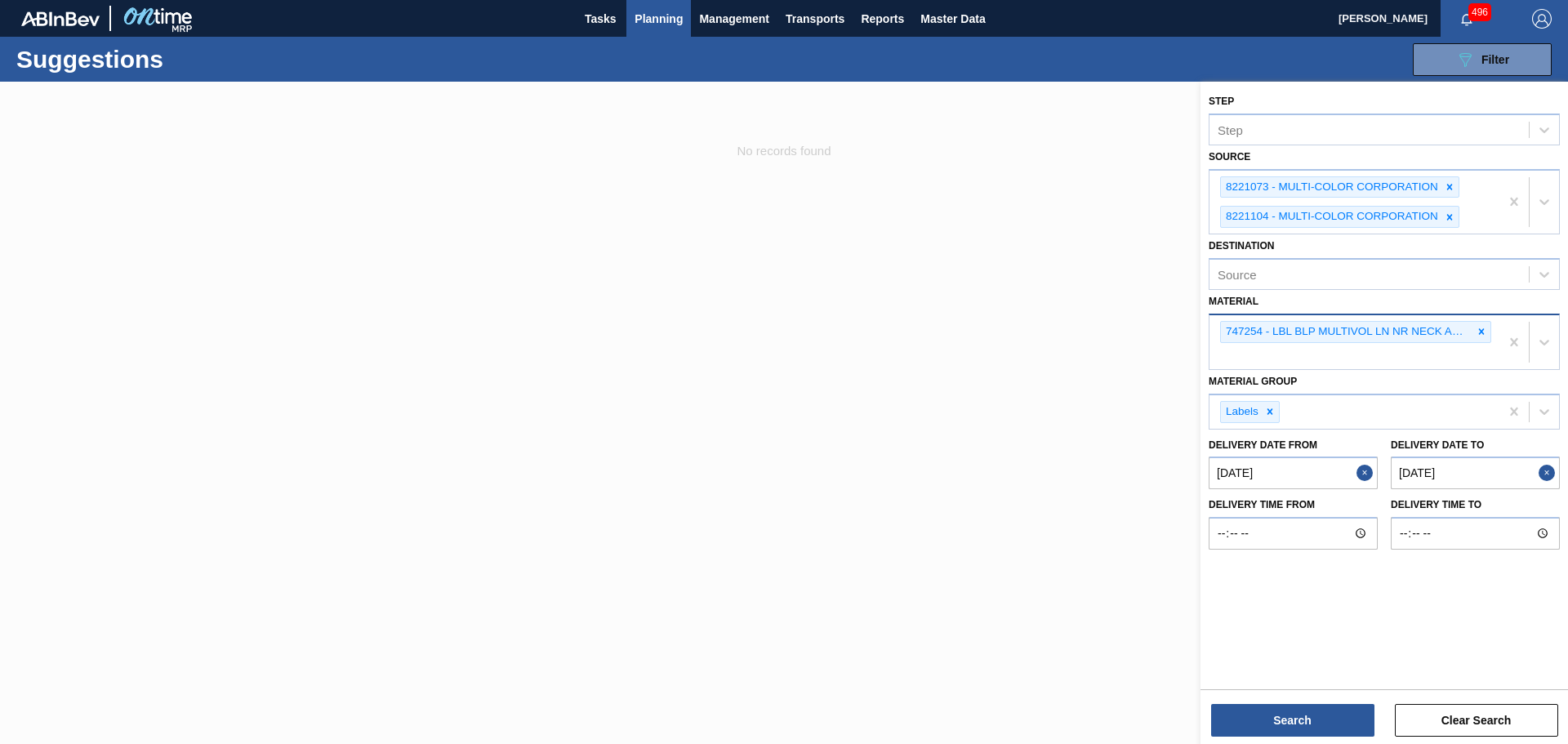
click at [1422, 362] on div "747254 - LBL BLP MULTIVOL LN NR NECK APL 0419 #7" at bounding box center [1355, 342] width 290 height 54
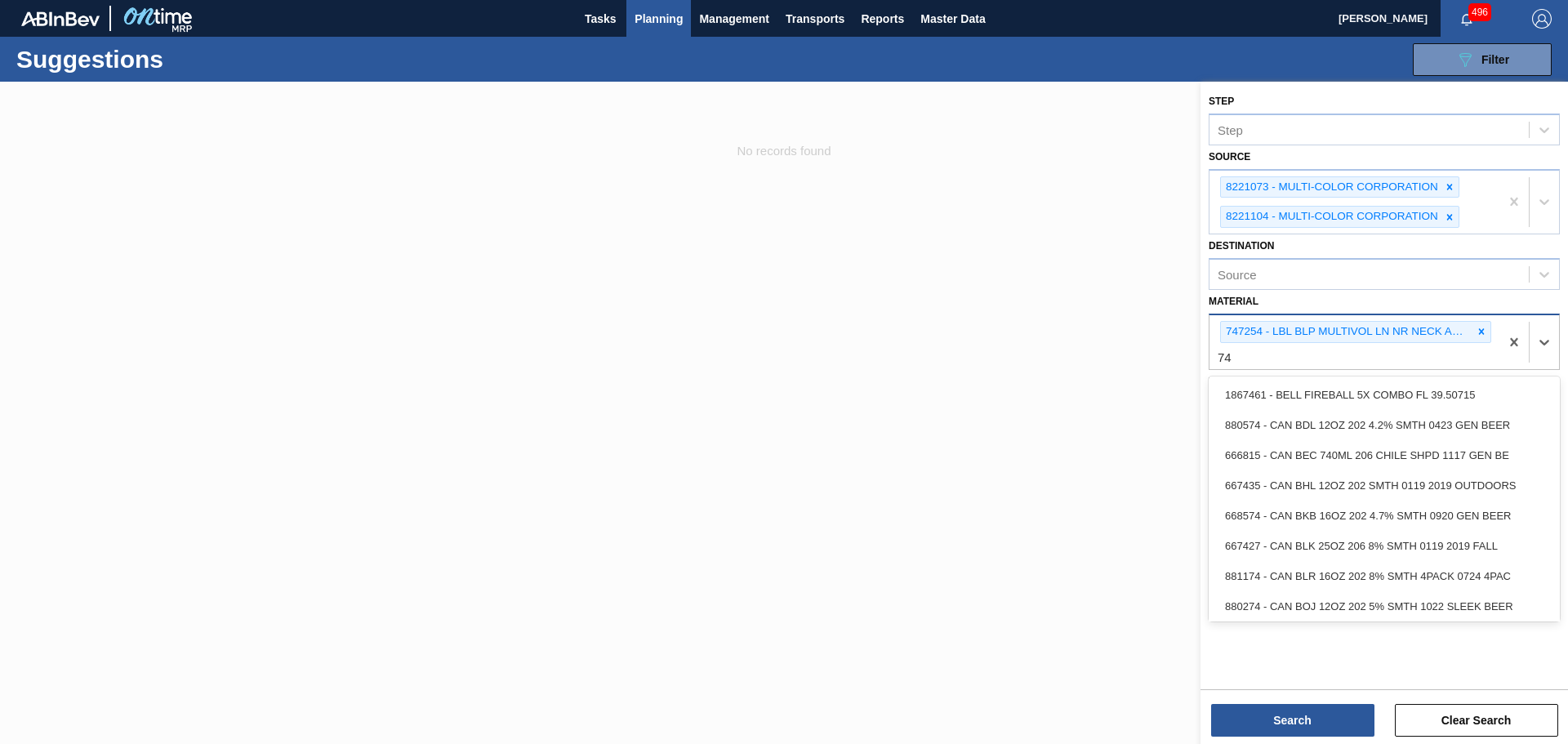
type input "7"
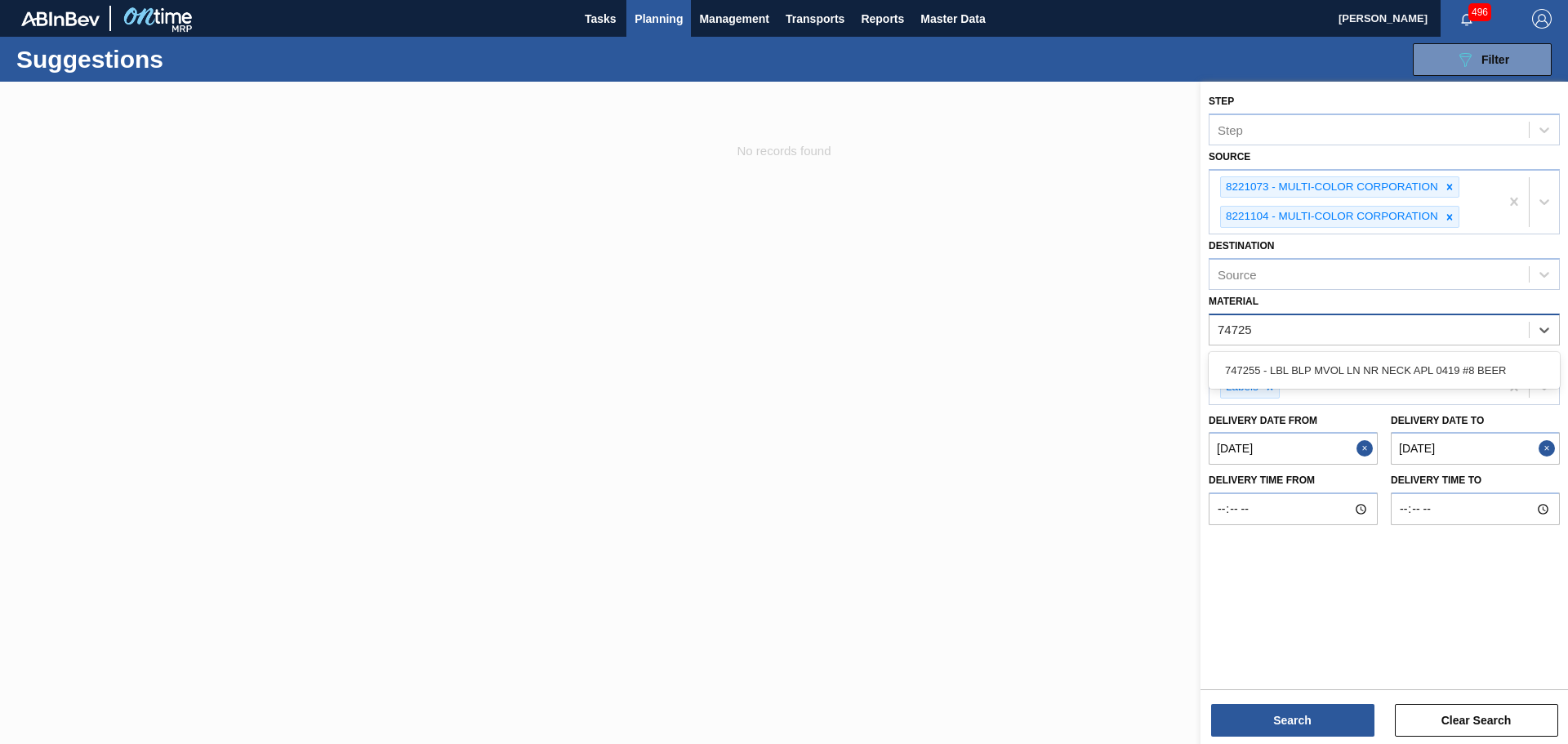
type input "747255"
click at [1422, 362] on div "747255 - LBL BLP MVOL LN NR NECK APL 0419 #8 BEER" at bounding box center [1384, 371] width 351 height 31
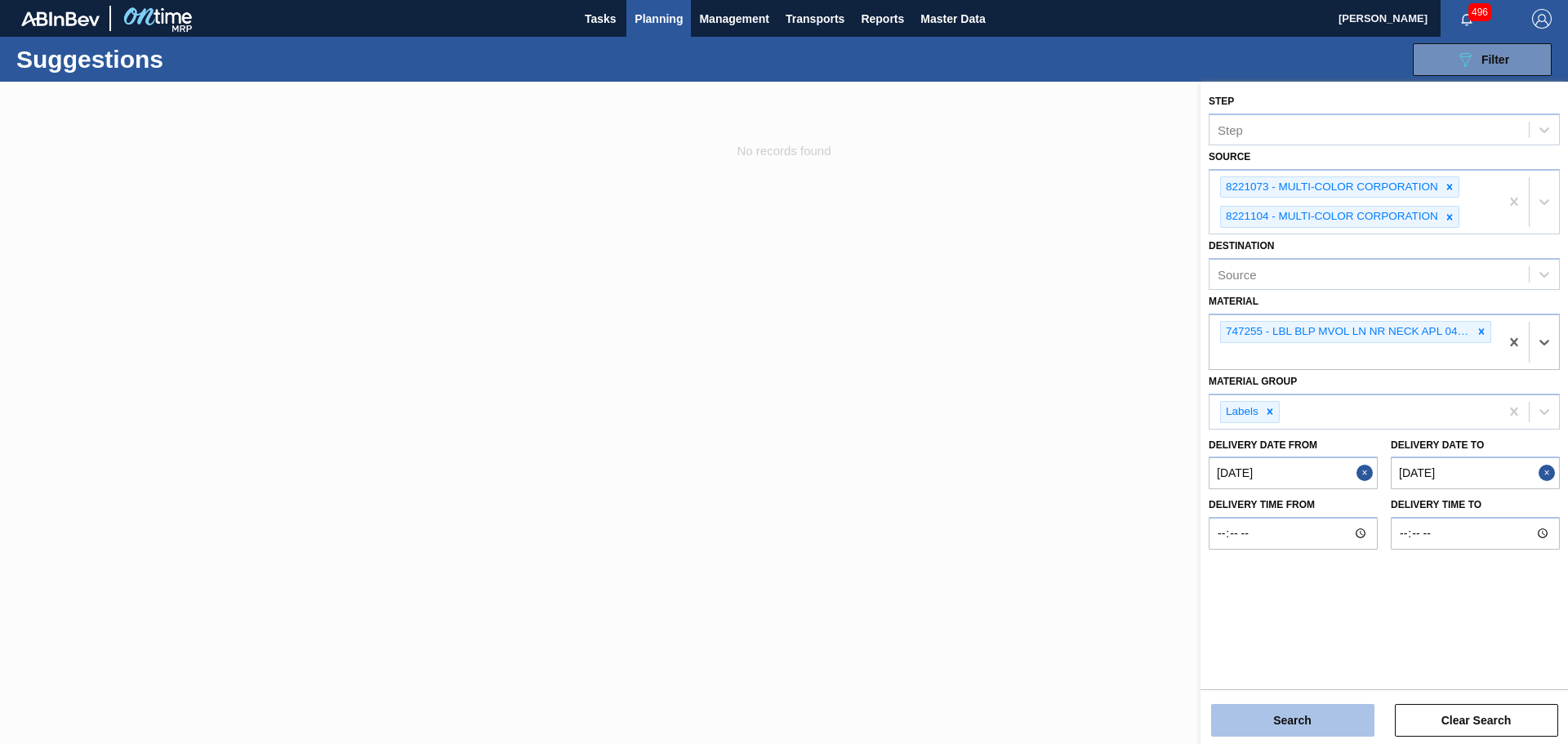
click at [1307, 714] on button "Search" at bounding box center [1292, 721] width 164 height 33
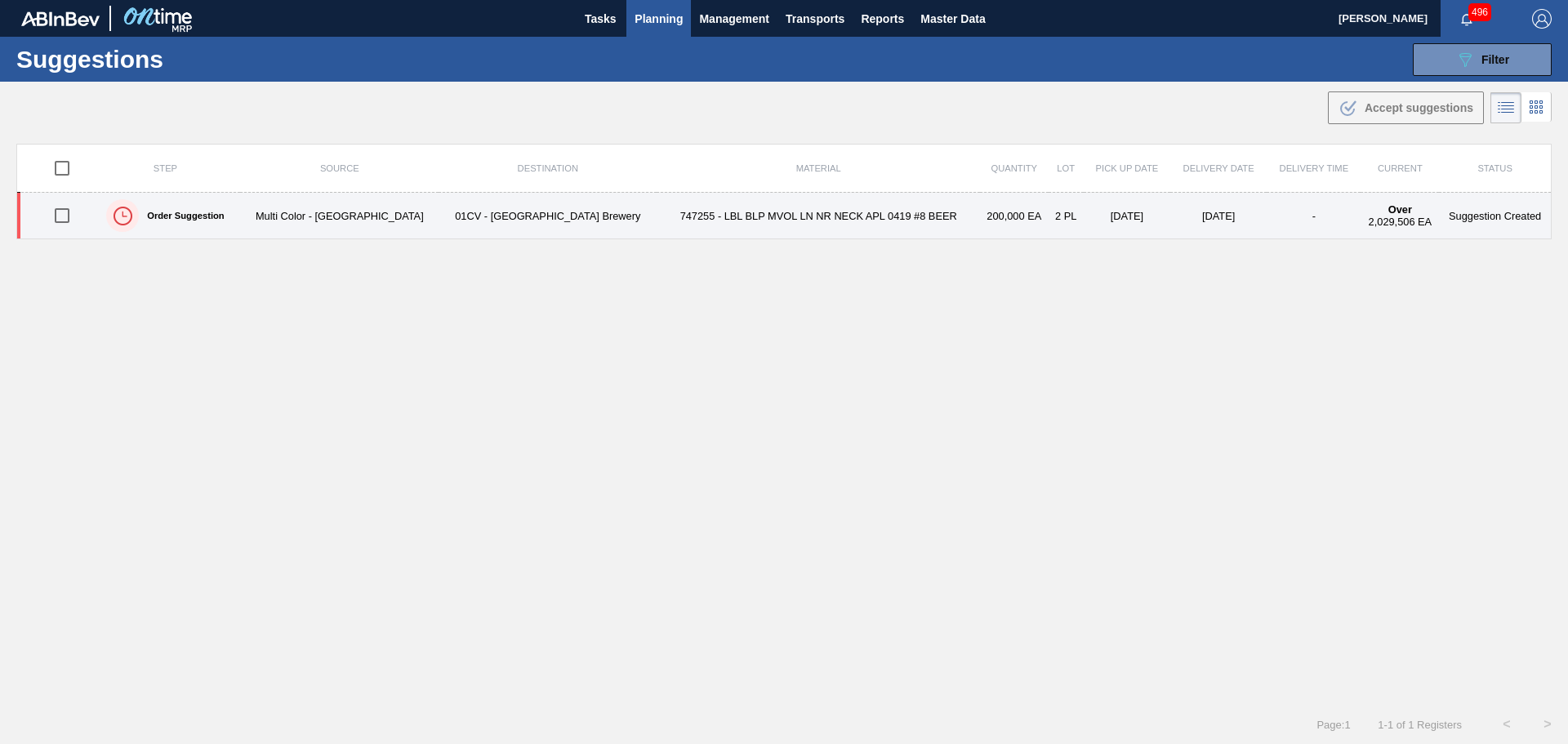
click at [438, 220] on td "01CV - [GEOGRAPHIC_DATA] Brewery" at bounding box center [548, 215] width 218 height 47
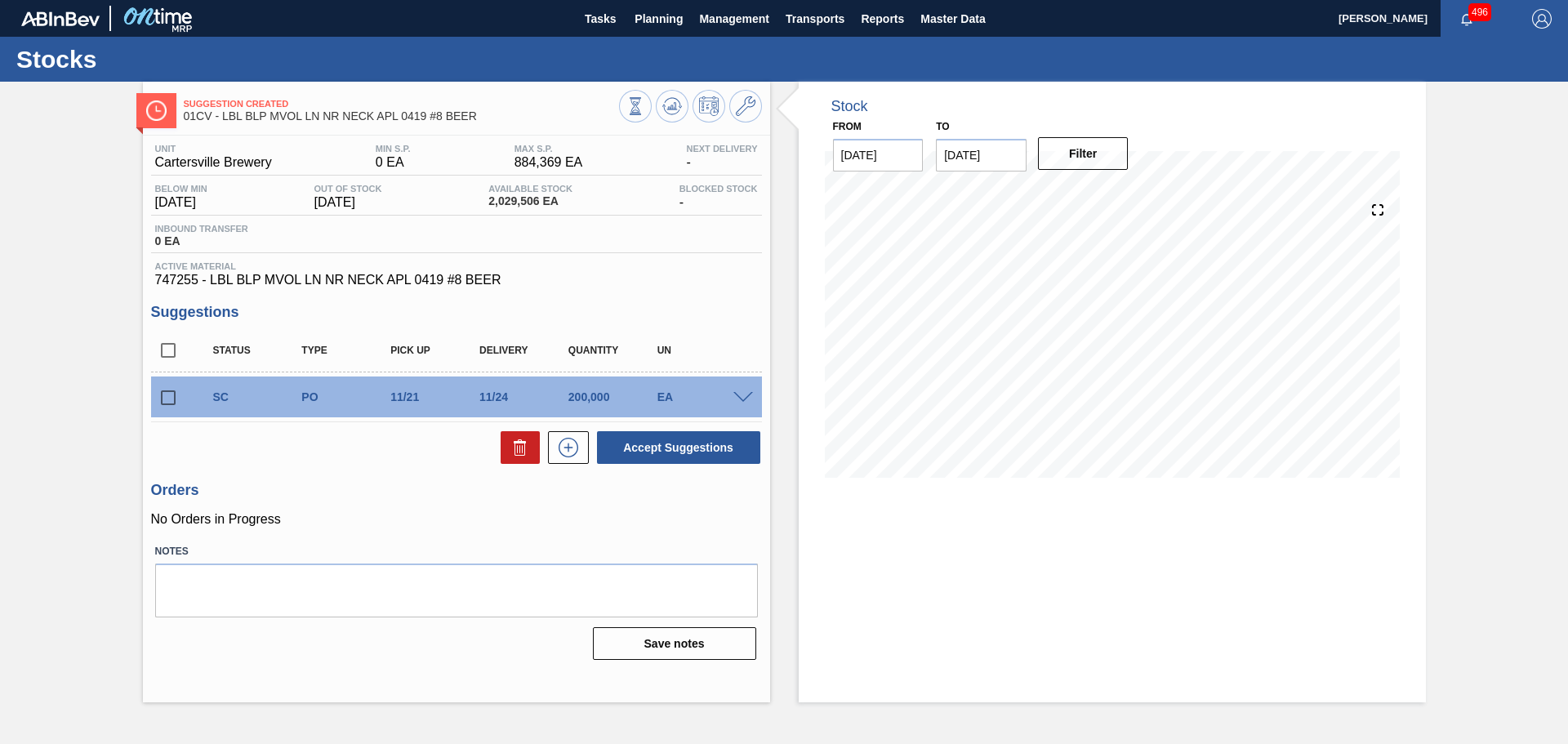
click at [736, 398] on span at bounding box center [743, 398] width 19 height 12
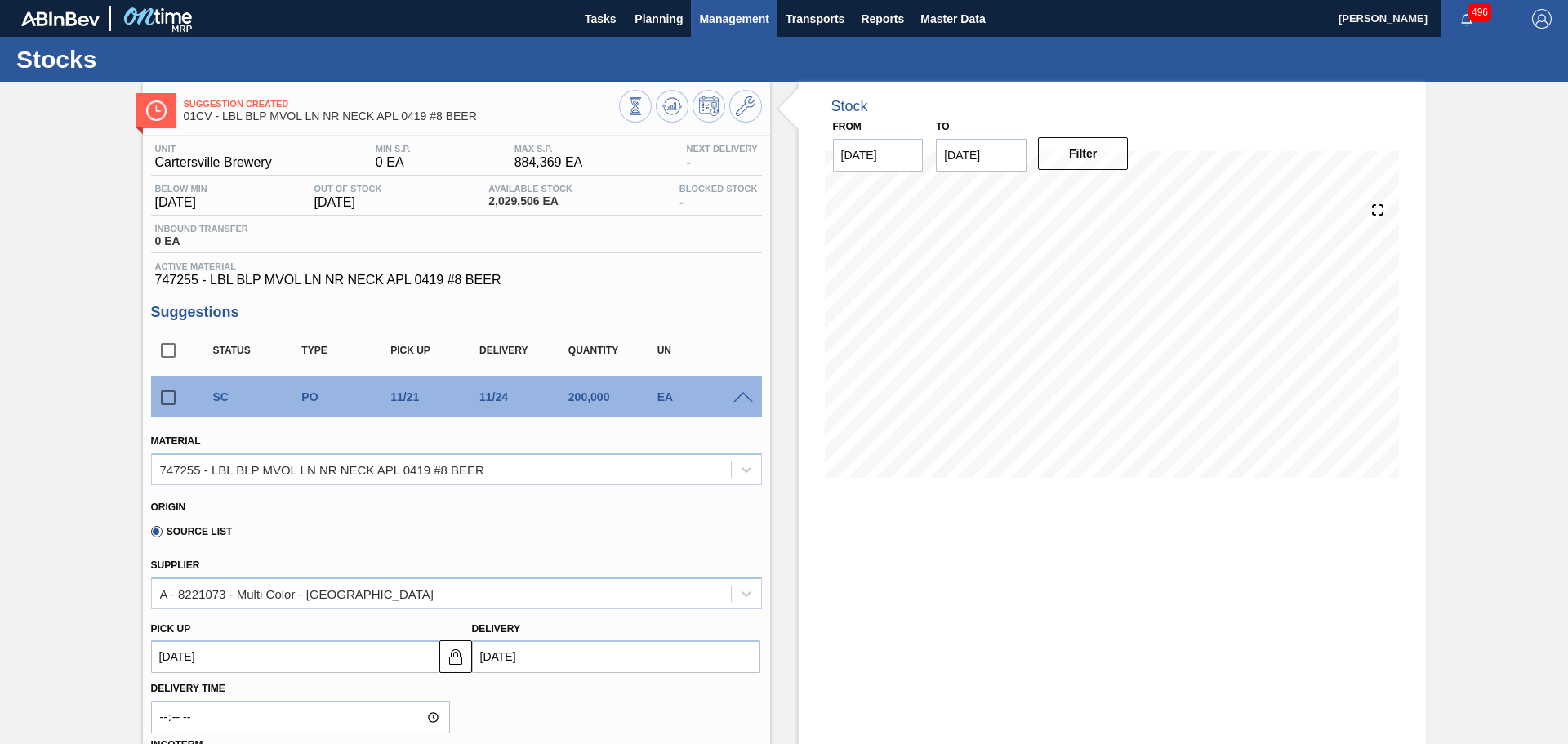
click at [736, 25] on span "Management" at bounding box center [733, 18] width 70 height 19
click at [670, 21] on div at bounding box center [784, 372] width 1568 height 744
click at [659, 14] on span "Planning" at bounding box center [659, 18] width 48 height 19
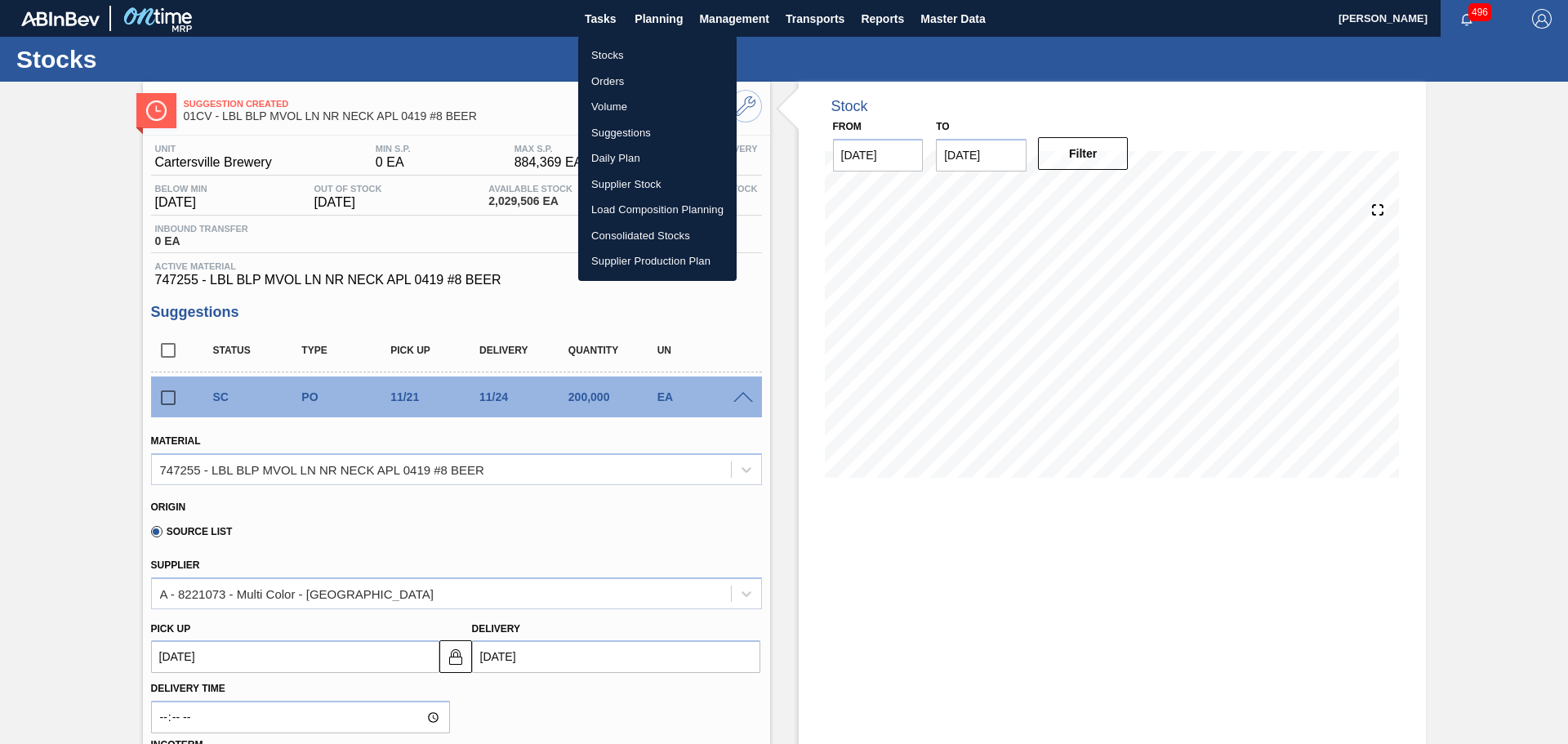
click at [634, 128] on li "Suggestions" at bounding box center [658, 132] width 159 height 26
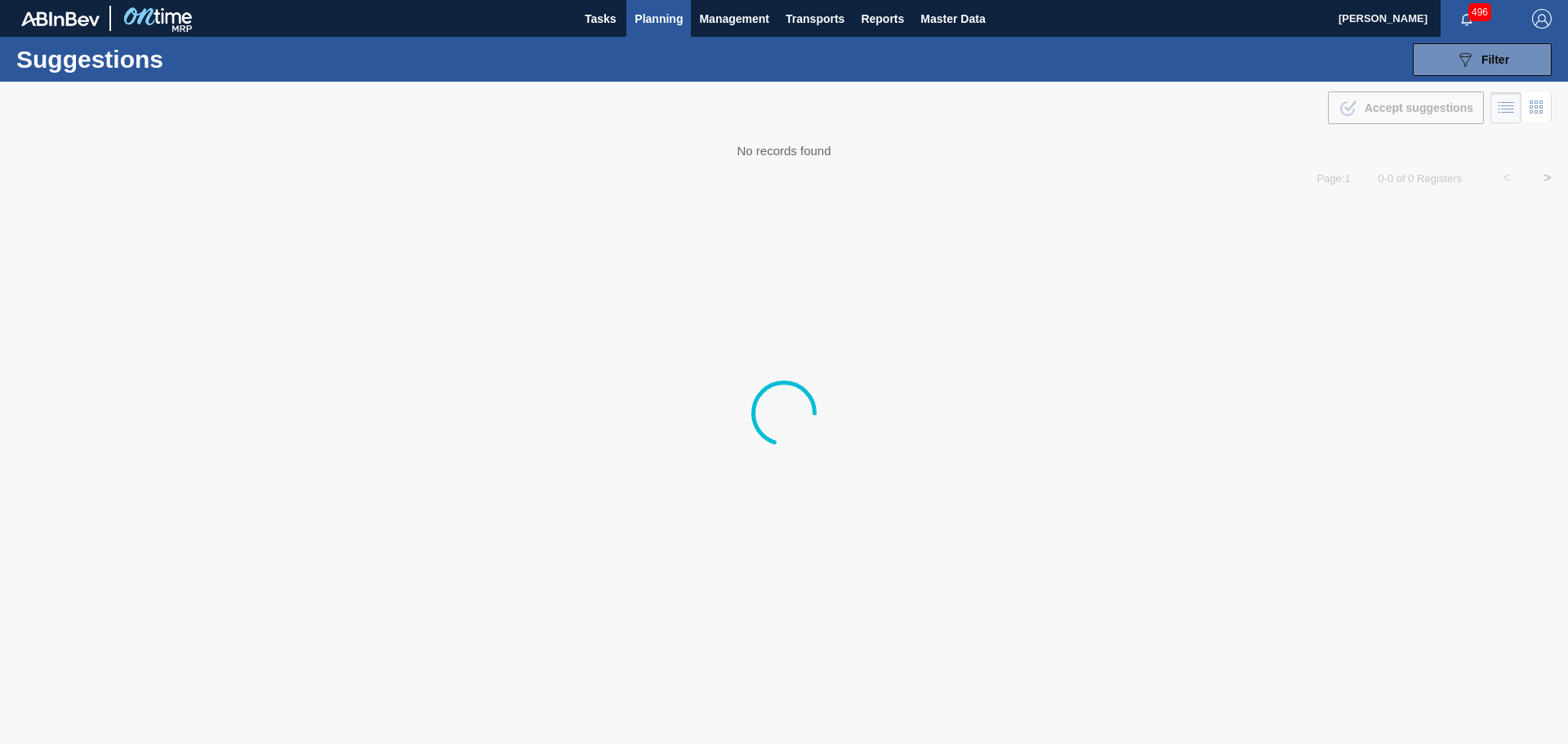
type from "10/07/2025"
type to "12/31/2025"
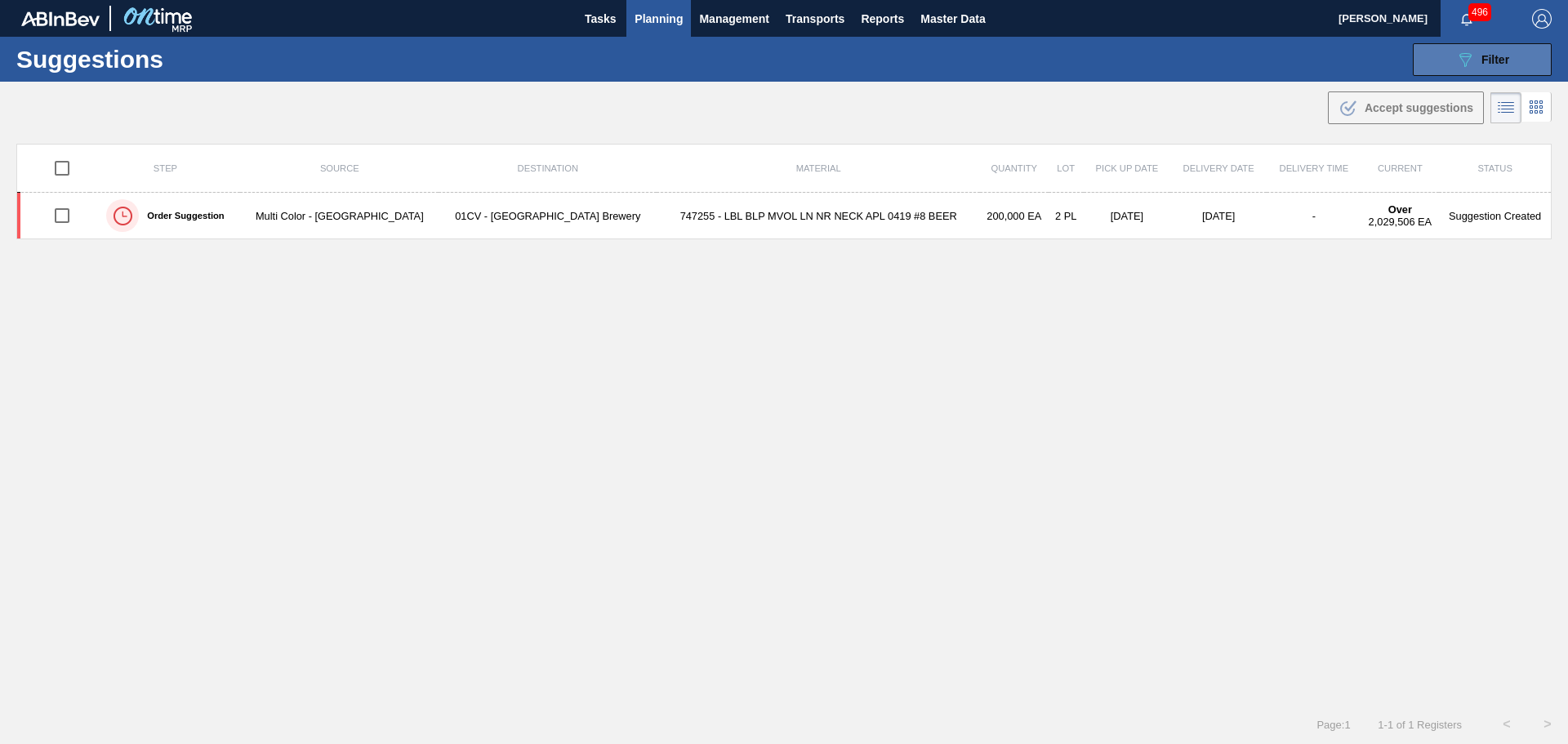
click at [1421, 63] on button "089F7B8B-B2A5-4AFE-B5C0-19BA573D28AC Filter" at bounding box center [1482, 59] width 139 height 33
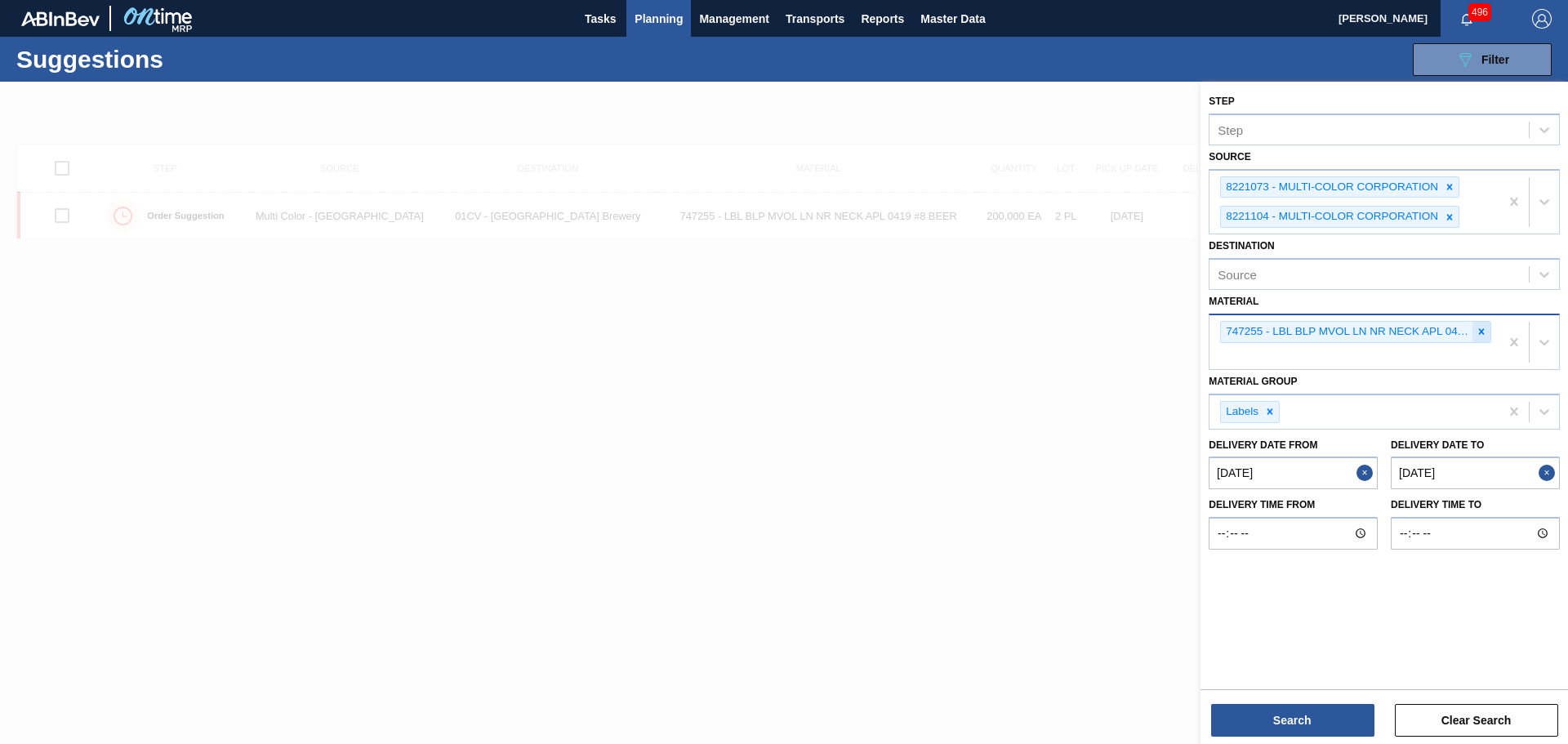
click at [1481, 332] on icon at bounding box center [1482, 332] width 6 height 6
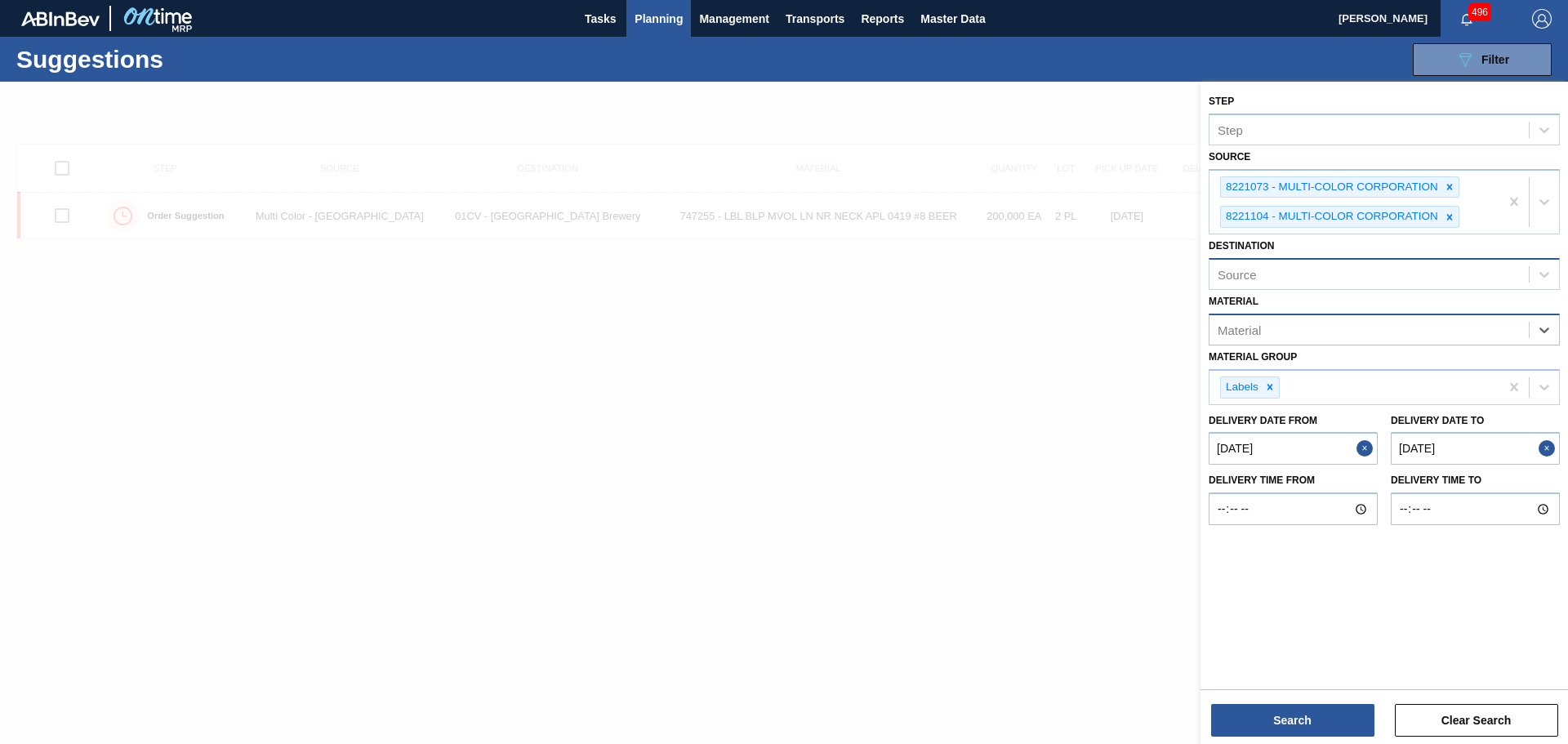
click at [1330, 273] on div "Source" at bounding box center [1370, 275] width 320 height 24
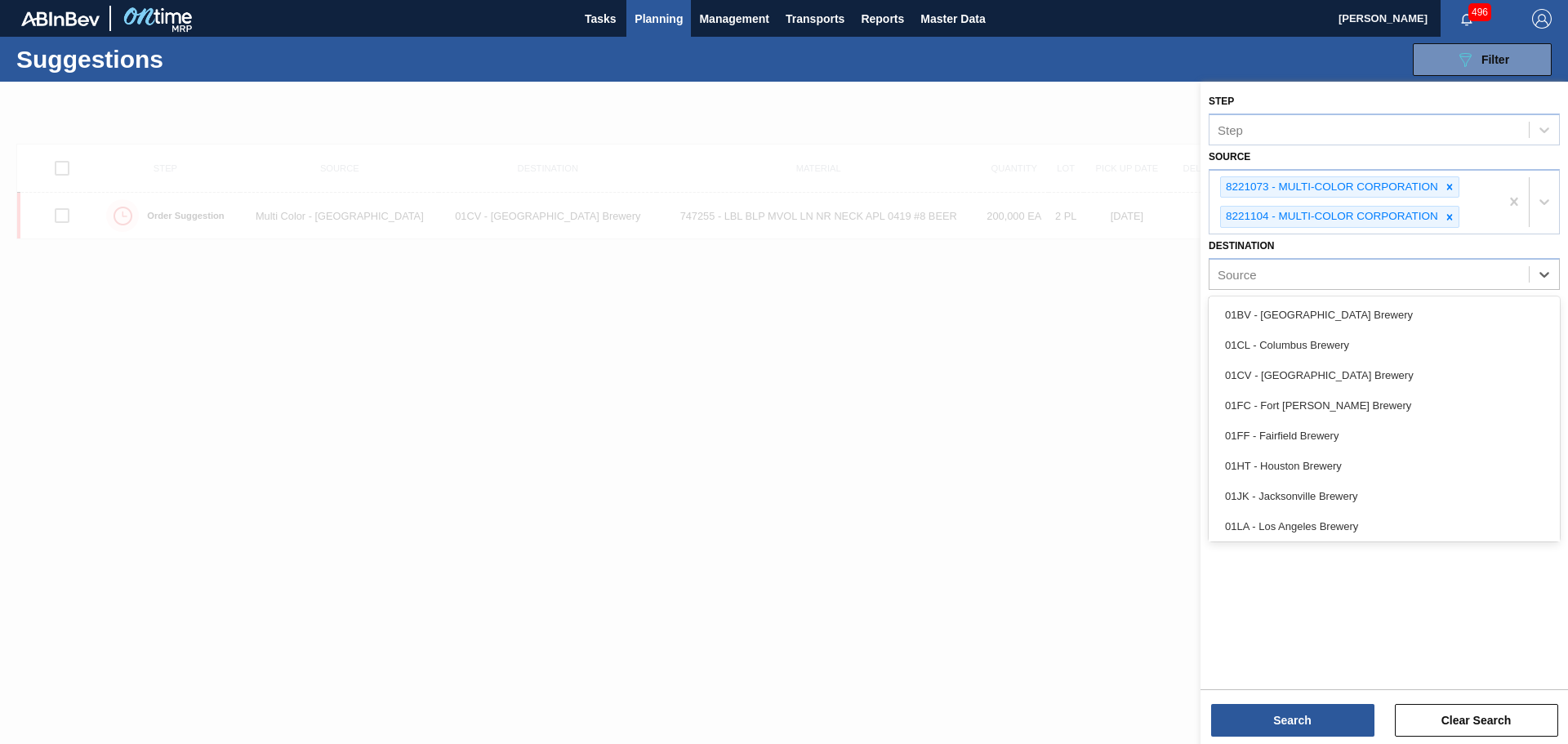
scroll to position [124, 0]
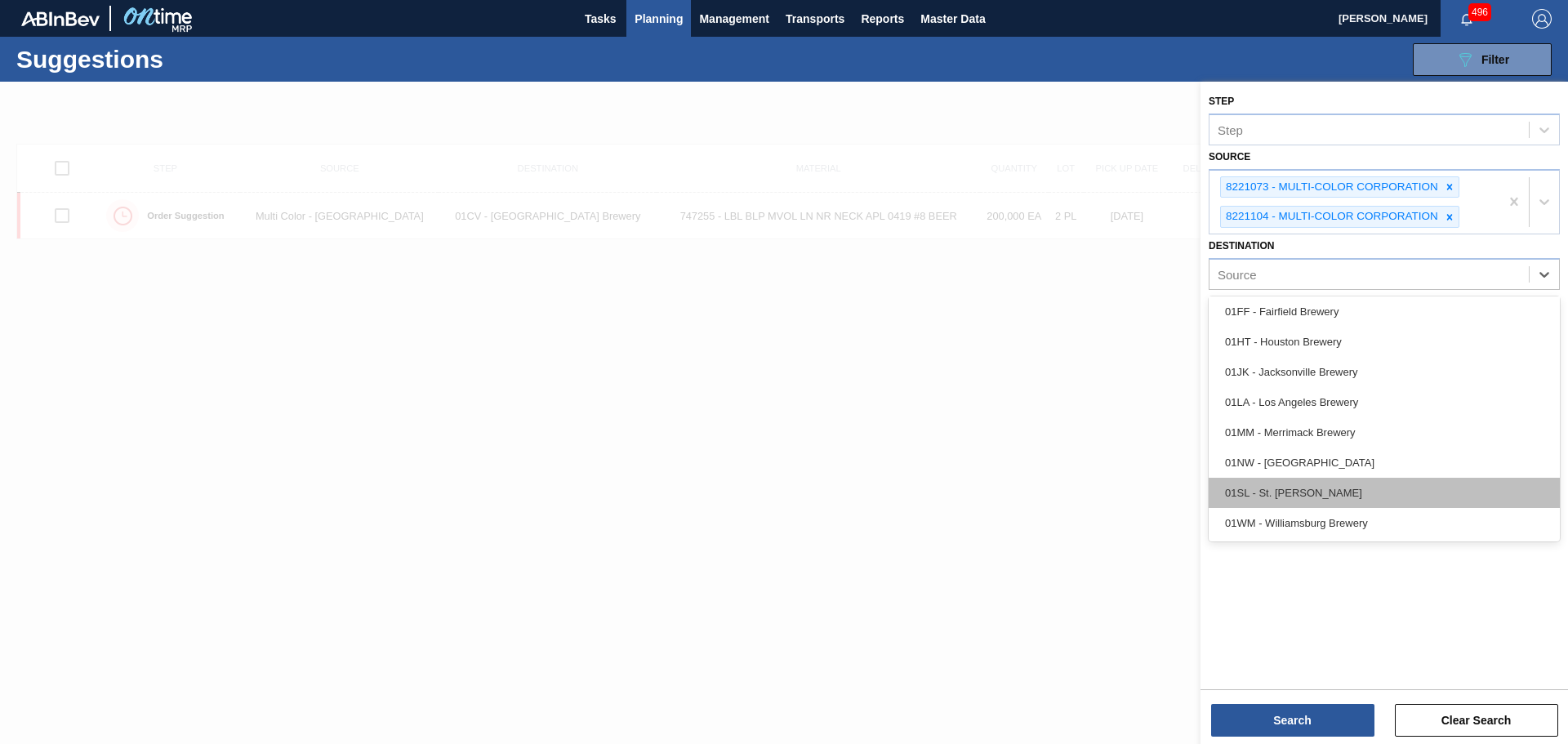
click at [1294, 489] on div "01SL - St. [PERSON_NAME]" at bounding box center [1384, 493] width 351 height 31
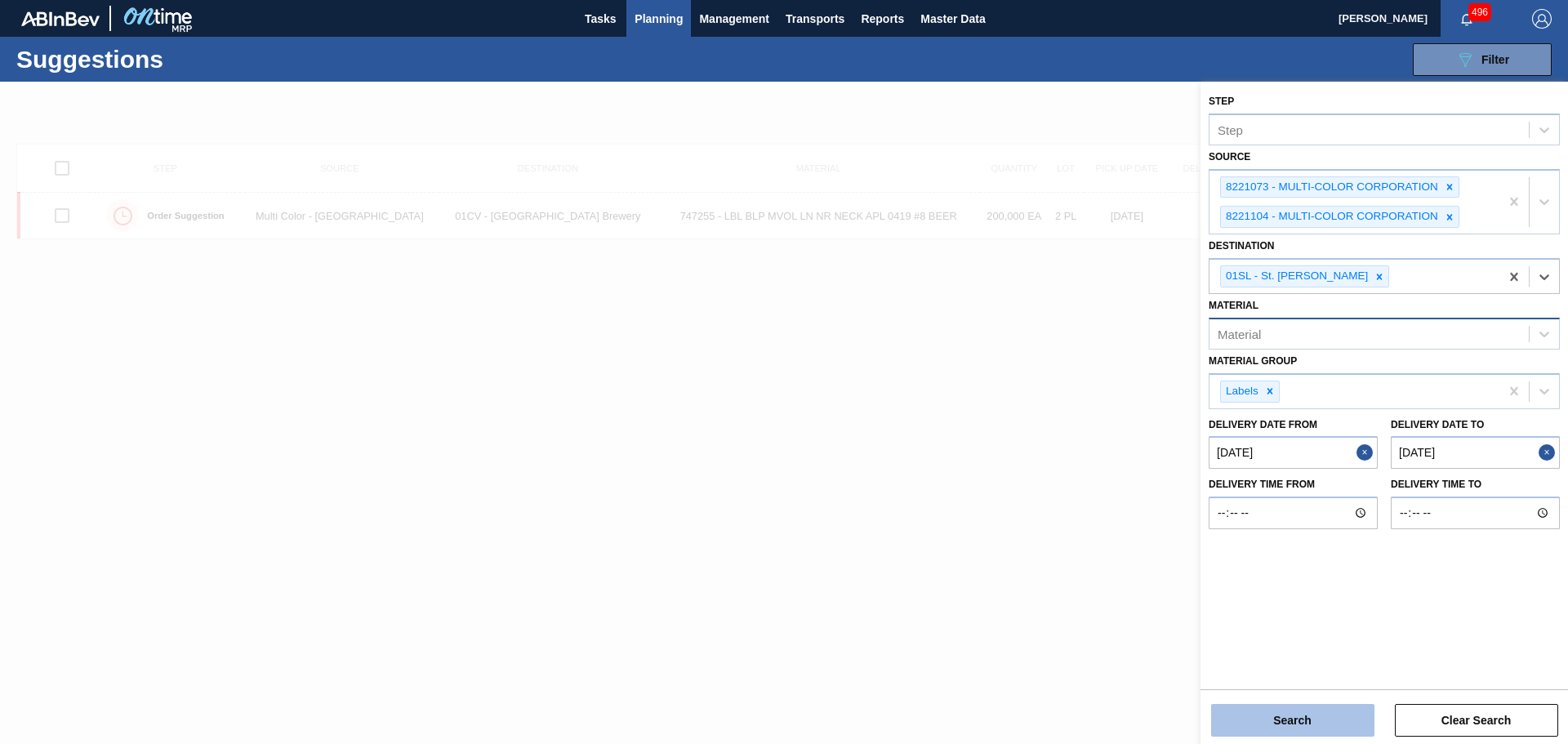
click at [1330, 727] on button "Search" at bounding box center [1292, 721] width 164 height 33
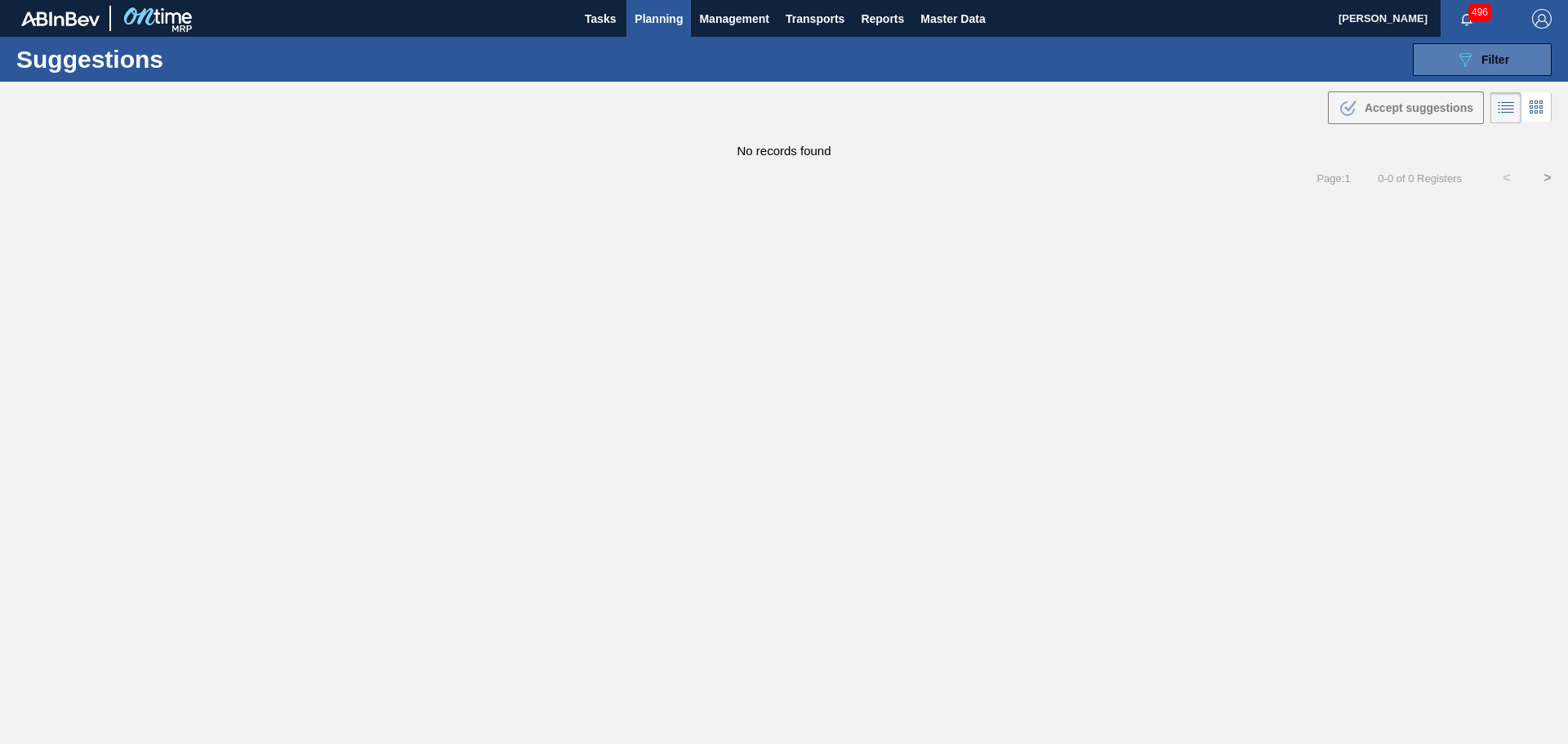
click at [1458, 52] on icon "089F7B8B-B2A5-4AFE-B5C0-19BA573D28AC" at bounding box center [1466, 59] width 19 height 19
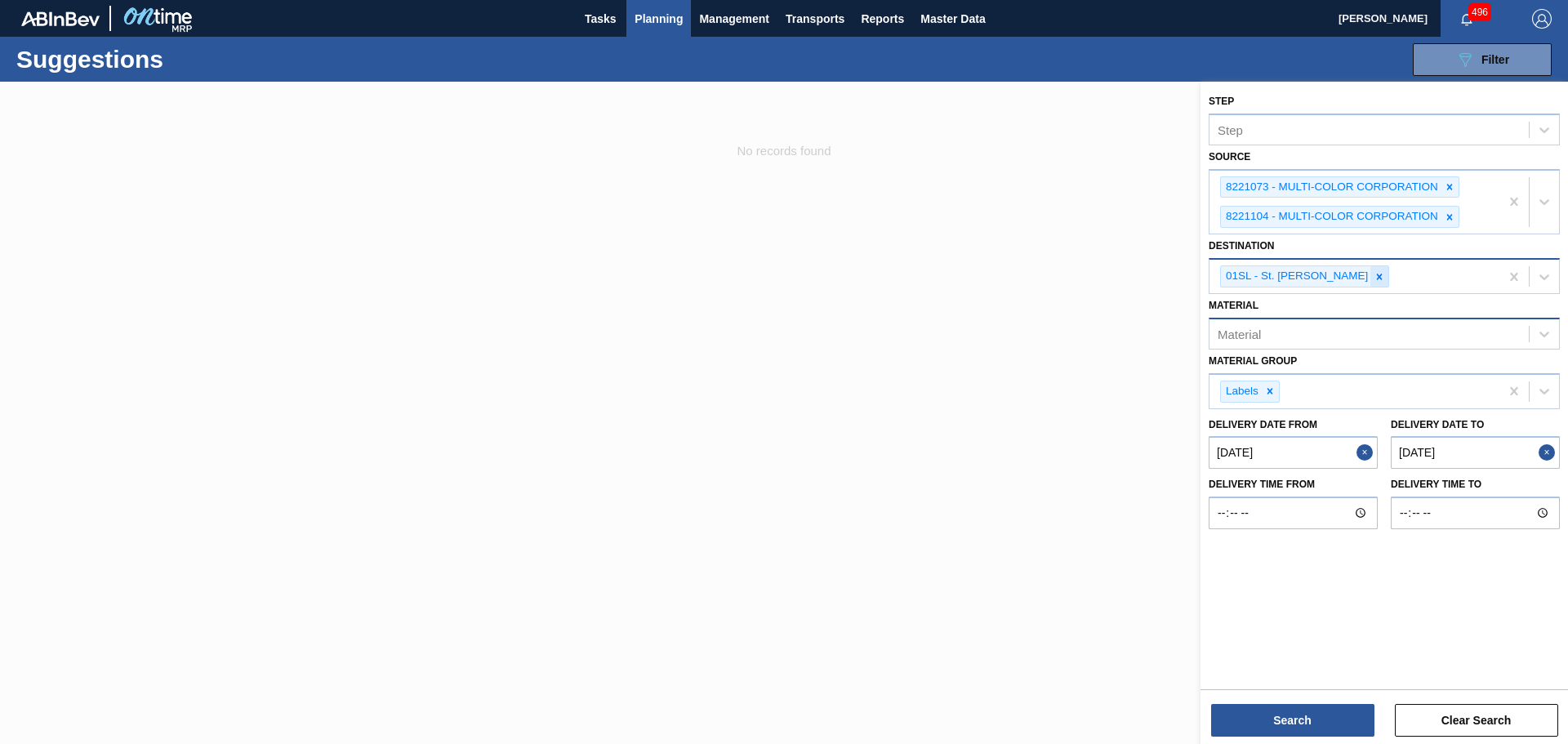
click at [1374, 276] on icon at bounding box center [1379, 277] width 11 height 11
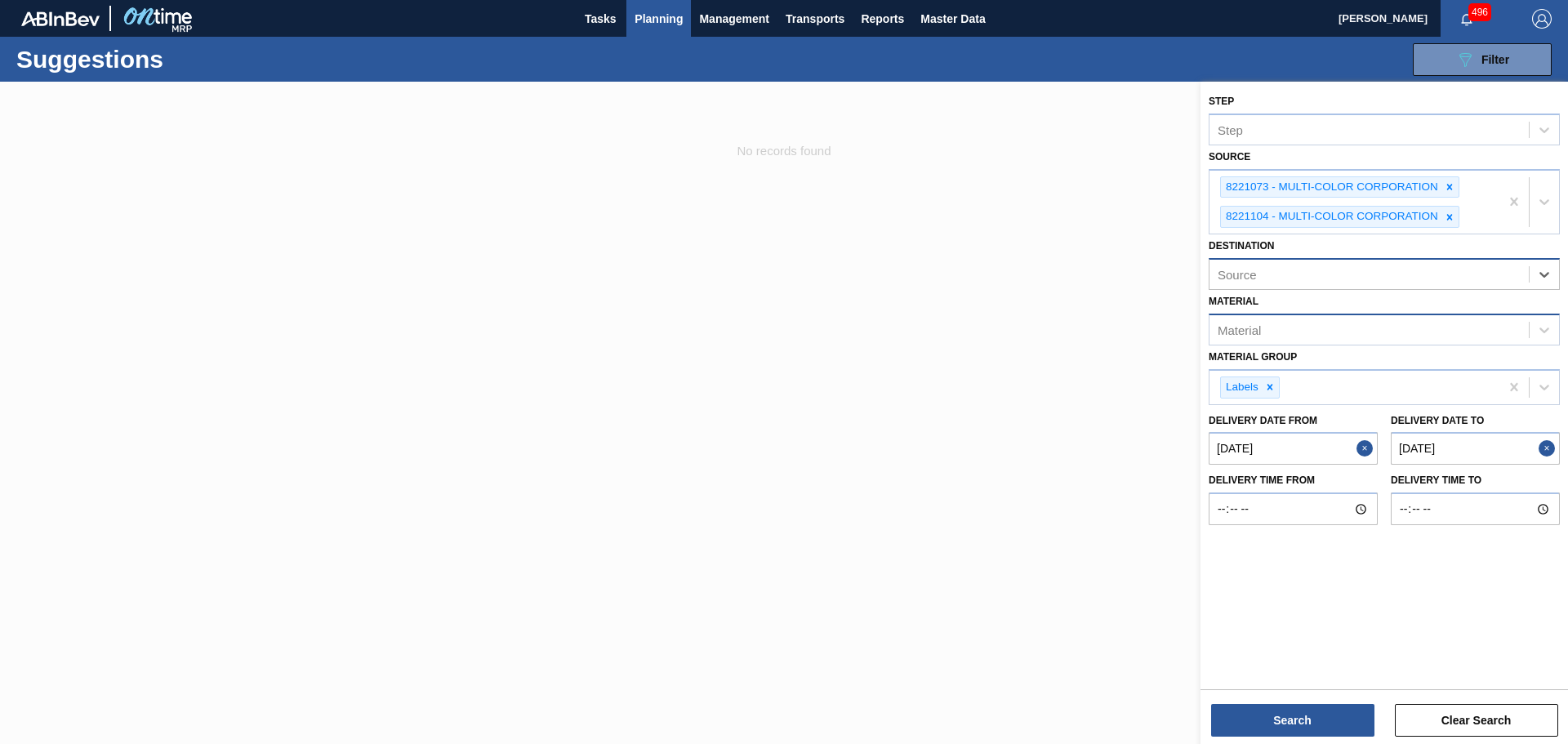
click at [1349, 276] on div "Source" at bounding box center [1370, 275] width 320 height 24
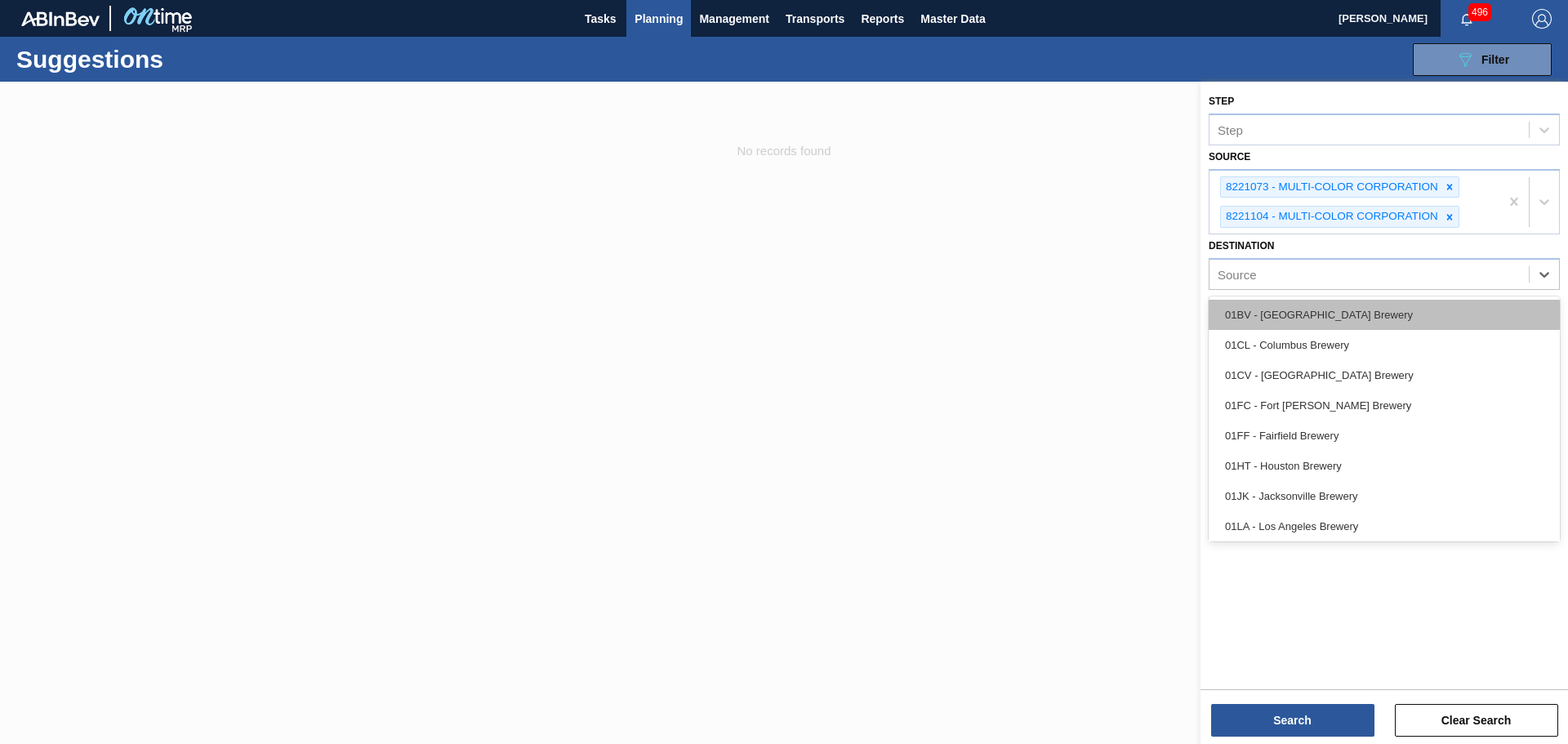
click at [1330, 317] on div "01BV - [GEOGRAPHIC_DATA] Brewery" at bounding box center [1384, 315] width 351 height 31
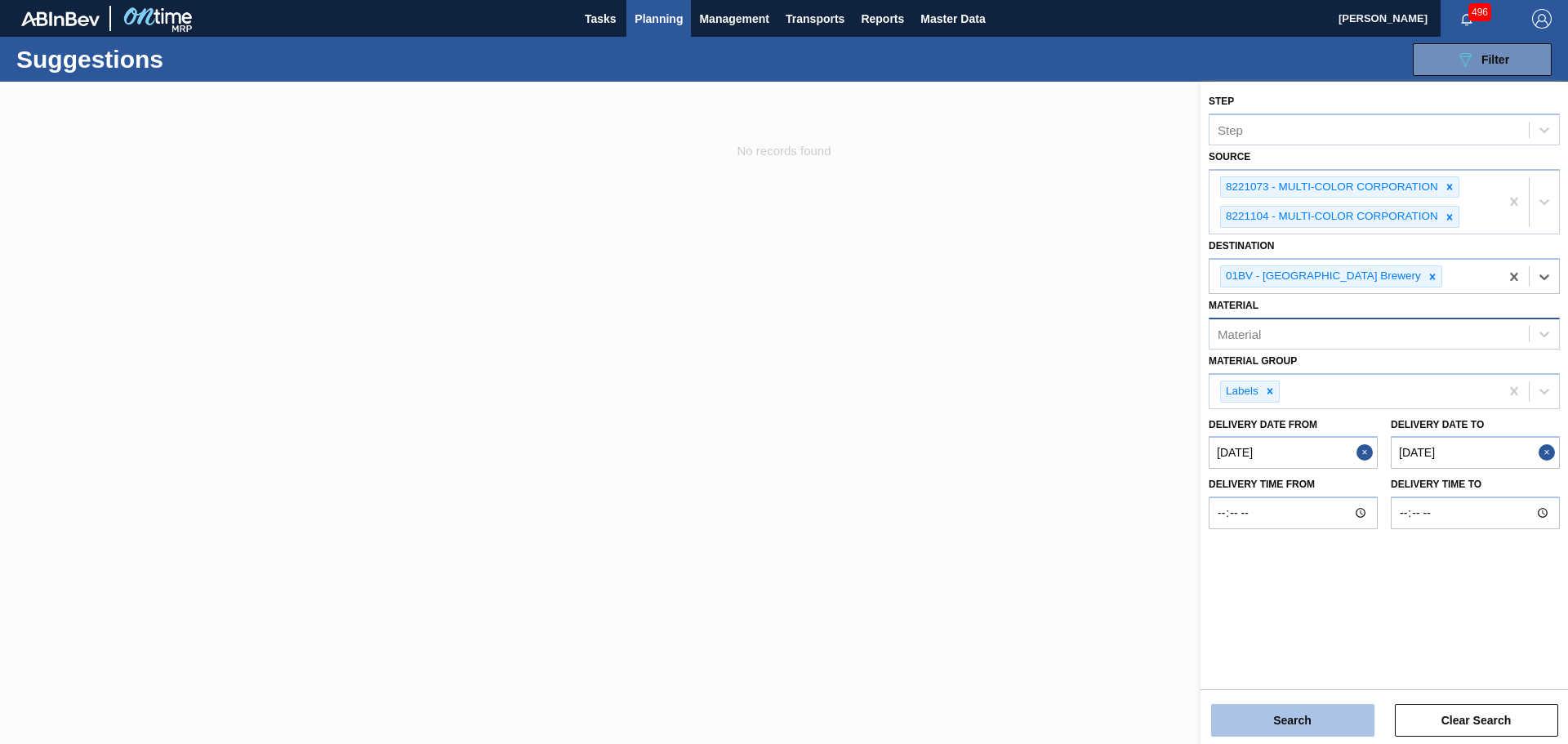
click at [1314, 714] on button "Search" at bounding box center [1292, 721] width 164 height 33
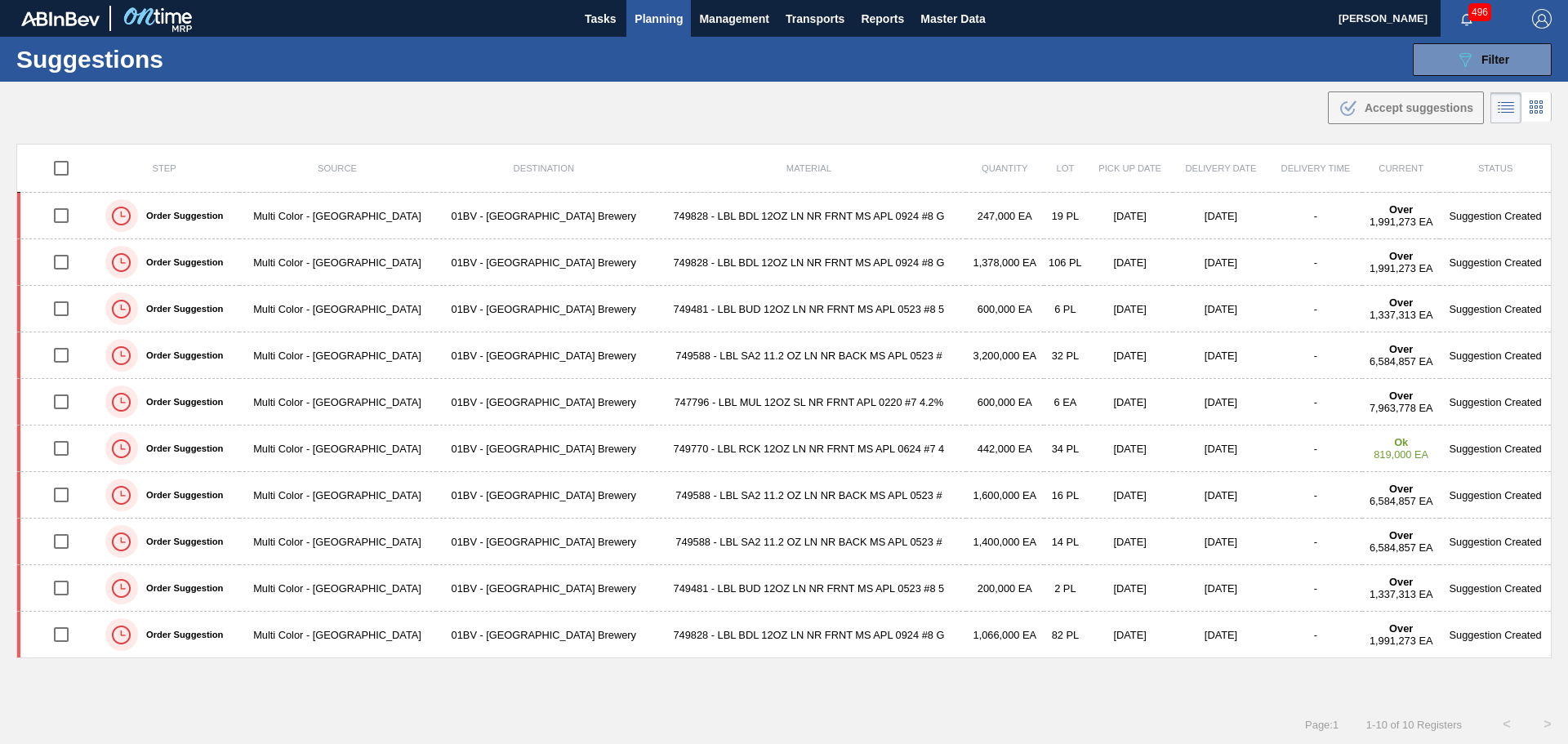
click at [553, 354] on td "01BV - [GEOGRAPHIC_DATA] Brewery" at bounding box center [545, 355] width 216 height 47
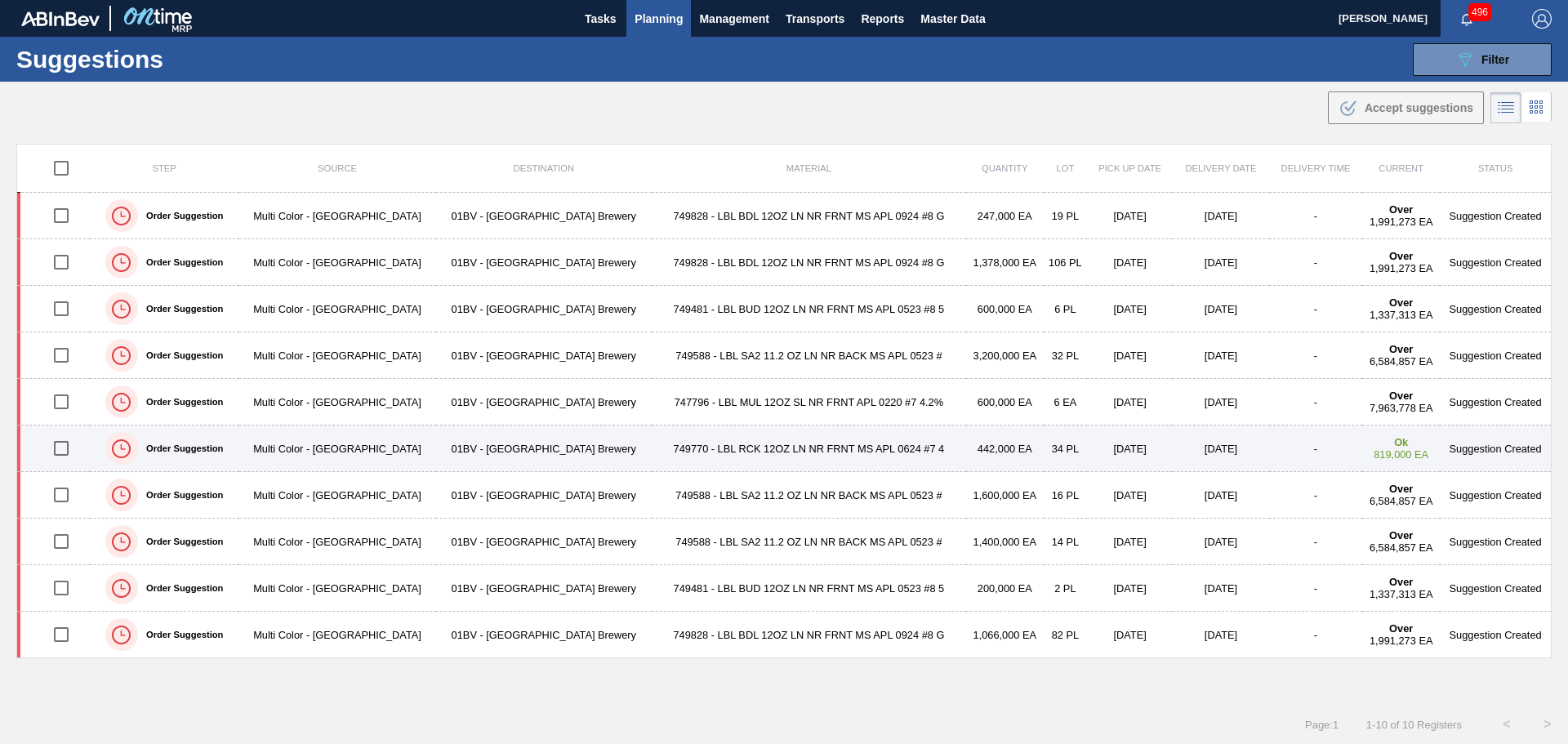
type from "10/07/2025"
type to "12/31/2025"
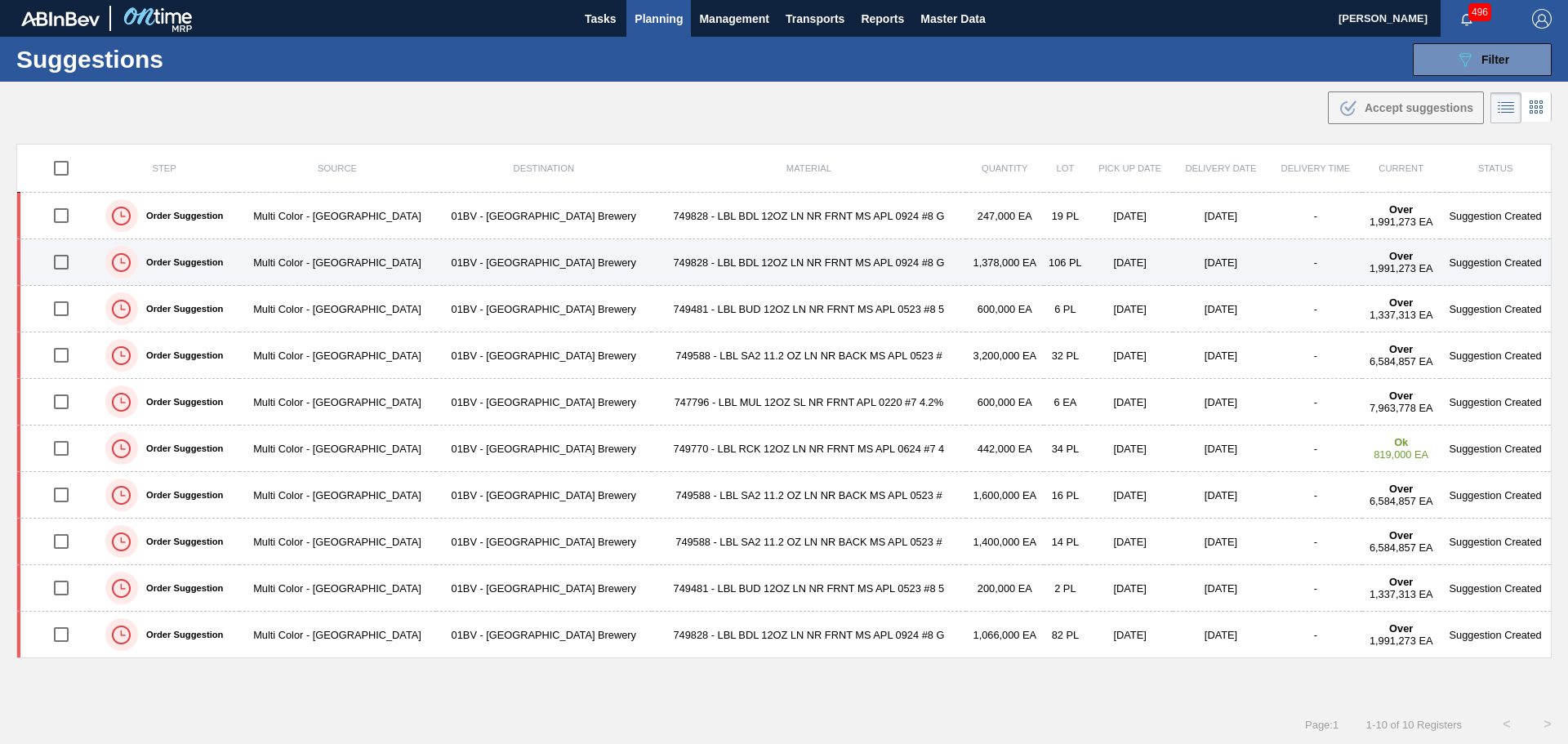
click at [652, 266] on td "749828 - LBL BDL 12OZ LN NR FRNT MS APL 0924 #8 G" at bounding box center [809, 262] width 315 height 47
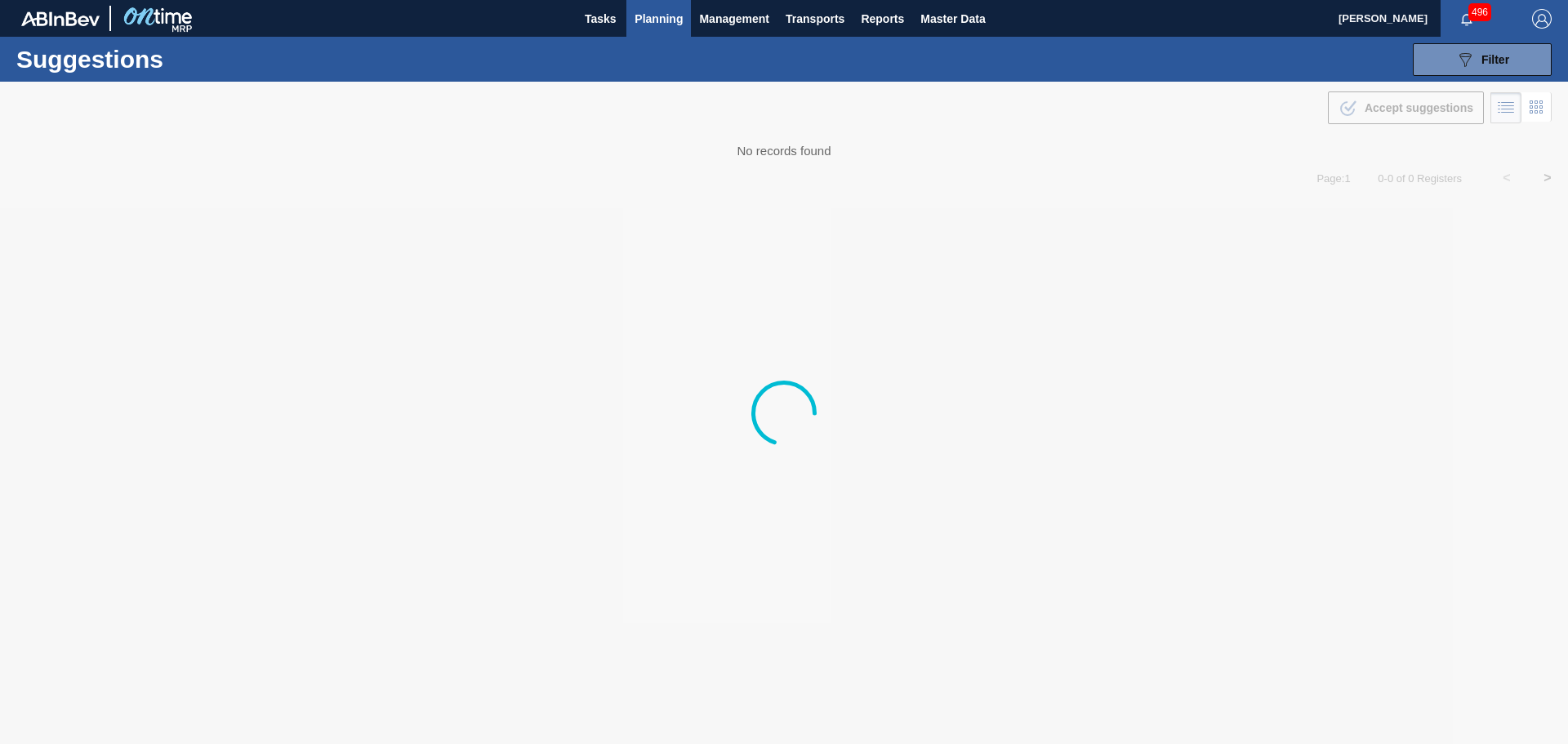
type from "10/07/2025"
type to "12/31/2025"
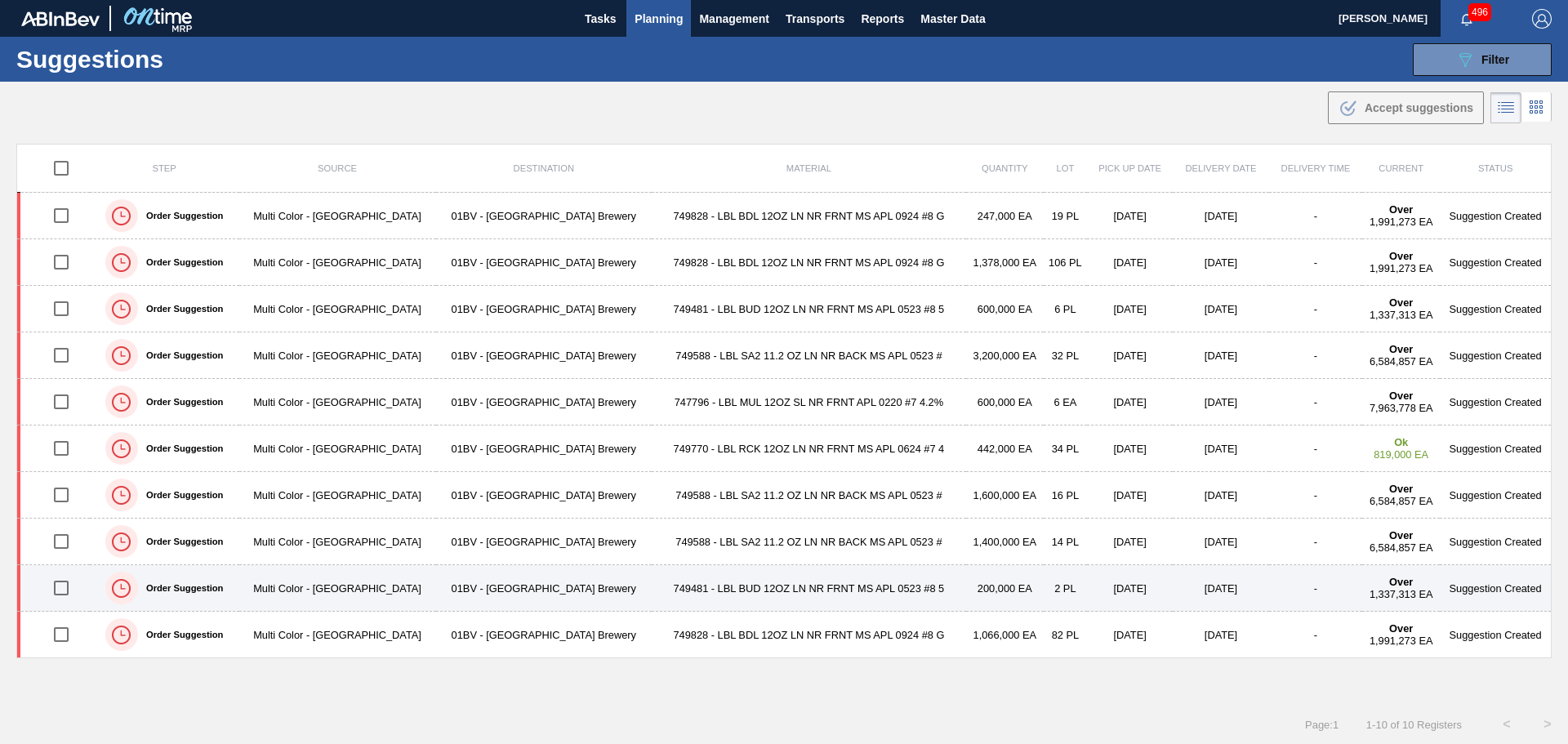
click at [555, 585] on td "01BV - [GEOGRAPHIC_DATA] Brewery" at bounding box center [545, 588] width 216 height 47
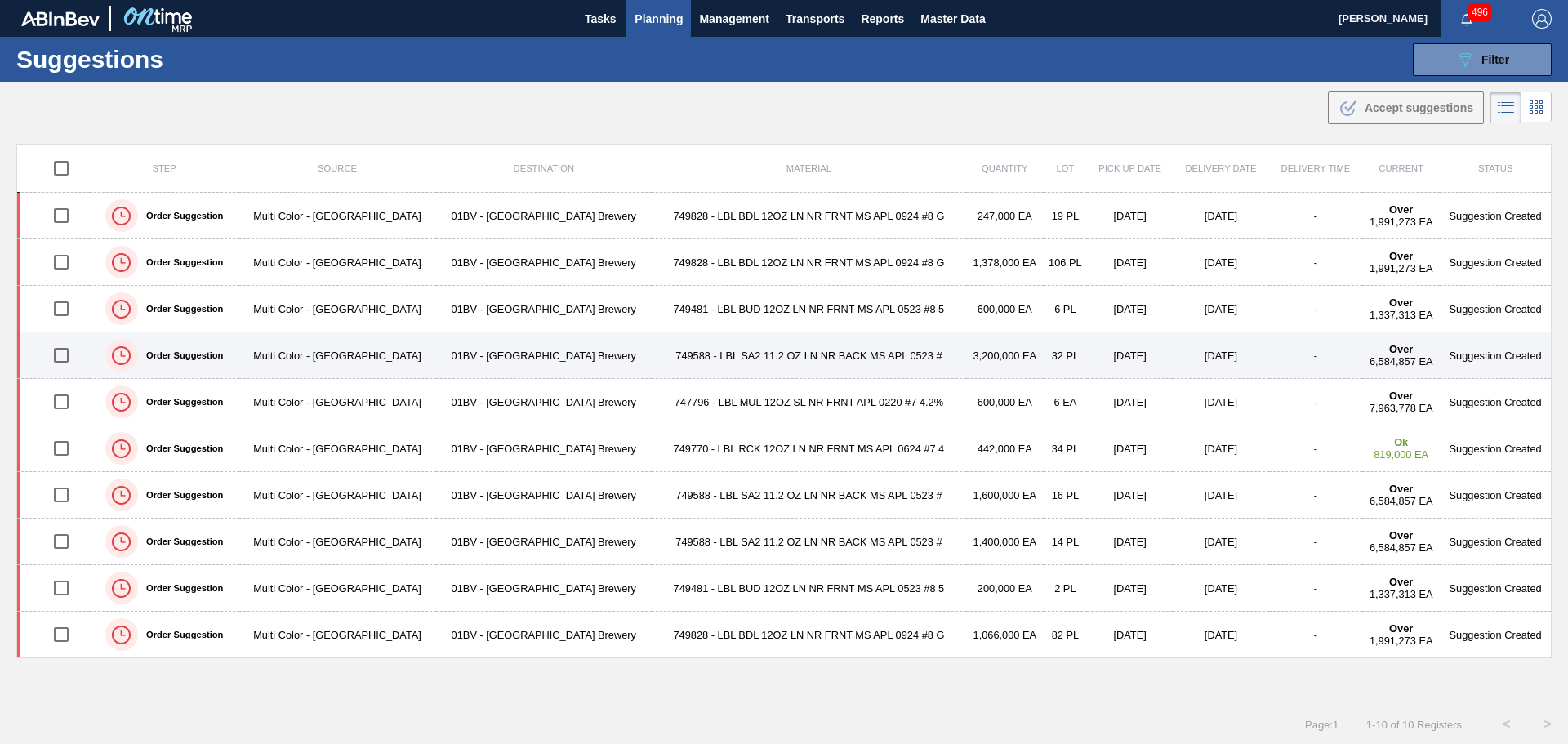
type from "10/07/2025"
type to "12/31/2025"
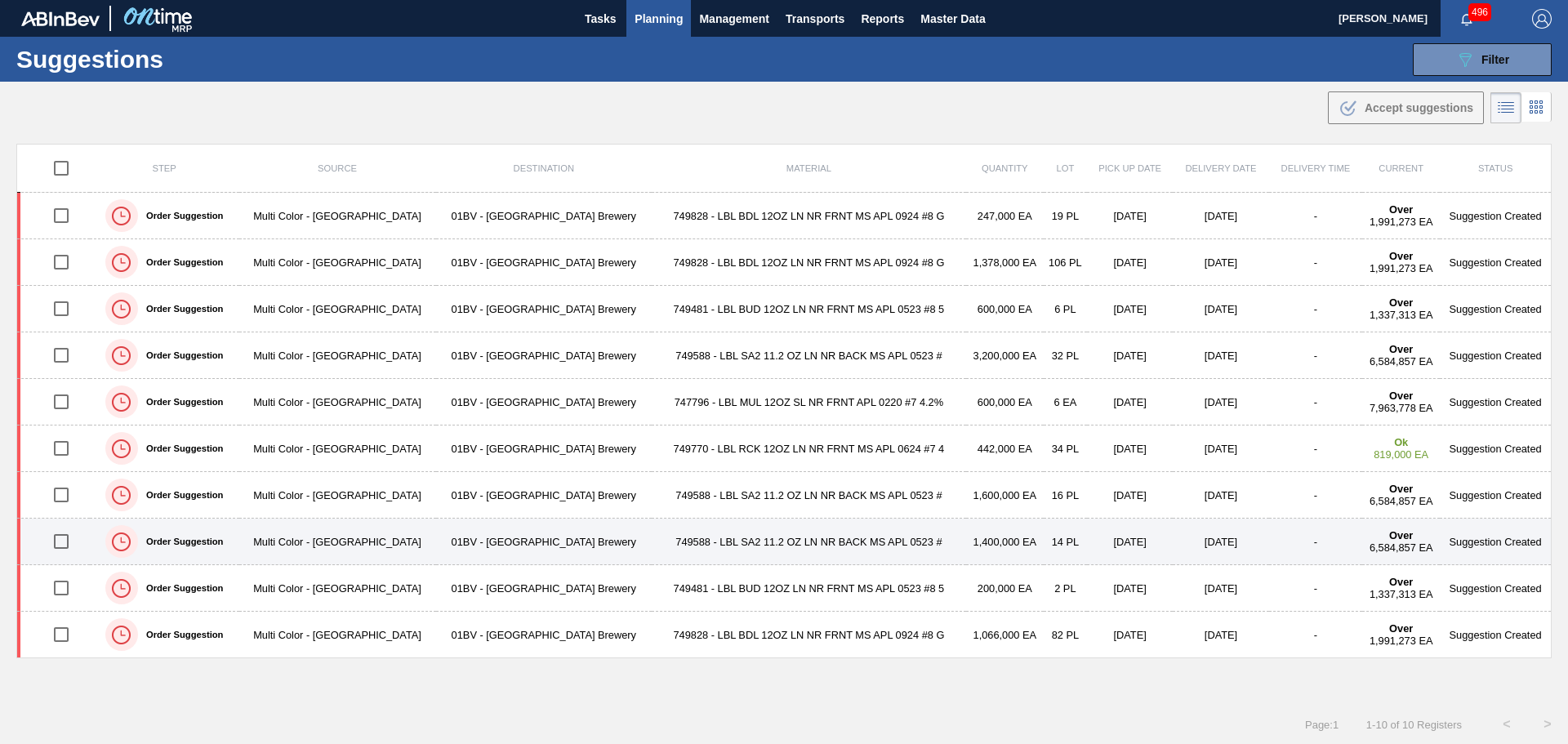
click at [335, 538] on td "Multi Color - [GEOGRAPHIC_DATA]" at bounding box center [338, 542] width 197 height 47
